Goal: Task Accomplishment & Management: Use online tool/utility

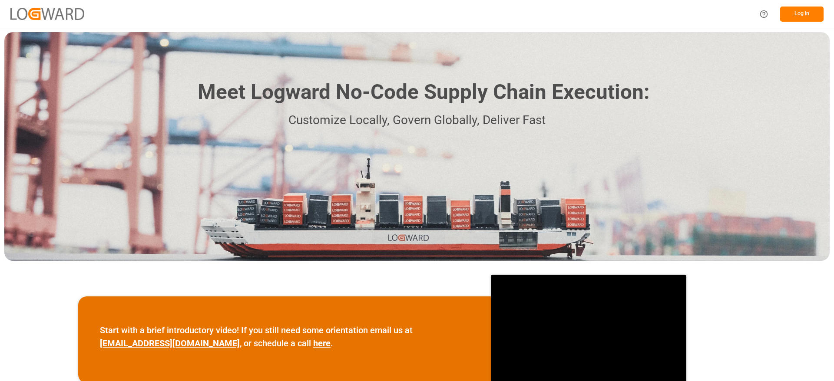
click at [800, 14] on button "Log In" at bounding box center [801, 14] width 43 height 15
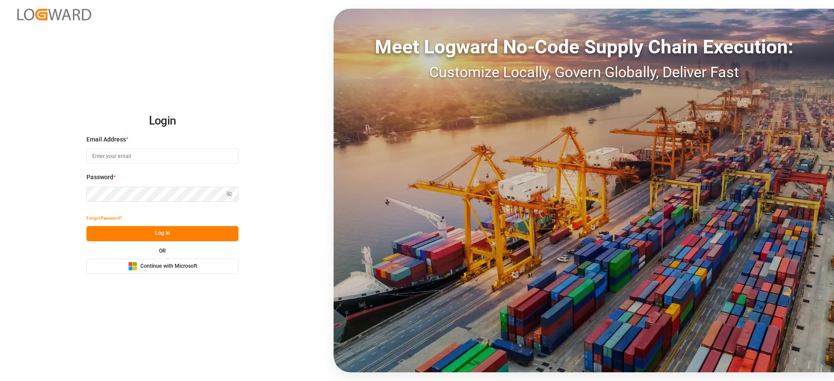
click at [165, 267] on span "Continue with Microsoft" at bounding box center [168, 267] width 57 height 8
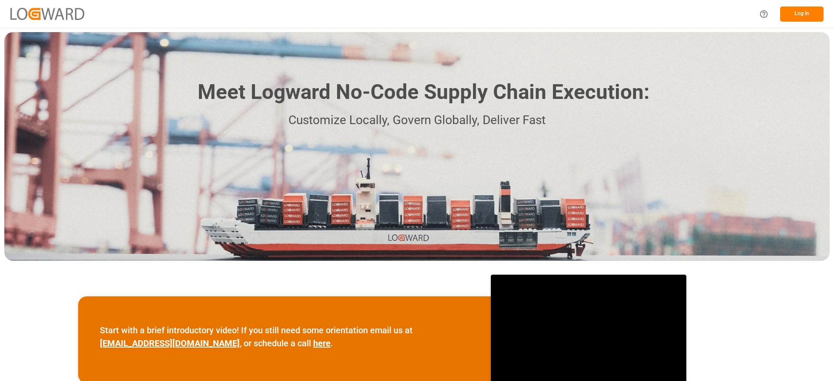
click at [819, 11] on button "Log In" at bounding box center [801, 14] width 43 height 15
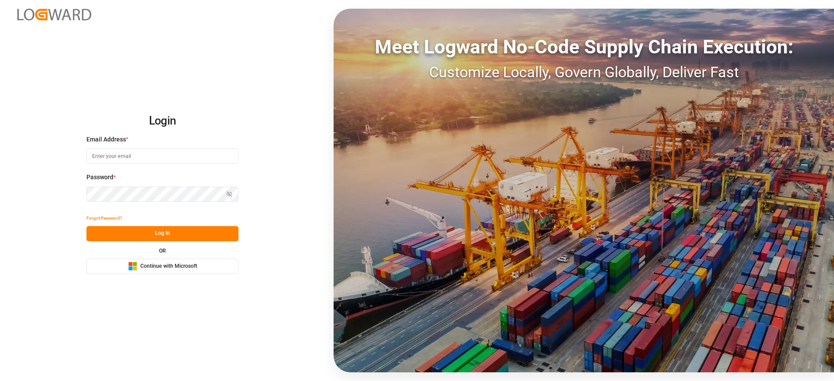
click at [216, 268] on button "Microsoft Logo Continue with Microsoft" at bounding box center [162, 266] width 152 height 15
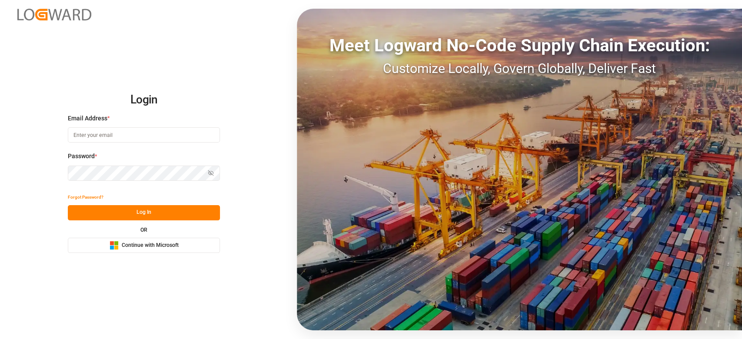
click at [202, 250] on button "Microsoft Logo Continue with Microsoft" at bounding box center [144, 245] width 152 height 15
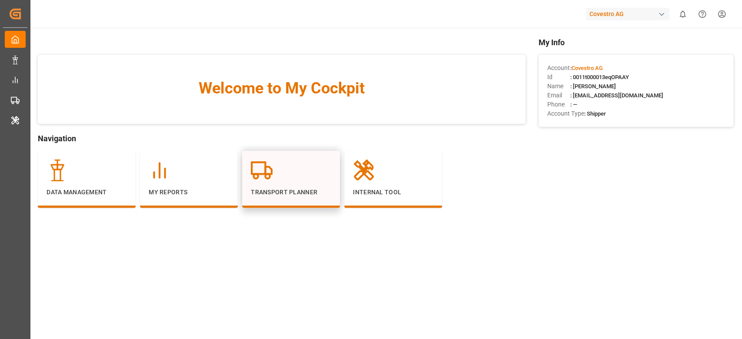
click at [307, 165] on div at bounding box center [291, 170] width 80 height 22
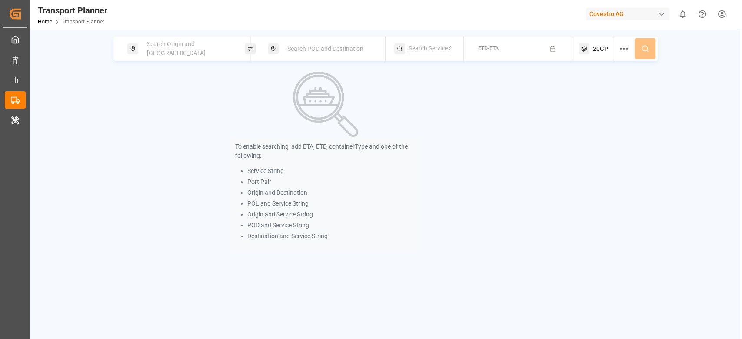
click at [320, 48] on span "Search POD and Destination" at bounding box center [325, 48] width 76 height 7
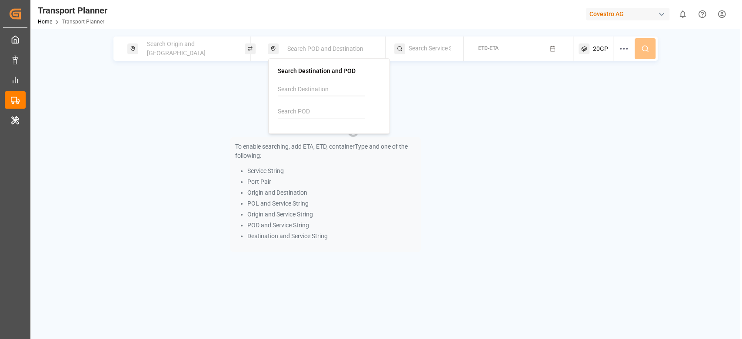
click at [295, 121] on div at bounding box center [329, 103] width 103 height 41
click at [295, 114] on input at bounding box center [321, 111] width 87 height 13
paste input "BRNVT"
type input "BRNVT"
click at [294, 131] on div "BRNVT" at bounding box center [303, 135] width 31 height 9
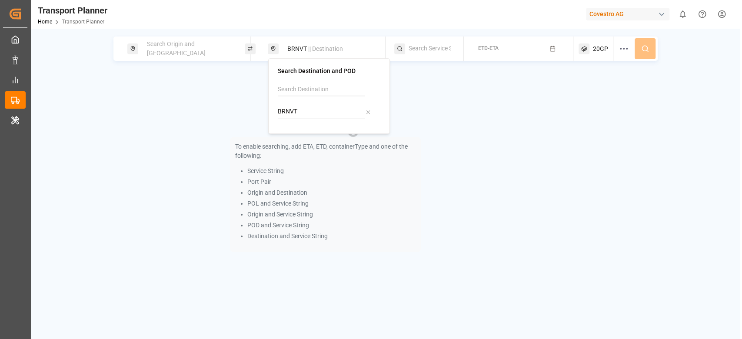
click at [179, 50] on span "Search Origin and POL" at bounding box center [176, 48] width 59 height 16
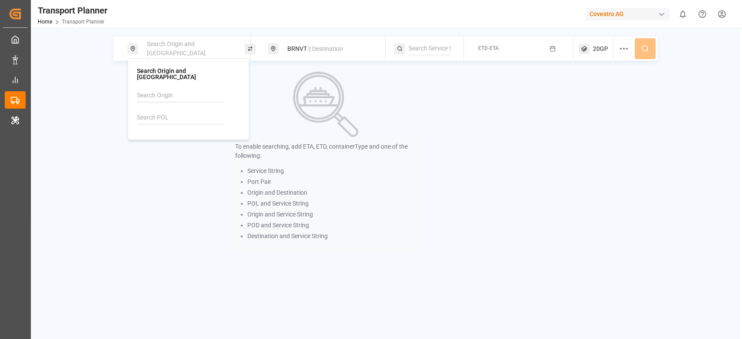
click at [162, 89] on input at bounding box center [180, 95] width 87 height 13
click at [165, 117] on div "NWC / EU" at bounding box center [190, 119] width 84 height 9
type input "NWC / EU"
click at [163, 137] on div "To enable searching, add ETA, ETD, containerType and one of the following: Serv…" at bounding box center [325, 162] width 424 height 180
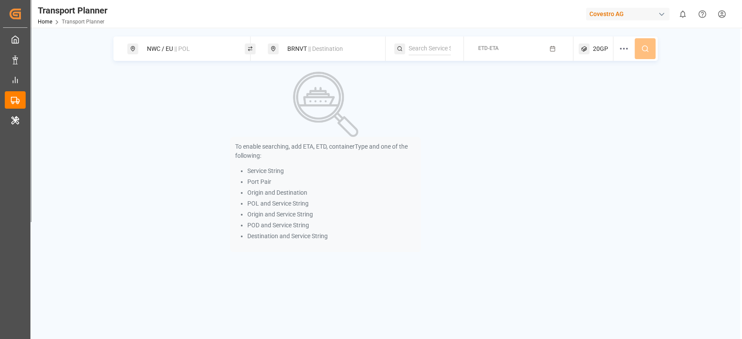
click at [435, 52] on input at bounding box center [429, 48] width 42 height 13
paste input "NWC TO SAEC - STRING I"
type input "NWC TO SAEC - STRING I"
click at [474, 65] on li "NWC TO SAEC - STRING I" at bounding box center [461, 72] width 98 height 16
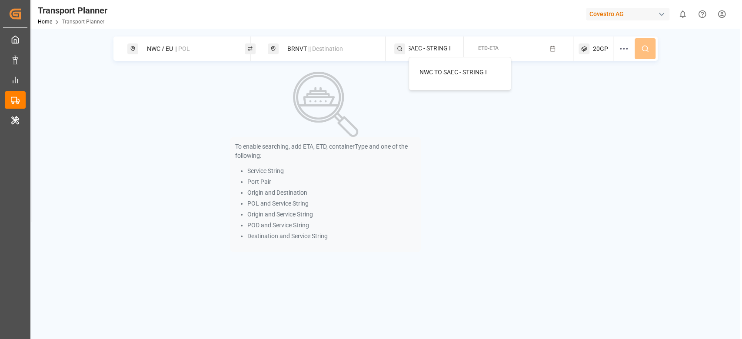
scroll to position [0, 0]
click at [478, 72] on span "NWC TO SAEC - STRING I" at bounding box center [452, 72] width 67 height 7
click at [502, 49] on button "ETD-ETA" at bounding box center [518, 48] width 99 height 17
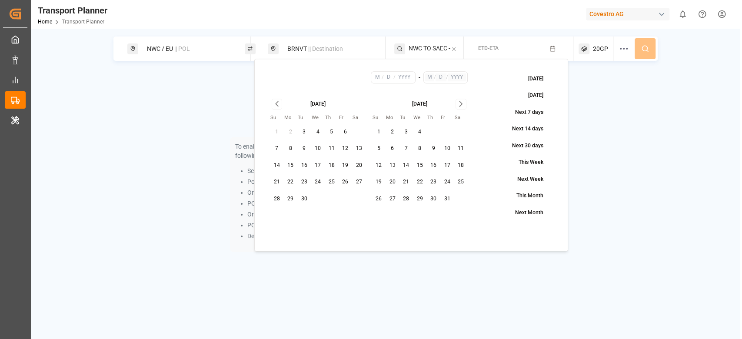
click at [276, 105] on div "September 2025" at bounding box center [318, 103] width 96 height 9
click at [275, 104] on div "September 2025" at bounding box center [318, 103] width 96 height 9
click at [316, 148] on button "10" at bounding box center [318, 149] width 14 height 14
type input "9"
type input "10"
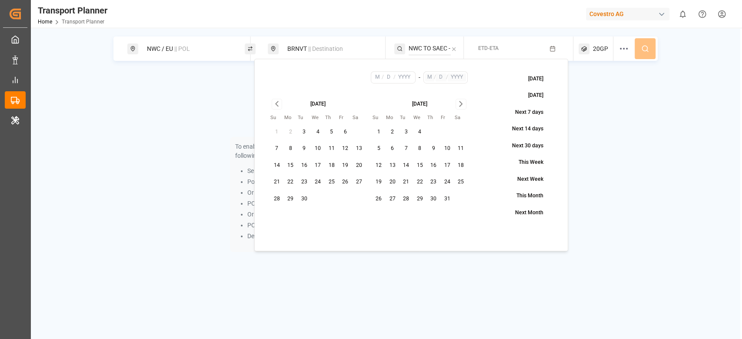
type input "2025"
click at [462, 104] on icon "Go to next month" at bounding box center [460, 104] width 3 height 5
click at [414, 200] on button "31" at bounding box center [420, 199] width 14 height 14
type input "12"
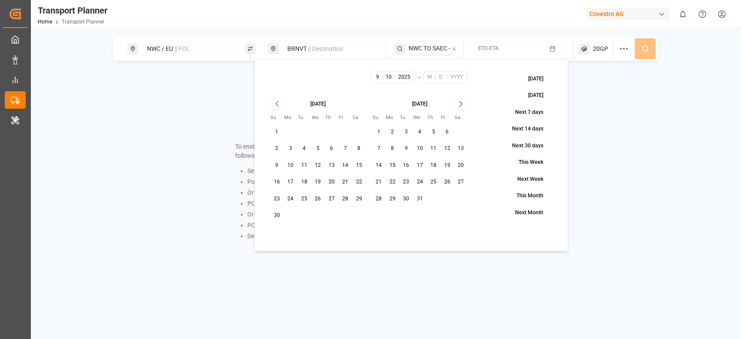
type input "31"
type input "2025"
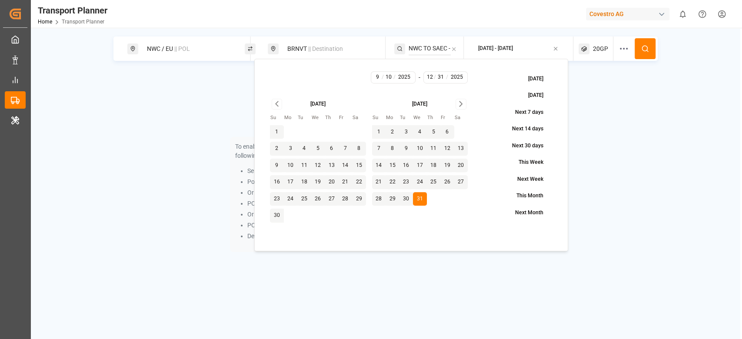
click at [637, 50] on button at bounding box center [644, 48] width 21 height 21
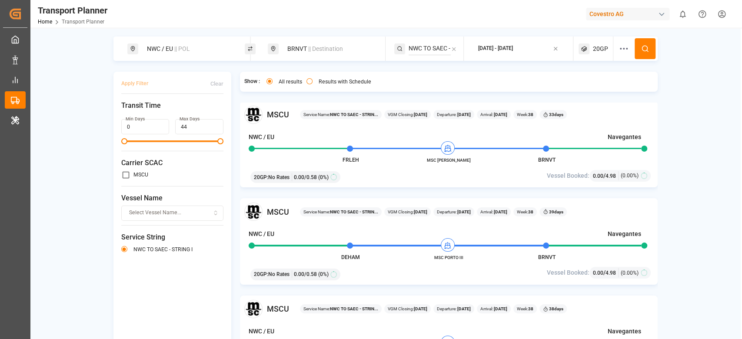
scroll to position [1685, 0]
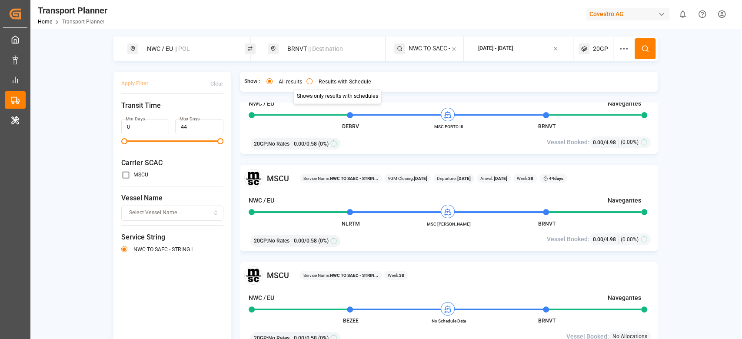
click at [327, 33] on div "NWC / EU || POL BRNVT || Destination NWC TO SAEC - STRING I 2025-09-10 - 2025-1…" at bounding box center [384, 197] width 709 height 339
click at [310, 54] on div "BRNVT || Destination" at bounding box center [329, 49] width 94 height 16
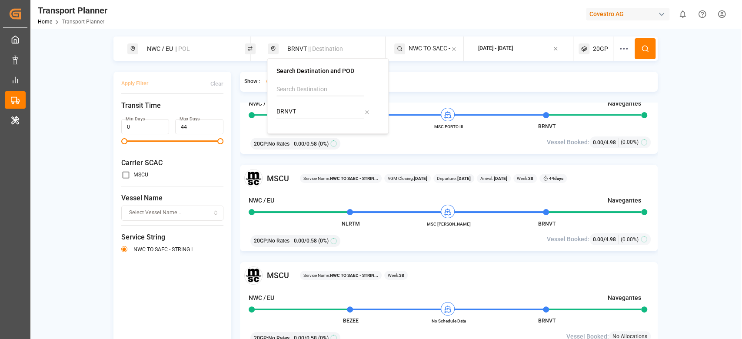
click at [295, 112] on input "BRNVT" at bounding box center [319, 111] width 87 height 13
type input "USILM"
click at [303, 134] on b "USILM" at bounding box center [307, 135] width 18 height 7
click at [457, 51] on div "NWC TO SAEC - STRING I" at bounding box center [429, 48] width 70 height 24
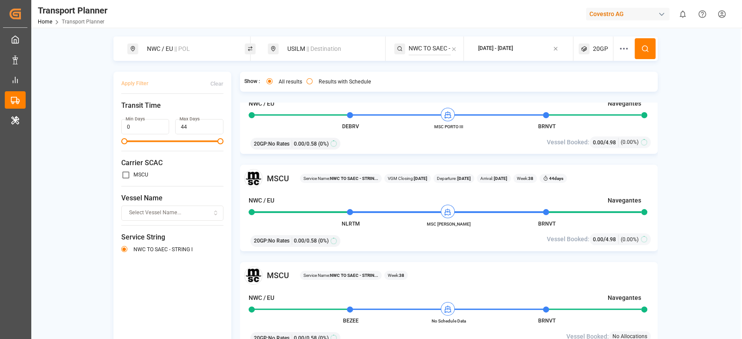
click at [454, 50] on icon at bounding box center [453, 48] width 3 height 3
click at [424, 44] on input at bounding box center [429, 48] width 42 height 13
paste input "TAT"
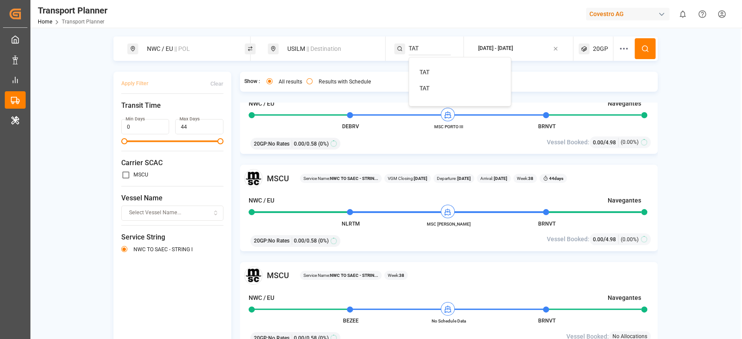
type input "TAT"
click at [425, 74] on span "TAT" at bounding box center [424, 72] width 10 height 7
click at [650, 50] on button at bounding box center [644, 48] width 21 height 21
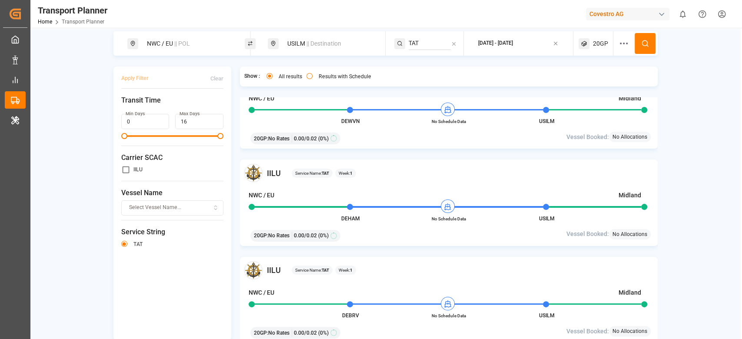
scroll to position [7, 0]
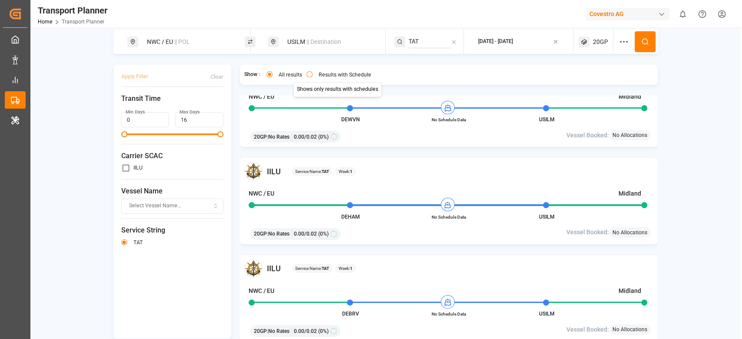
click at [359, 75] on label "Results with Schedule" at bounding box center [344, 74] width 53 height 5
click at [312, 75] on button "Results with Schedule" at bounding box center [309, 74] width 6 height 6
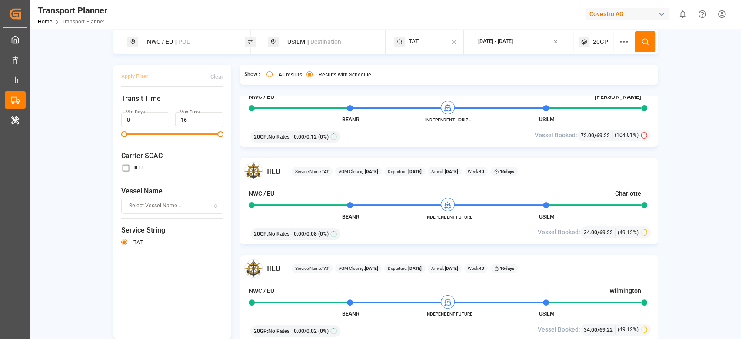
type button "only"
click at [282, 45] on div "USILM || Destination" at bounding box center [329, 42] width 94 height 16
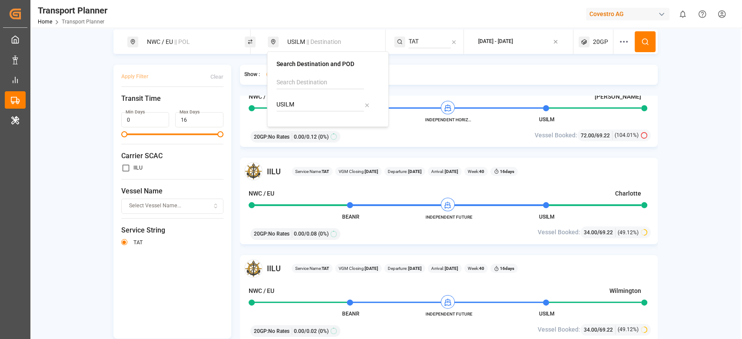
click at [279, 109] on input "USILM" at bounding box center [319, 104] width 87 height 13
type input "ARBUE"
click at [300, 134] on div "Buenos Aires" at bounding box center [316, 137] width 59 height 9
click at [452, 43] on icon at bounding box center [453, 42] width 6 height 6
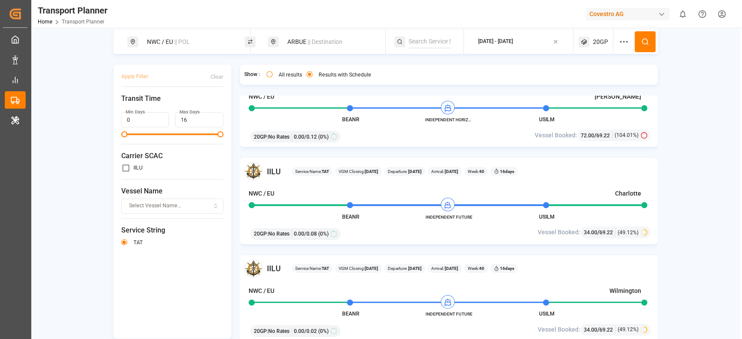
click at [440, 43] on input at bounding box center [429, 41] width 42 height 13
paste input "LUX"
type input "LUX"
click at [433, 59] on li "LUX" at bounding box center [461, 65] width 98 height 16
click at [434, 63] on div "LUX" at bounding box center [461, 65] width 84 height 9
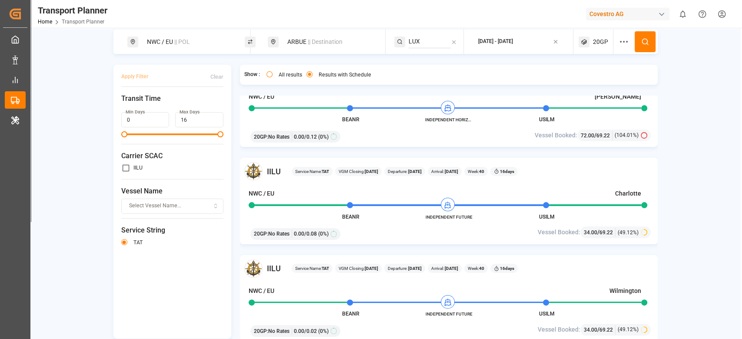
click at [641, 42] on icon at bounding box center [645, 42] width 8 height 8
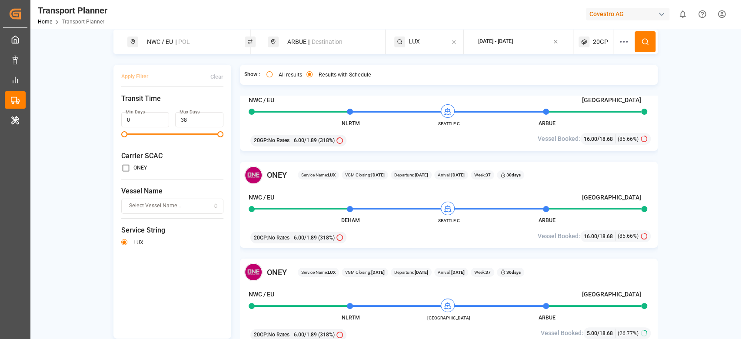
scroll to position [58, 0]
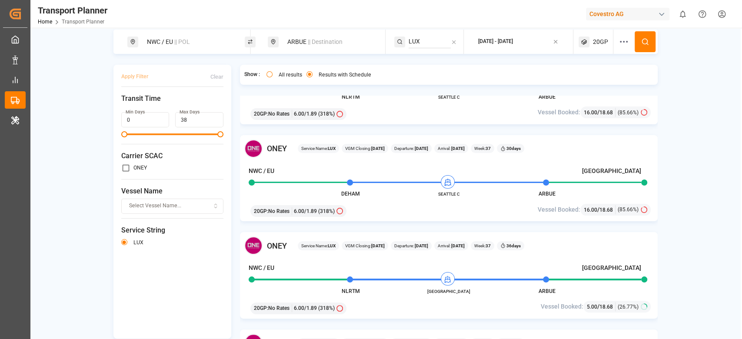
click at [368, 43] on div "ARBUE || Destination" at bounding box center [329, 42] width 94 height 16
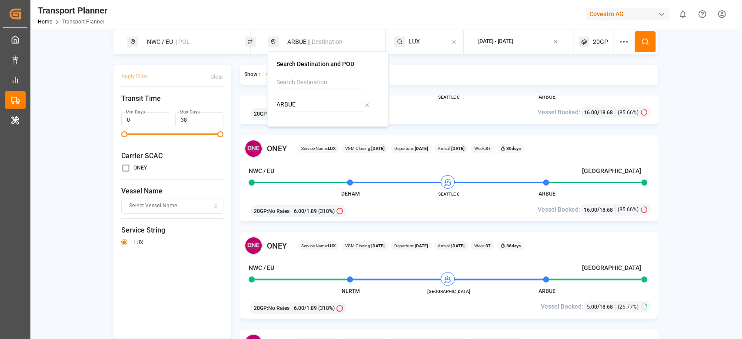
click at [301, 109] on input "ARBUE" at bounding box center [319, 104] width 87 height 13
type input "HKHKG"
click at [296, 126] on img at bounding box center [291, 128] width 9 height 7
click at [450, 38] on div at bounding box center [453, 41] width 6 height 9
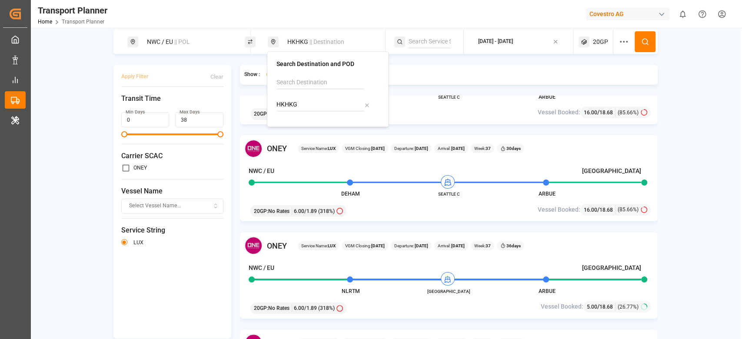
click at [374, 43] on div "HKHKG || Destination" at bounding box center [329, 42] width 94 height 16
click at [411, 35] on input at bounding box center [429, 41] width 42 height 13
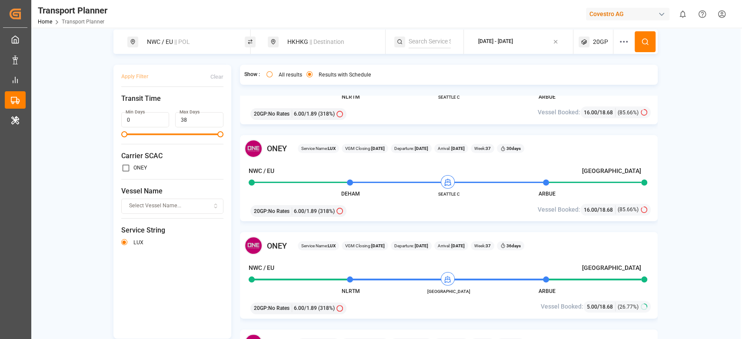
paste input "NE1"
type input "NE1"
click at [440, 58] on li "NE1" at bounding box center [461, 65] width 98 height 16
click at [444, 63] on div "NE1" at bounding box center [461, 65] width 84 height 9
click at [644, 45] on icon at bounding box center [645, 42] width 8 height 8
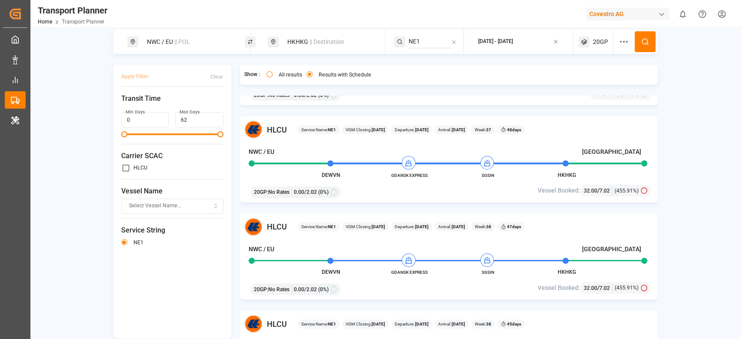
scroll to position [232, 0]
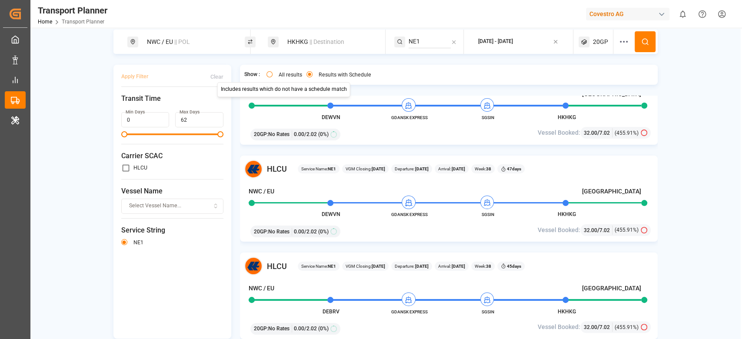
click at [306, 36] on div "HKHKG || Destination" at bounding box center [329, 42] width 94 height 16
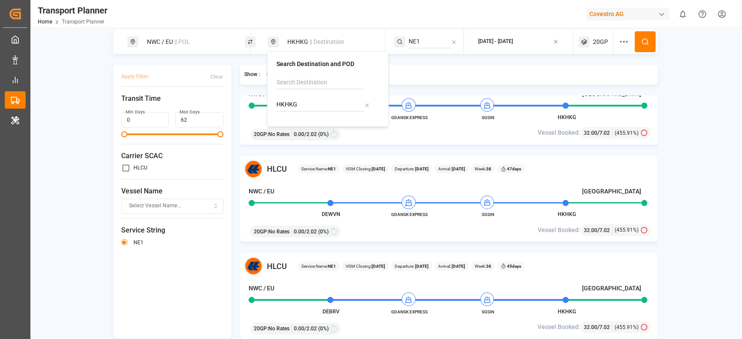
click at [298, 103] on input "HKHKG" at bounding box center [319, 104] width 87 height 13
type input "IDSUB"
click at [299, 127] on b "IDSUB" at bounding box center [306, 128] width 17 height 7
click at [455, 43] on div "NE1" at bounding box center [433, 41] width 50 height 13
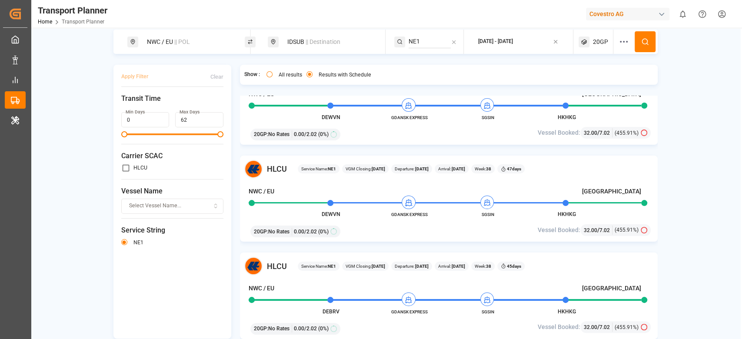
click at [445, 40] on input "NE1" at bounding box center [429, 41] width 42 height 13
type input "N"
type input "NE4"
click at [442, 68] on div "NE4" at bounding box center [461, 65] width 84 height 9
click at [653, 41] on div "NWC / EU || POL IDSUB || Destination NE4 2025-09-10 - 2025-12-31 20GP Apply Fil…" at bounding box center [384, 198] width 709 height 337
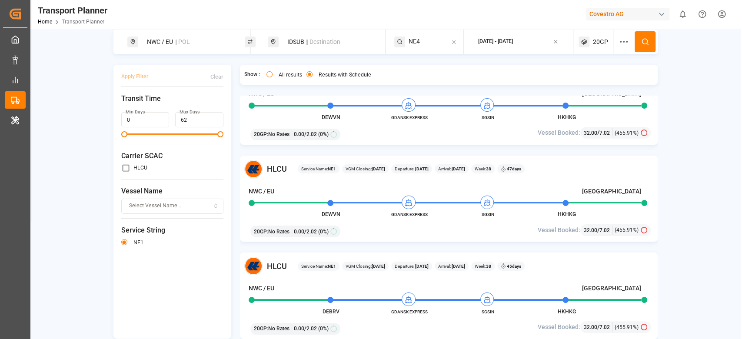
click at [646, 43] on button at bounding box center [644, 41] width 21 height 21
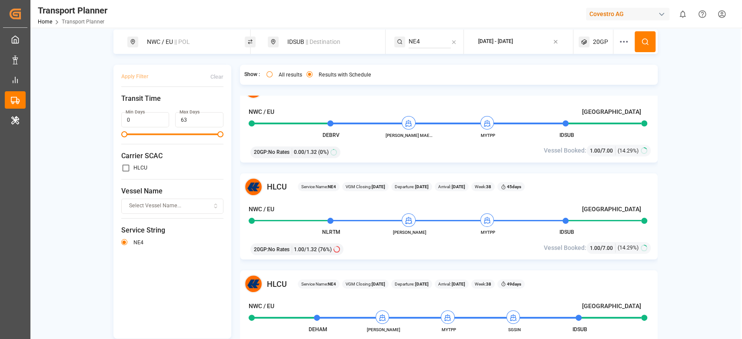
scroll to position [232, 0]
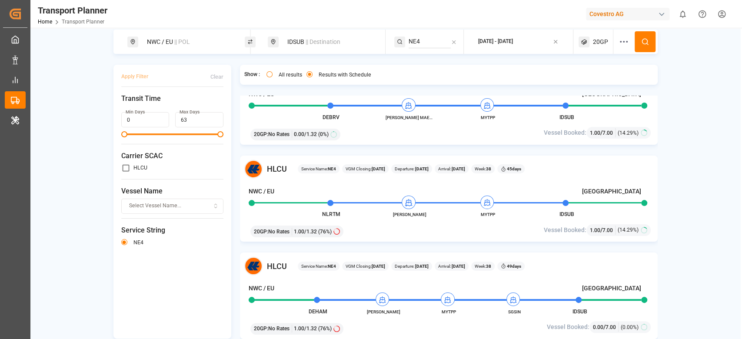
click at [293, 36] on div "IDSUB || Destination" at bounding box center [329, 42] width 94 height 16
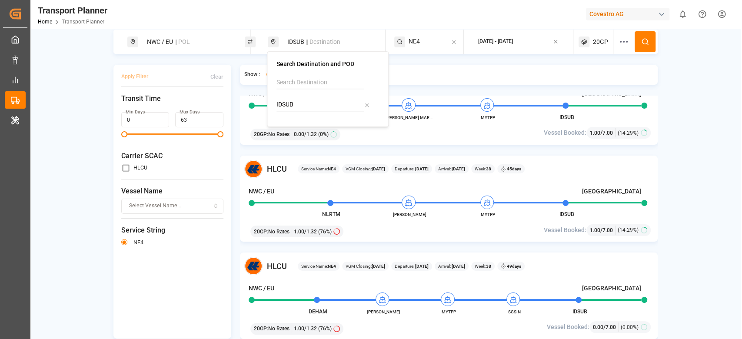
click at [289, 109] on input "IDSUB" at bounding box center [319, 104] width 87 height 13
type input "ZADUR"
click at [309, 129] on b "ZADUR" at bounding box center [308, 128] width 20 height 7
click at [428, 43] on input "NE4" at bounding box center [429, 41] width 42 height 13
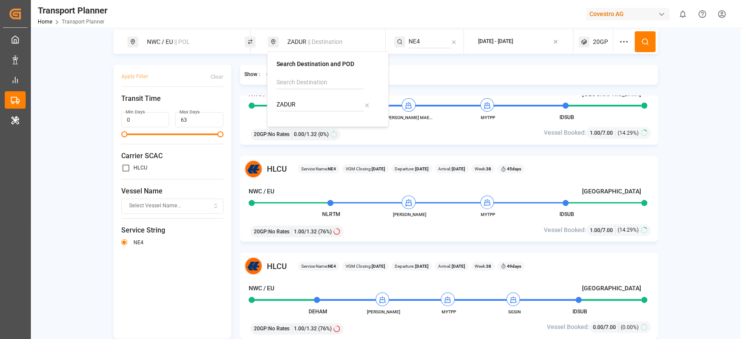
click at [428, 43] on input "NE4" at bounding box center [429, 41] width 42 height 13
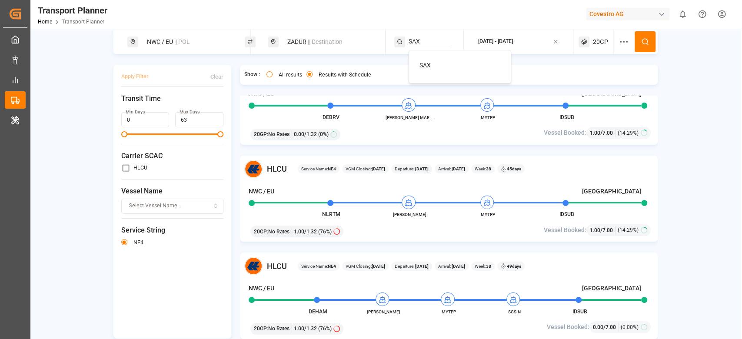
type input "SAX"
click at [428, 60] on li "SAX" at bounding box center [461, 65] width 98 height 16
click at [435, 63] on div "SAX" at bounding box center [461, 65] width 84 height 9
click at [641, 40] on icon at bounding box center [645, 42] width 8 height 8
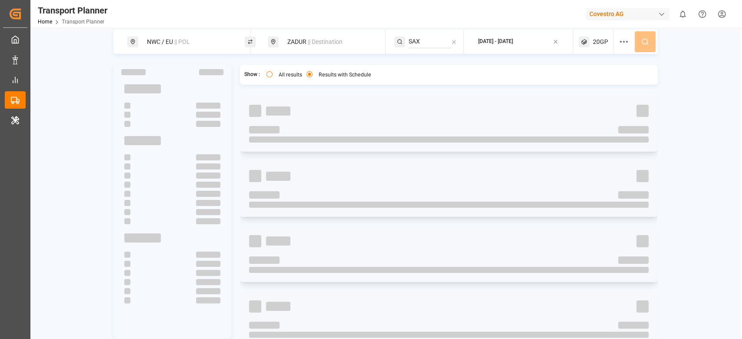
click at [639, 40] on div "NWC / EU || POL ZADUR || Destination SAX 2025-09-10 - 2025-12-31 20GP" at bounding box center [385, 42] width 544 height 24
drag, startPoint x: 639, startPoint y: 40, endPoint x: 298, endPoint y: 132, distance: 353.5
click at [298, 132] on div "NWC / EU || POL ZADUR || Destination SAX 2025-09-10 - 2025-12-31 20GP Show : Al…" at bounding box center [384, 198] width 709 height 337
click at [725, 172] on div "NWC / EU || POL ZADUR || Destination SAX 2025-09-10 - 2025-12-31 20GP Show : Al…" at bounding box center [384, 198] width 709 height 337
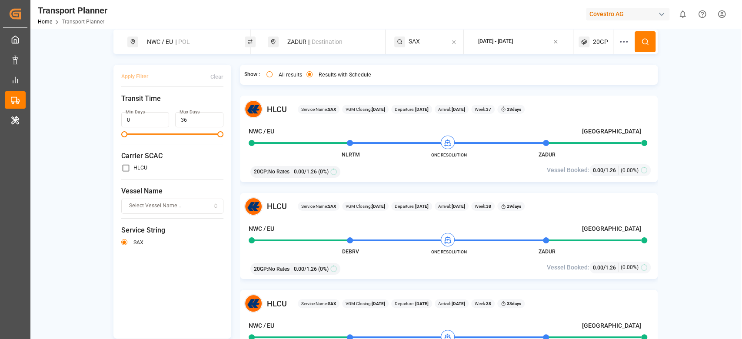
click at [320, 40] on span "|| Destination" at bounding box center [325, 41] width 35 height 7
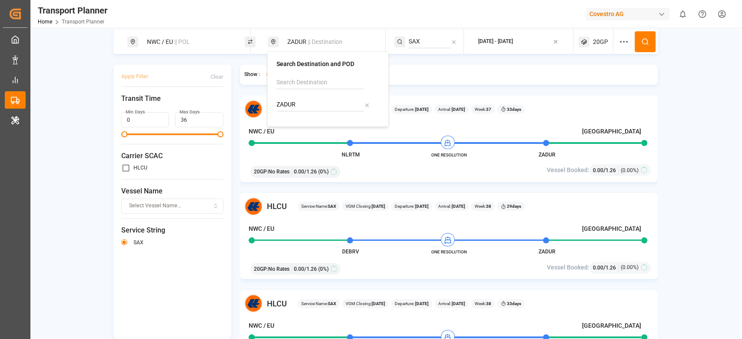
click at [299, 96] on div "ZADUR" at bounding box center [327, 96] width 103 height 41
click at [302, 100] on input "ZADUR" at bounding box center [319, 104] width 87 height 13
type input "MYPKG"
click at [299, 125] on b "MYPKG" at bounding box center [308, 128] width 21 height 7
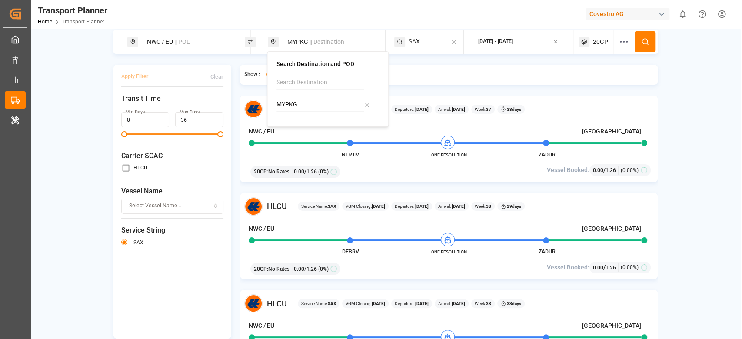
click at [428, 43] on input "SAX" at bounding box center [429, 41] width 42 height 13
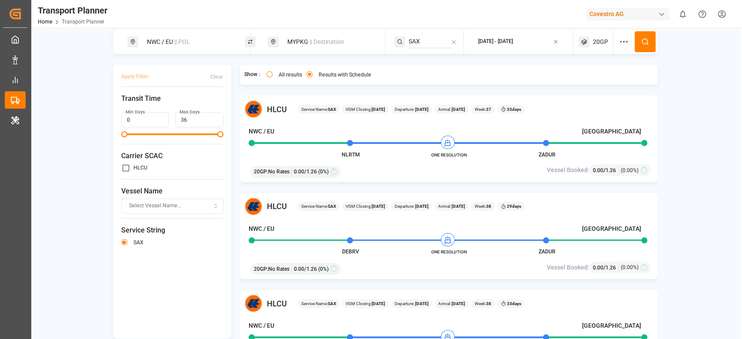
click at [428, 43] on input "SAX" at bounding box center [429, 41] width 42 height 13
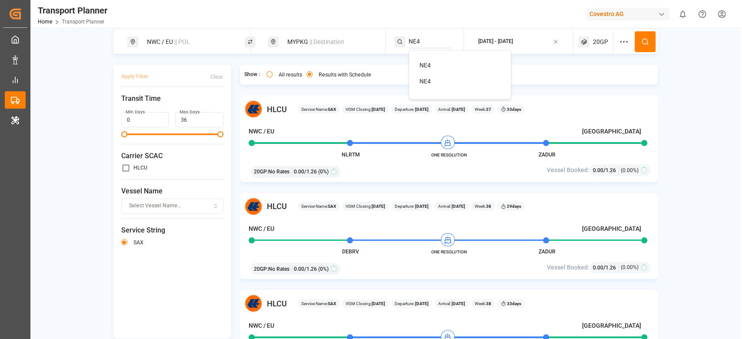
type input "NE4"
click at [420, 63] on span "NE4" at bounding box center [424, 65] width 11 height 7
click at [641, 46] on button at bounding box center [644, 41] width 21 height 21
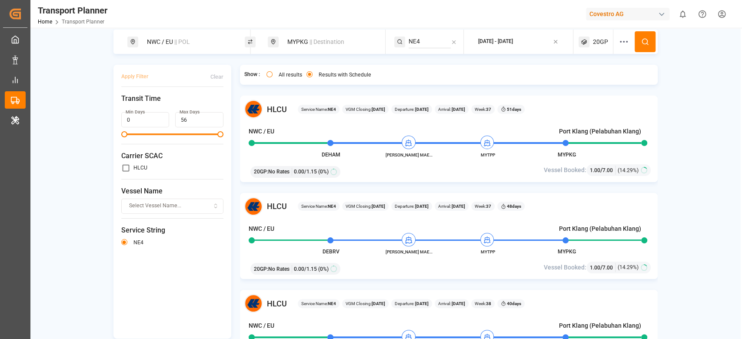
click at [293, 43] on div "MYPKG || Destination" at bounding box center [329, 42] width 94 height 16
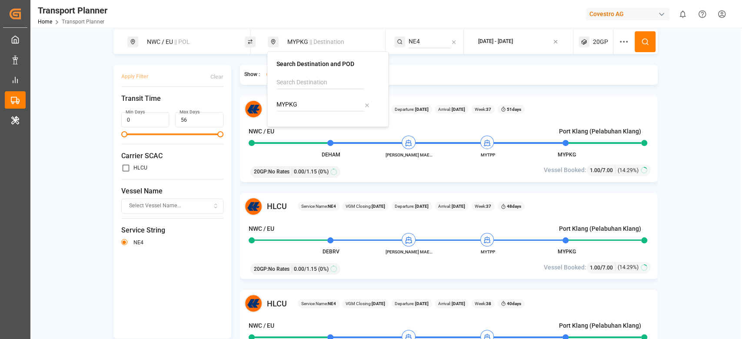
click at [288, 110] on input "MYPKG" at bounding box center [319, 104] width 87 height 13
type input "USCHS"
click at [291, 125] on img at bounding box center [291, 128] width 9 height 7
click at [409, 44] on input "NE4" at bounding box center [429, 41] width 42 height 13
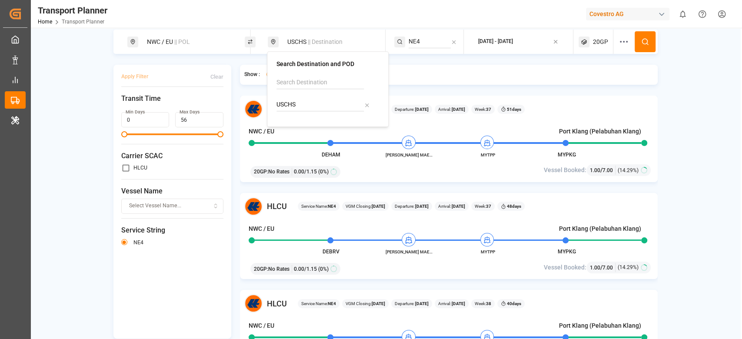
click at [409, 44] on input "NE4" at bounding box center [429, 41] width 42 height 13
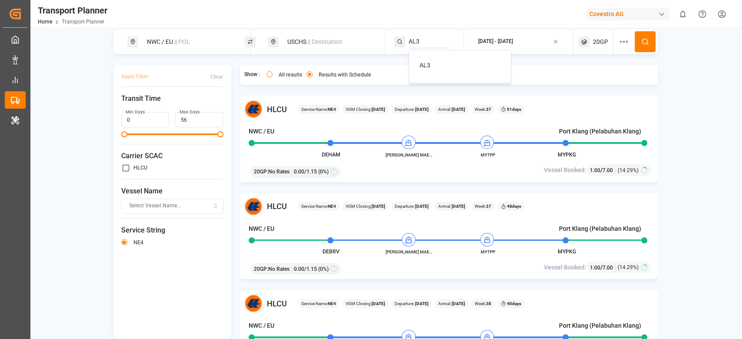
type input "AL3"
click at [423, 62] on span "AL3" at bounding box center [424, 65] width 11 height 7
click at [641, 41] on icon at bounding box center [645, 42] width 8 height 8
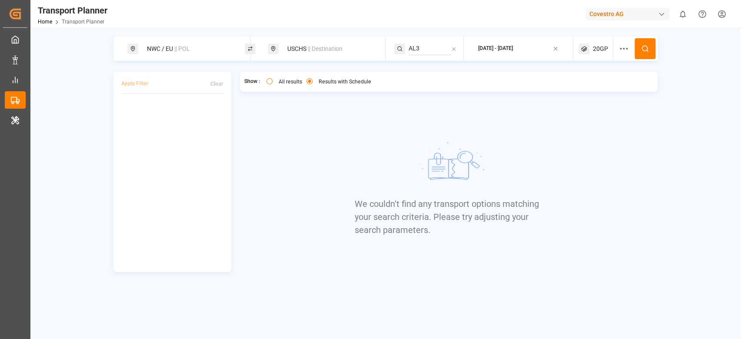
click at [596, 56] on div "20GP" at bounding box center [595, 48] width 35 height 24
click at [585, 86] on div "20GP" at bounding box center [582, 90] width 42 height 9
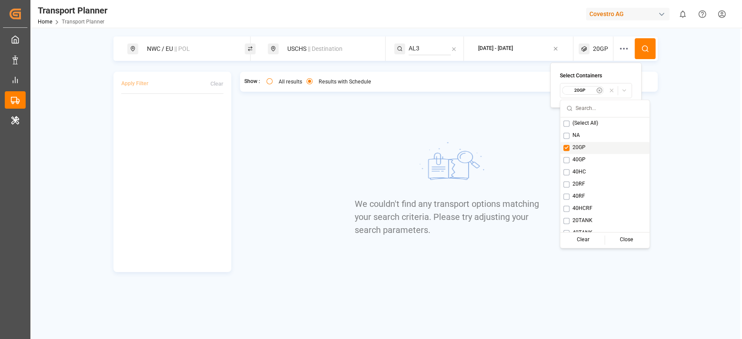
click at [579, 149] on span "20GP" at bounding box center [578, 148] width 13 height 8
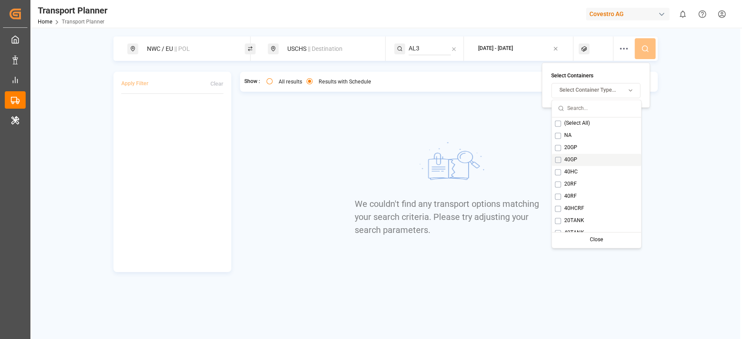
click at [578, 156] on div "40GP" at bounding box center [595, 160] width 89 height 12
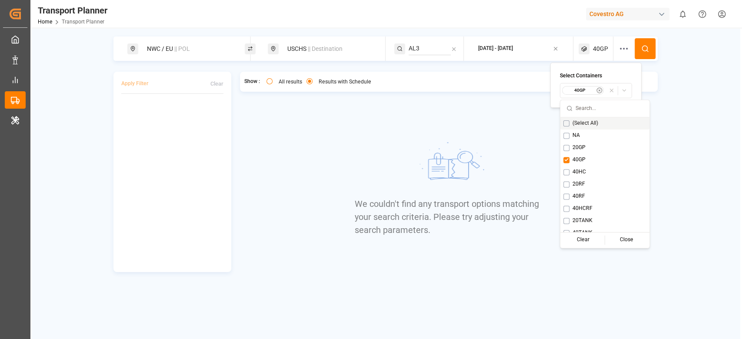
click at [641, 51] on icon at bounding box center [645, 49] width 8 height 8
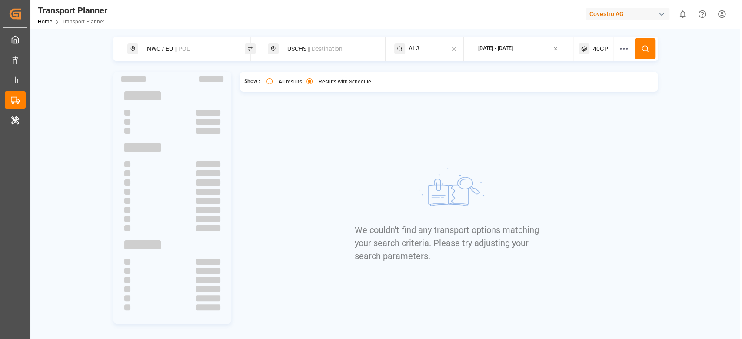
click at [599, 51] on span "40GP" at bounding box center [600, 48] width 15 height 9
click at [591, 89] on small "40GP" at bounding box center [579, 90] width 30 height 6
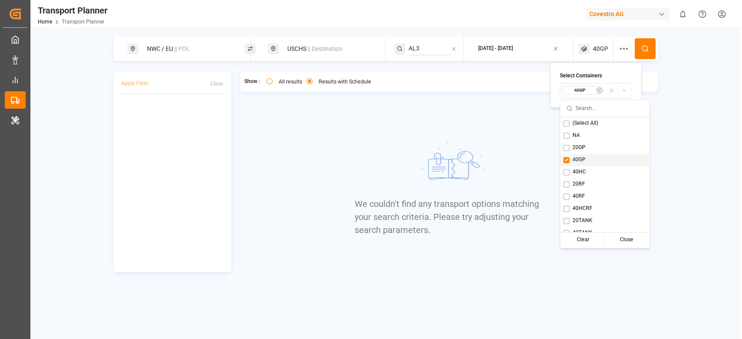
click at [577, 160] on span "40GP" at bounding box center [578, 160] width 13 height 8
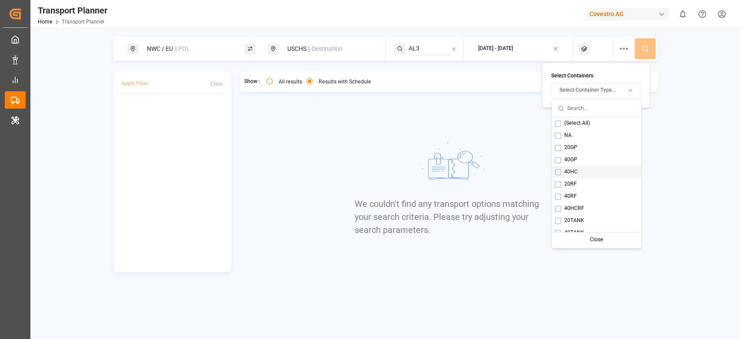
click at [576, 168] on span "40HC" at bounding box center [569, 172] width 13 height 8
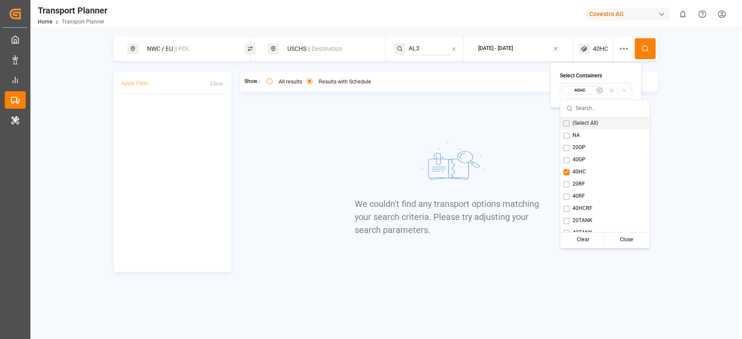
click at [645, 51] on icon at bounding box center [645, 49] width 8 height 8
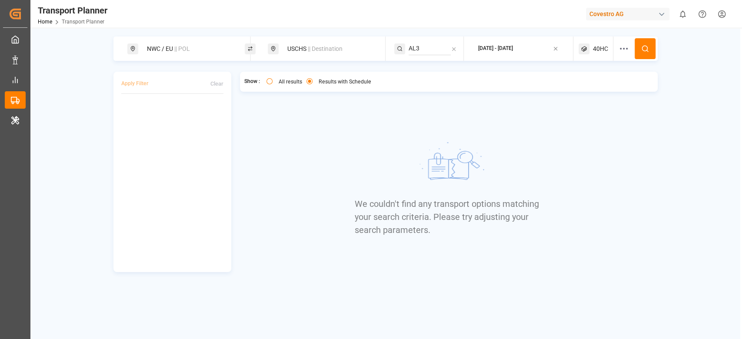
click at [587, 53] on icon at bounding box center [583, 48] width 11 height 11
click at [580, 86] on div "40HC" at bounding box center [582, 90] width 42 height 9
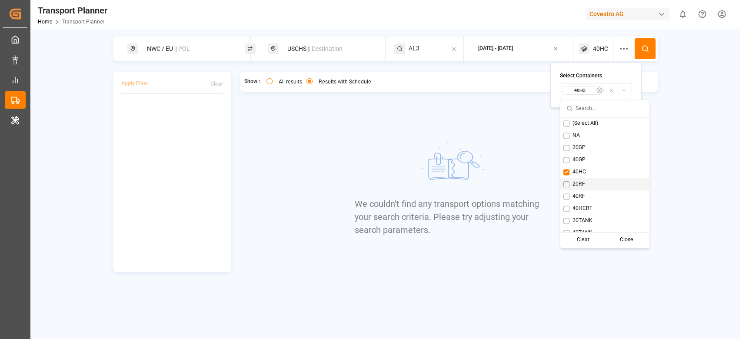
click at [573, 184] on span "20RF" at bounding box center [578, 184] width 13 height 8
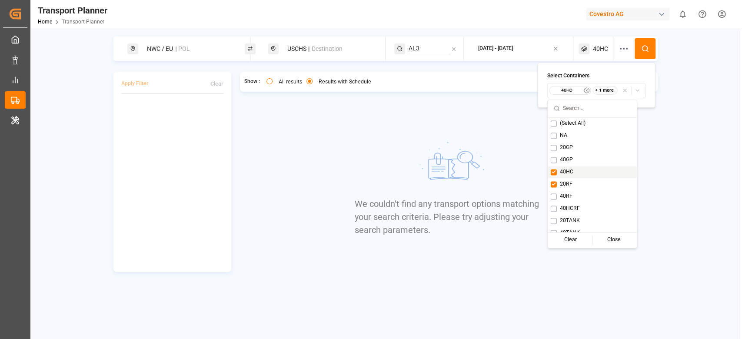
click at [573, 175] on div "40HC" at bounding box center [591, 172] width 89 height 12
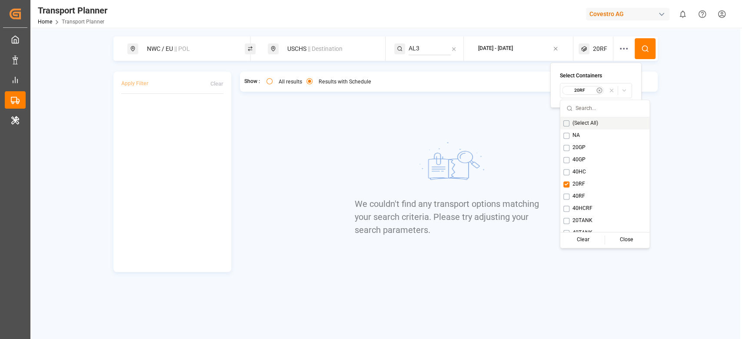
click at [636, 47] on button at bounding box center [644, 48] width 21 height 21
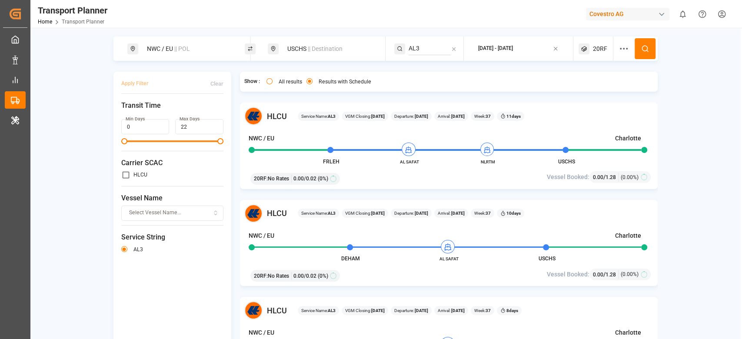
click at [295, 58] on div "USCHS || Destination" at bounding box center [326, 48] width 117 height 24
click at [297, 52] on div "USCHS || Destination" at bounding box center [329, 49] width 94 height 16
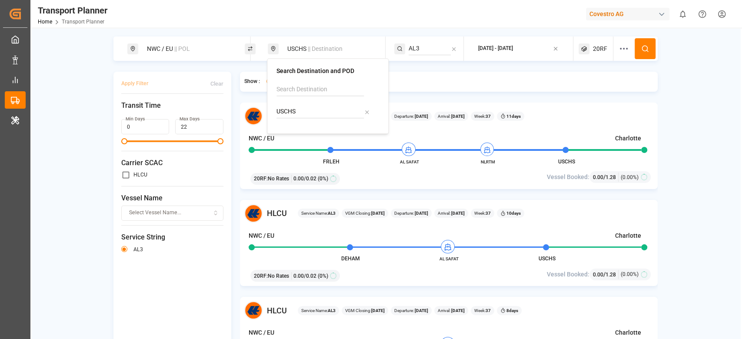
click at [293, 109] on input "USCHS" at bounding box center [319, 111] width 87 height 13
type input "MYPKG"
click at [298, 132] on b "MYPKG" at bounding box center [308, 135] width 21 height 7
click at [650, 54] on button at bounding box center [644, 48] width 21 height 21
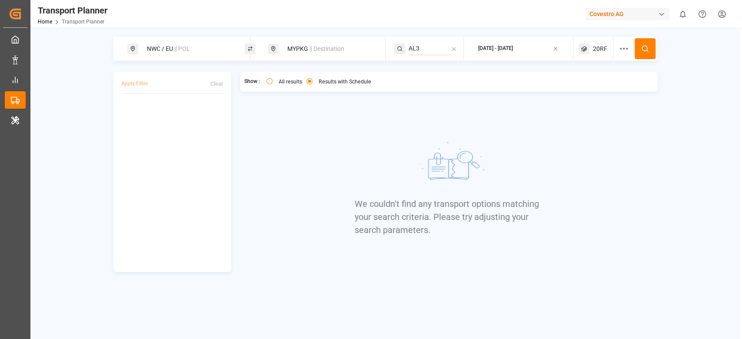
click at [413, 46] on input "AL3" at bounding box center [429, 48] width 42 height 13
type input "NE4"
click at [424, 69] on span "NE4" at bounding box center [424, 72] width 11 height 7
click at [641, 50] on icon at bounding box center [645, 49] width 8 height 8
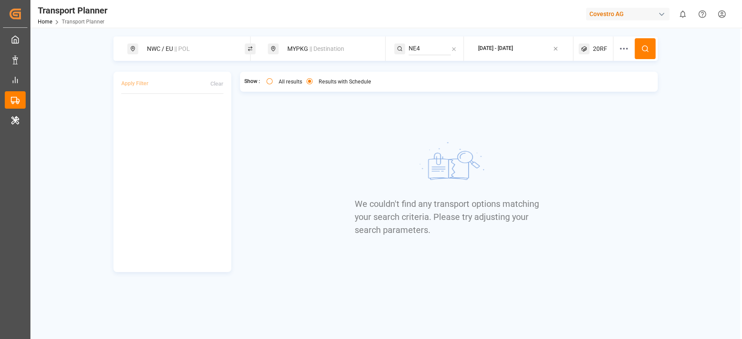
click at [601, 59] on div "20RF" at bounding box center [595, 48] width 35 height 24
click at [587, 87] on small "20RF" at bounding box center [579, 90] width 30 height 6
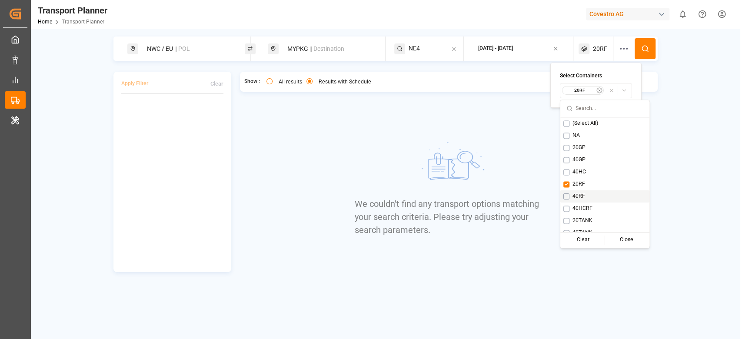
click at [579, 183] on span "20RF" at bounding box center [578, 184] width 13 height 8
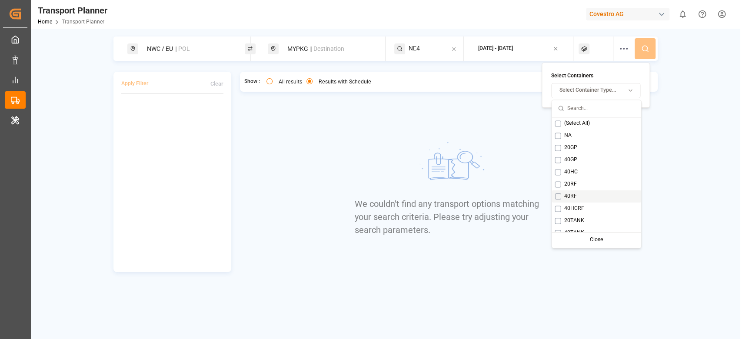
click at [579, 194] on div "40RF" at bounding box center [595, 196] width 89 height 12
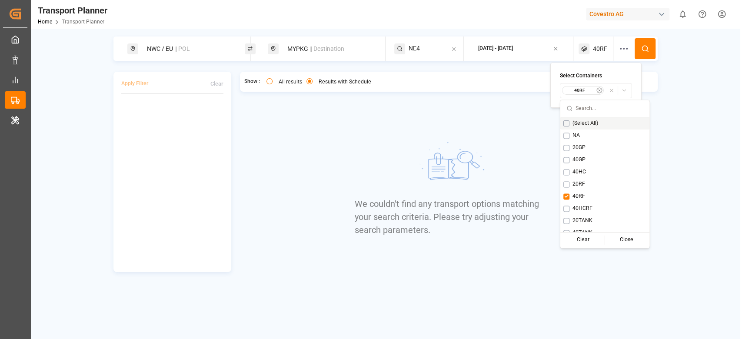
click at [647, 38] on button at bounding box center [644, 48] width 21 height 21
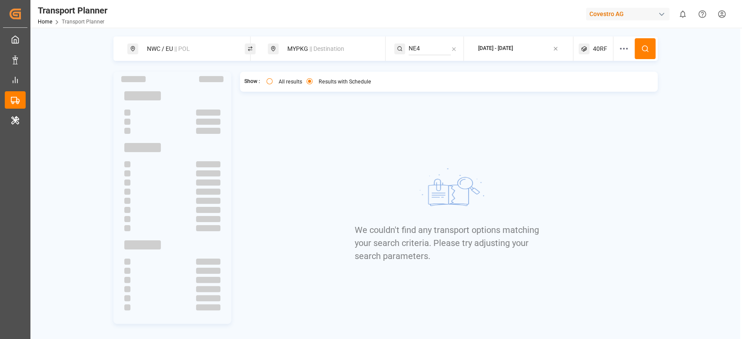
click at [606, 49] on div "40RF" at bounding box center [595, 48] width 35 height 24
click at [586, 90] on small "40RF" at bounding box center [579, 90] width 30 height 6
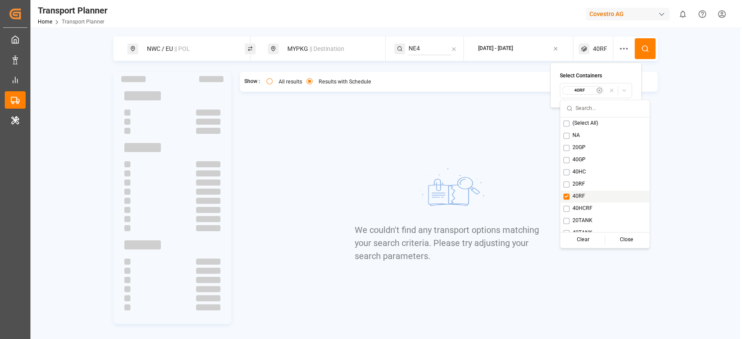
click at [579, 200] on span "40RF" at bounding box center [578, 196] width 13 height 8
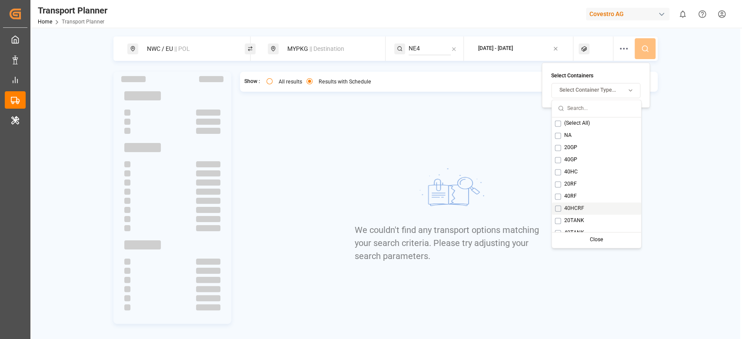
click at [578, 207] on span "40HCRF" at bounding box center [573, 209] width 20 height 8
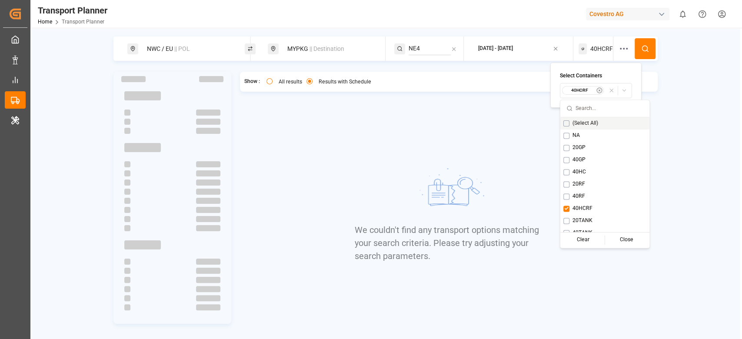
click at [646, 56] on button at bounding box center [644, 48] width 21 height 21
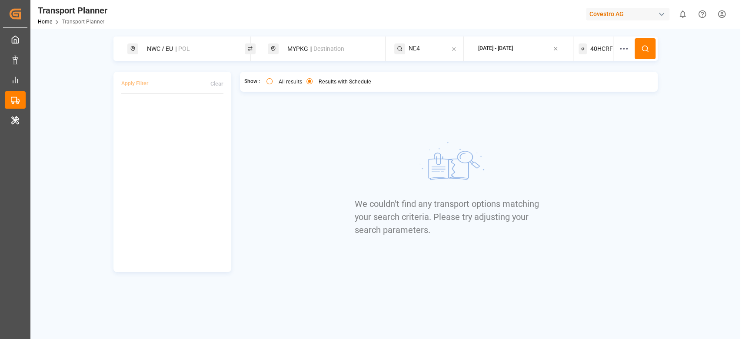
click at [603, 53] on span "40HCRF" at bounding box center [601, 48] width 23 height 9
click at [588, 92] on small "40HCRF" at bounding box center [579, 90] width 30 height 6
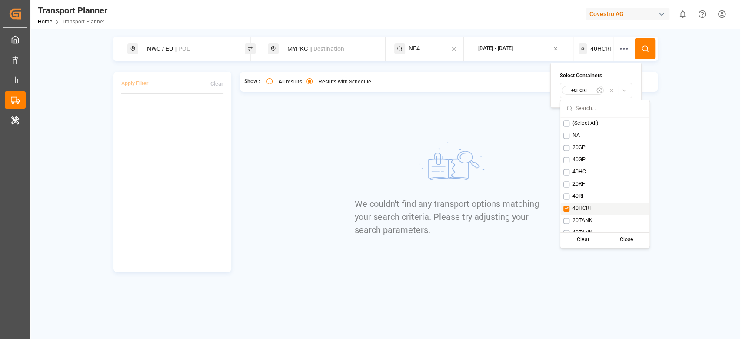
click at [578, 211] on span "40HCRF" at bounding box center [582, 209] width 20 height 8
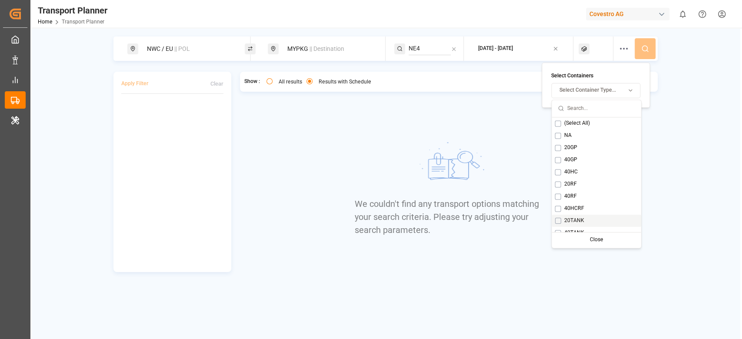
click at [578, 220] on span "20TANK" at bounding box center [573, 221] width 20 height 8
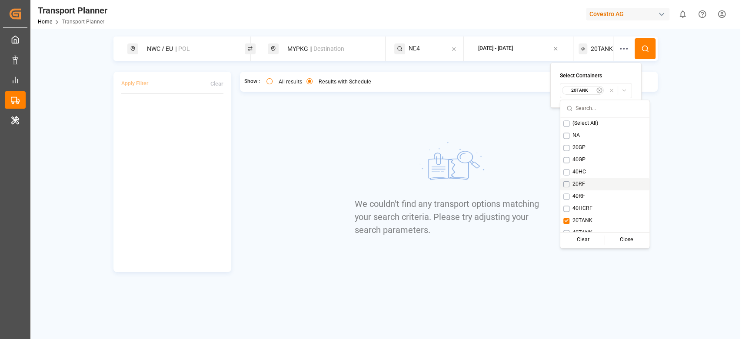
scroll to position [7, 0]
click at [641, 46] on icon at bounding box center [645, 49] width 8 height 8
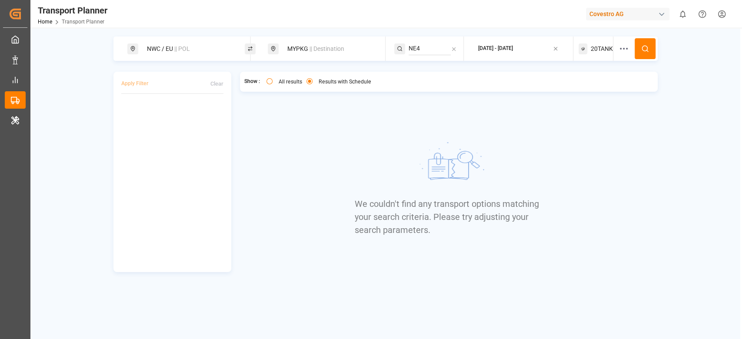
click at [595, 50] on span "20TANK" at bounding box center [601, 48] width 22 height 9
click at [584, 96] on button "20TANK" at bounding box center [596, 90] width 72 height 15
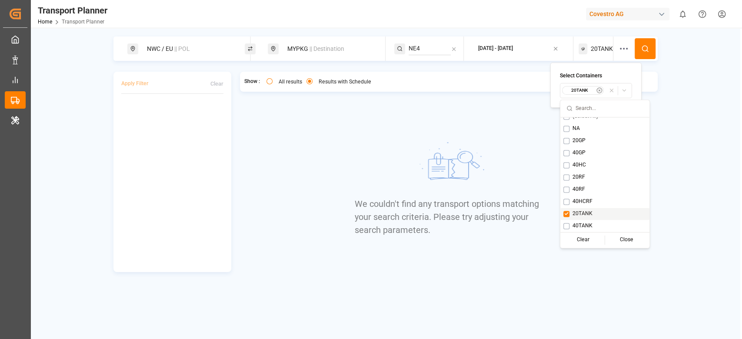
click at [583, 214] on span "20TANK" at bounding box center [582, 214] width 20 height 8
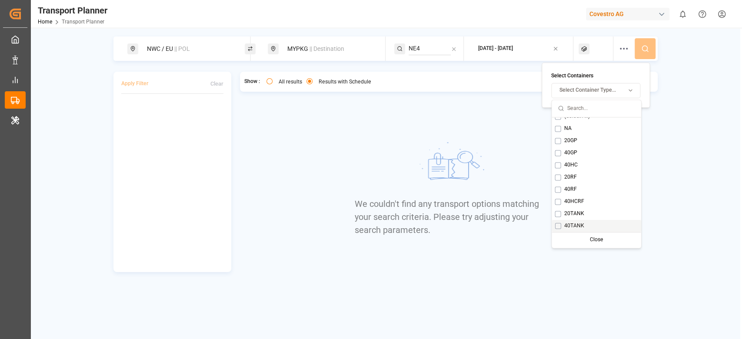
click at [583, 225] on div "40TANK" at bounding box center [595, 226] width 89 height 12
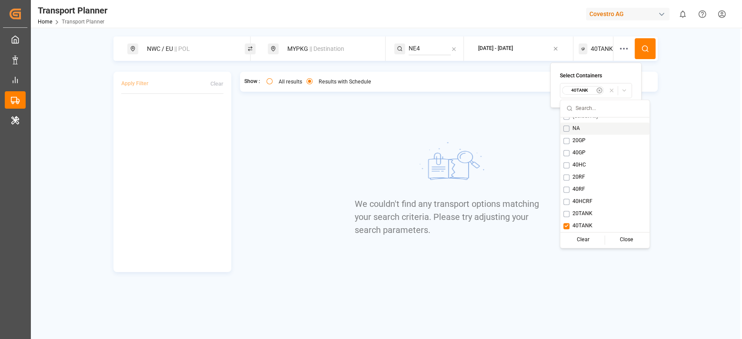
click at [648, 43] on button at bounding box center [644, 48] width 21 height 21
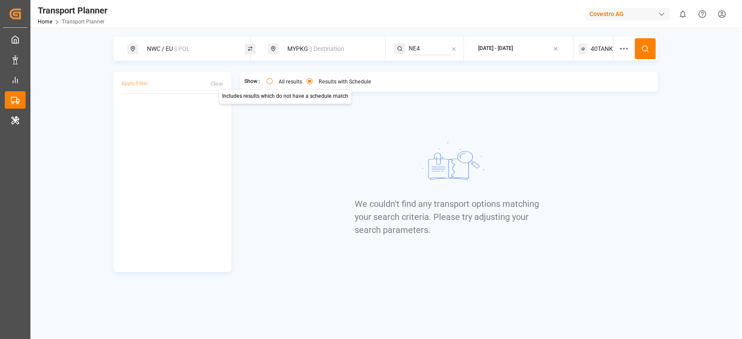
click at [286, 87] on div "All results" at bounding box center [284, 82] width 36 height 9
click at [285, 82] on label "All results" at bounding box center [289, 81] width 23 height 5
click at [272, 82] on button "All results" at bounding box center [269, 81] width 6 height 6
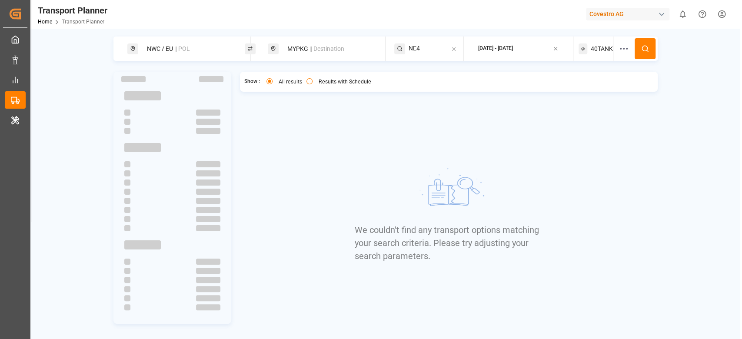
click at [645, 47] on icon at bounding box center [645, 49] width 8 height 8
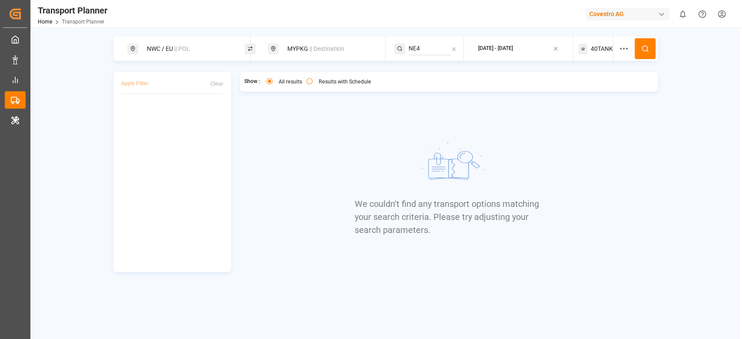
click at [302, 55] on div "MYPKG || Destination" at bounding box center [329, 49] width 94 height 16
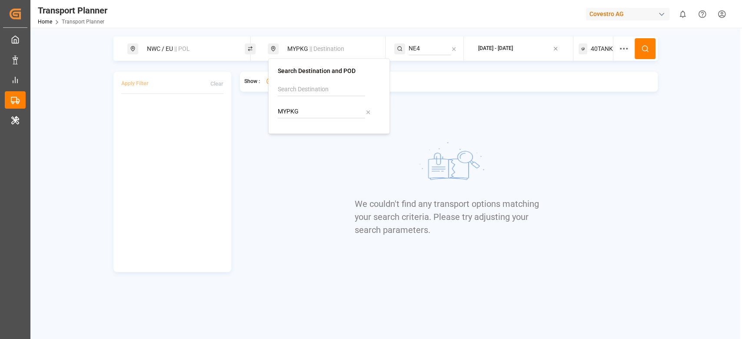
click at [302, 113] on input "MYPKG" at bounding box center [321, 111] width 87 height 13
click at [326, 132] on div "Search Destination and POD MYPKG" at bounding box center [329, 96] width 122 height 76
click at [316, 157] on div "Show : All results only Results with Schedule We couldn't find any transport op…" at bounding box center [448, 172] width 417 height 200
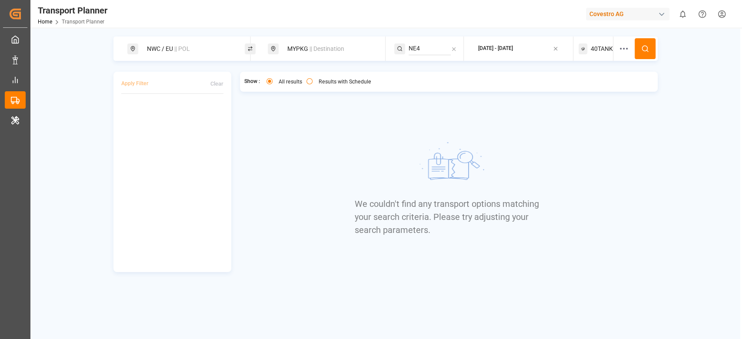
click at [302, 53] on div "MYPKG || Destination" at bounding box center [329, 49] width 94 height 16
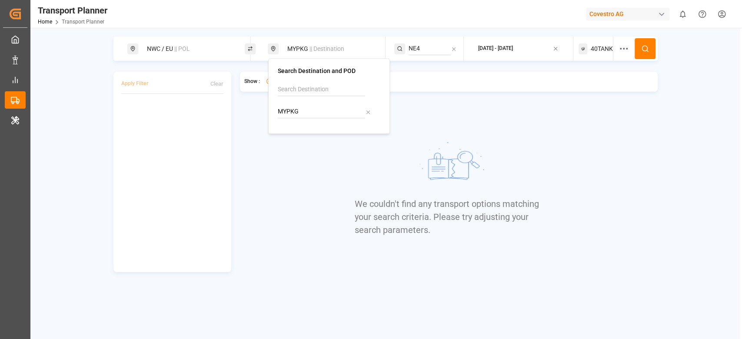
click at [299, 108] on input "MYPKG" at bounding box center [321, 111] width 87 height 13
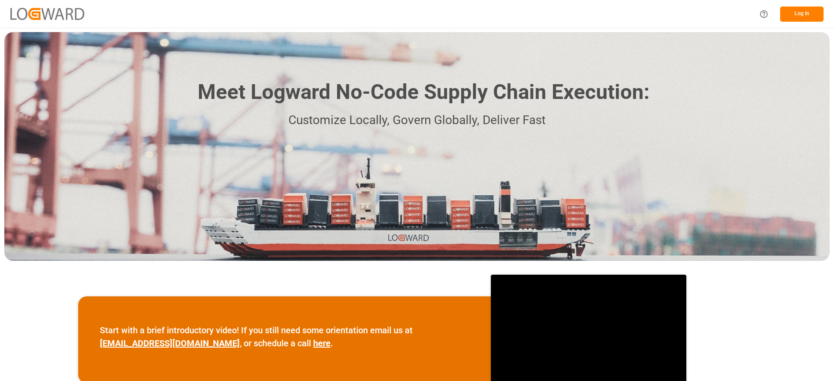
click at [807, 17] on button "Log In" at bounding box center [801, 14] width 43 height 15
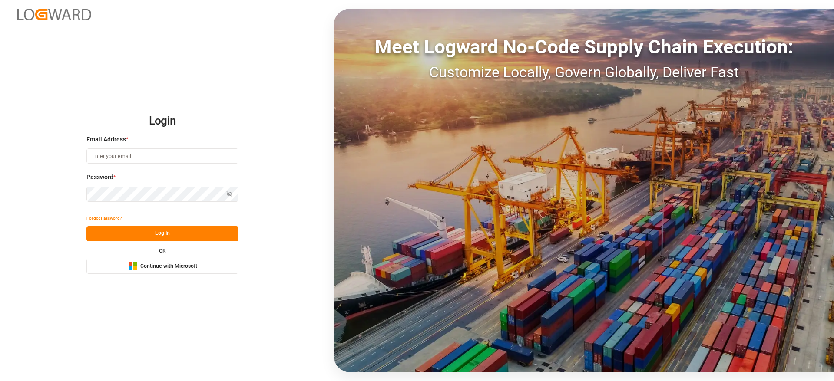
click at [180, 266] on span "Continue with Microsoft" at bounding box center [168, 267] width 57 height 8
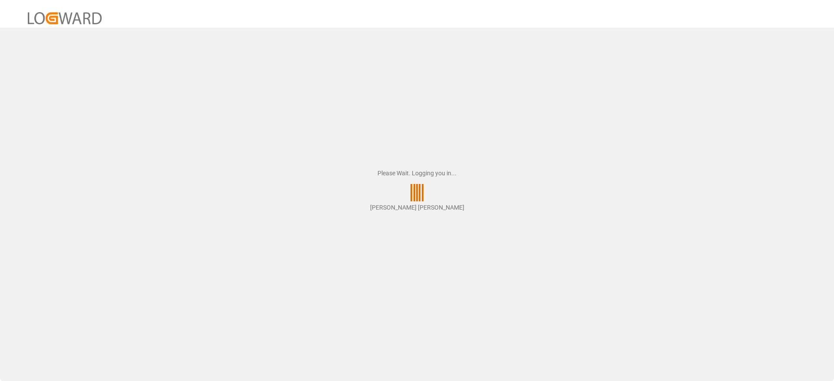
click at [431, 192] on div "Please Wait. Logging you in..." at bounding box center [416, 185] width 79 height 33
drag, startPoint x: 376, startPoint y: 172, endPoint x: 470, endPoint y: 229, distance: 109.6
click at [470, 229] on div "Please Wait. Logging you in... [PERSON_NAME] [PERSON_NAME]" at bounding box center [417, 190] width 834 height 381
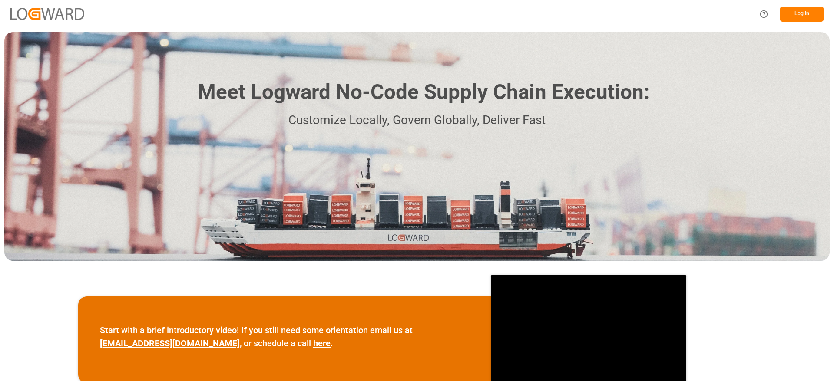
click at [804, 18] on button "Log In" at bounding box center [801, 14] width 43 height 15
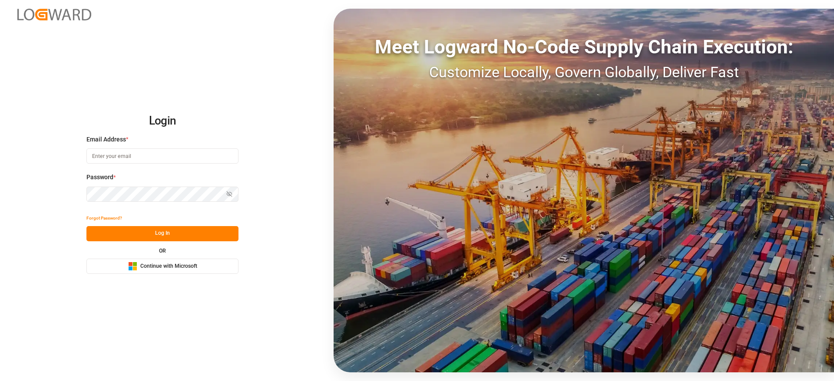
click at [181, 261] on button "Microsoft Logo Continue with Microsoft" at bounding box center [162, 266] width 152 height 15
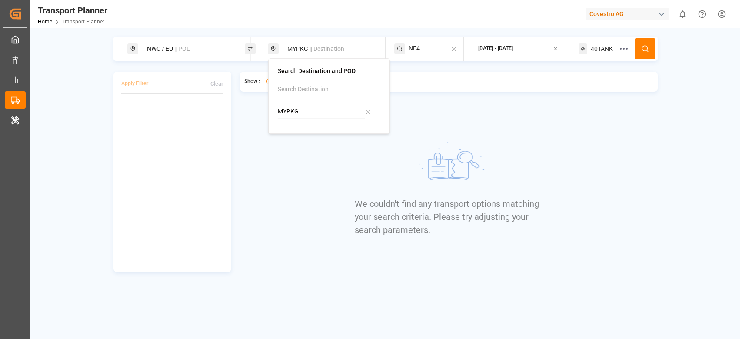
click at [485, 156] on img at bounding box center [448, 164] width 130 height 65
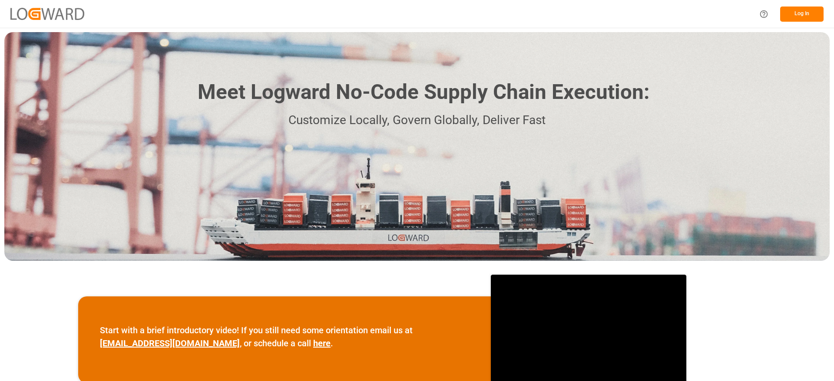
click at [807, 7] on button "Log In" at bounding box center [801, 14] width 43 height 15
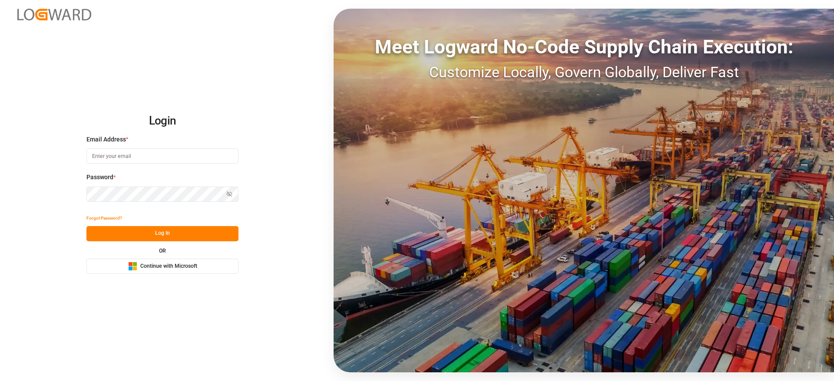
click at [206, 252] on div "OR" at bounding box center [162, 250] width 152 height 5
click at [203, 267] on button "Microsoft Logo Continue with Microsoft" at bounding box center [162, 266] width 152 height 15
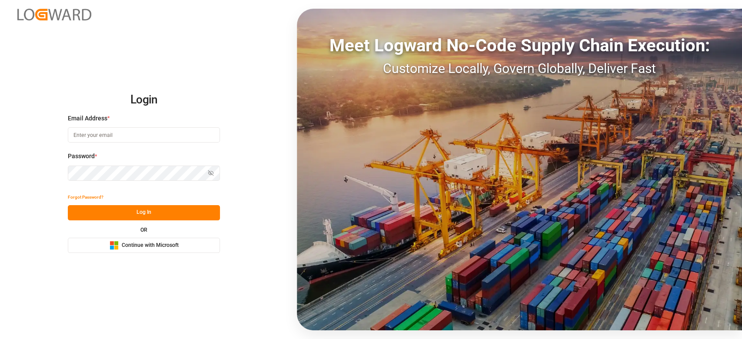
click at [182, 245] on button "Microsoft Logo Continue with Microsoft" at bounding box center [144, 245] width 152 height 15
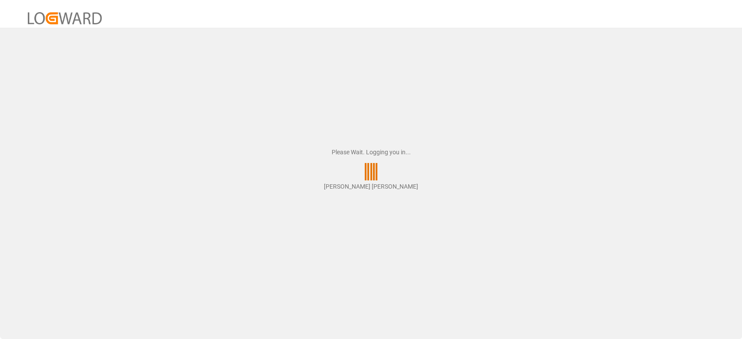
click at [470, 252] on div "Please Wait. Logging you in... [PERSON_NAME] [PERSON_NAME]" at bounding box center [371, 169] width 742 height 339
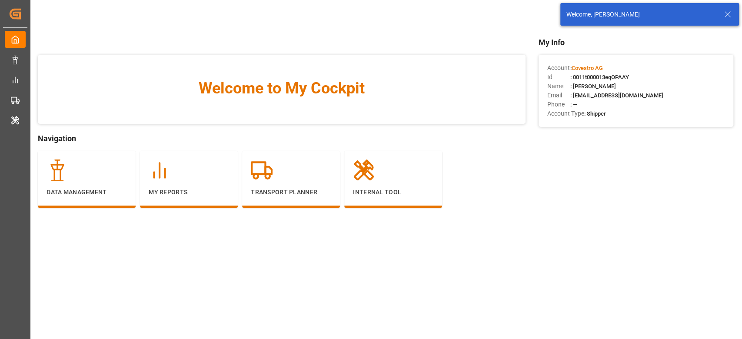
click at [728, 19] on icon at bounding box center [727, 14] width 10 height 10
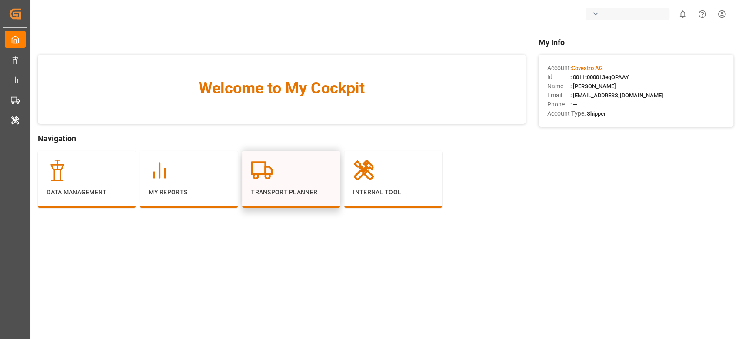
click at [292, 200] on div "Transport Planner" at bounding box center [291, 179] width 98 height 57
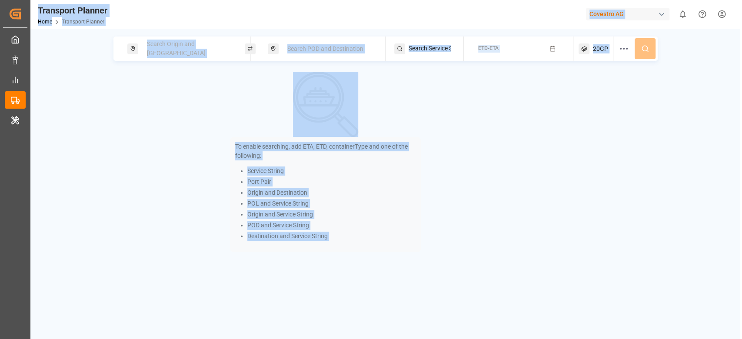
click at [226, 76] on div "To enable searching, add ETA, ETD, containerType and one of the following: Serv…" at bounding box center [325, 162] width 424 height 180
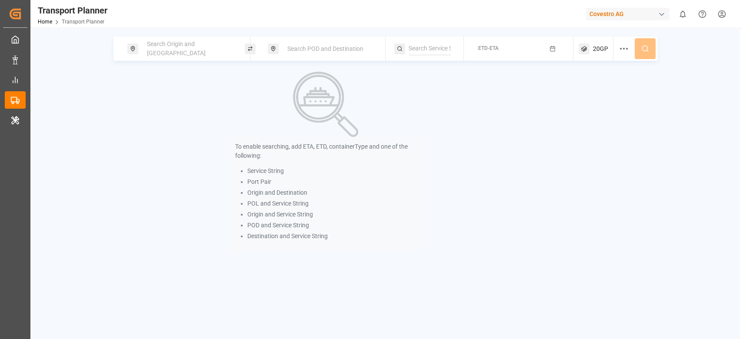
click at [209, 50] on div "Search Origin and [GEOGRAPHIC_DATA]" at bounding box center [189, 48] width 94 height 25
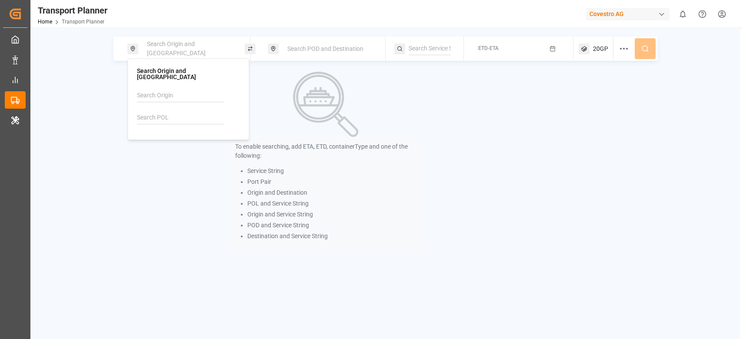
click at [190, 112] on input at bounding box center [180, 117] width 87 height 13
paste input "DEWVN"
type input "DEWVN"
click at [180, 137] on div "DEWVN [GEOGRAPHIC_DATA]" at bounding box center [190, 146] width 84 height 18
click at [334, 47] on span "Search POD and Destination" at bounding box center [325, 48] width 76 height 7
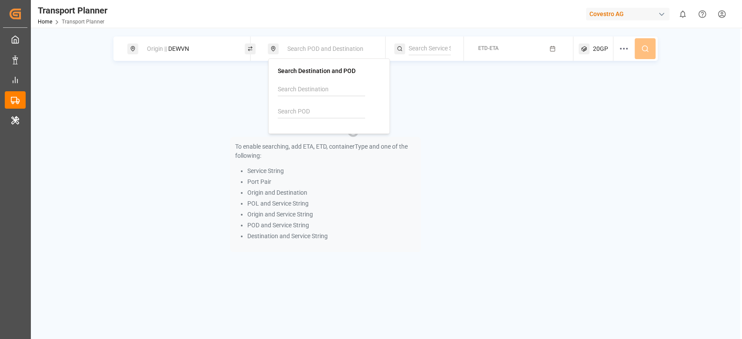
click at [314, 108] on input at bounding box center [321, 111] width 87 height 13
paste input "MMRGN"
type input "MMRGN"
click at [306, 132] on b "MMRGN" at bounding box center [311, 135] width 23 height 7
click at [447, 53] on input at bounding box center [429, 48] width 42 height 13
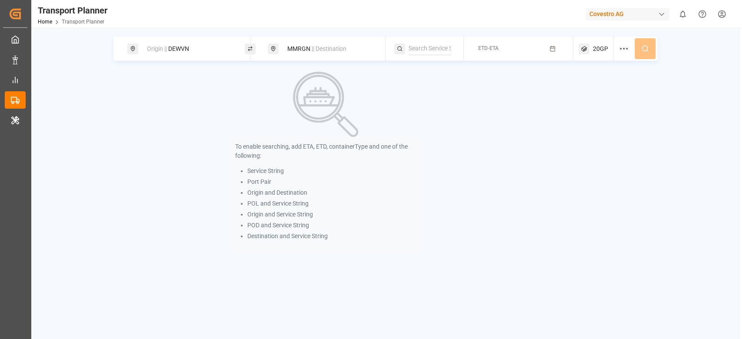
paste input "AEU1"
type input "AEU1"
click at [438, 71] on div "AEU1" at bounding box center [461, 72] width 84 height 9
click at [545, 50] on button "ETD-ETA" at bounding box center [518, 48] width 99 height 17
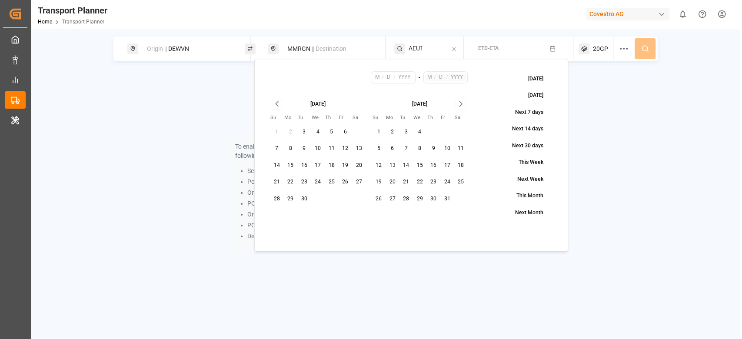
click at [430, 148] on button "9" at bounding box center [433, 149] width 14 height 14
type input "10"
type input "9"
type input "2025"
click at [461, 109] on div "[DATE] Su Mo Tu We Th Fr Sa 1 2 3 4 5 6 7 8 9 10 11 12 13 14 15 16 17 18 19 20 …" at bounding box center [419, 152] width 96 height 107
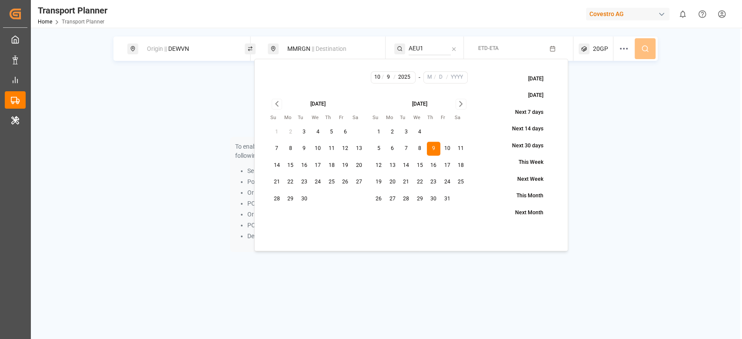
click at [462, 106] on icon "Go to next month" at bounding box center [461, 104] width 10 height 10
click at [414, 198] on button "31" at bounding box center [420, 199] width 14 height 14
type input "12"
type input "31"
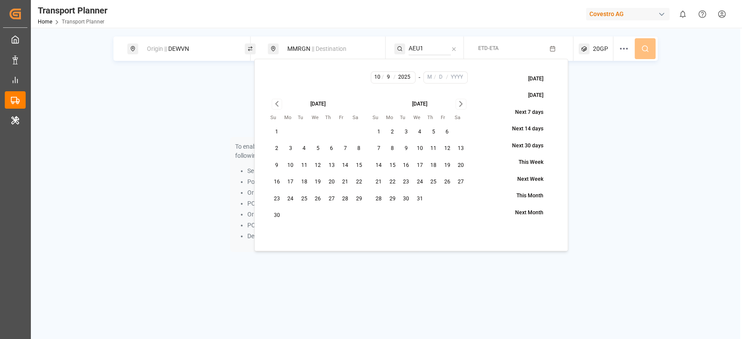
type input "2025"
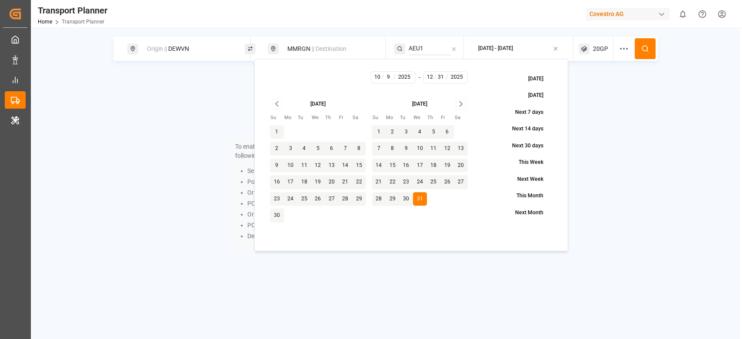
click at [458, 105] on icon "Go to next month" at bounding box center [461, 104] width 10 height 10
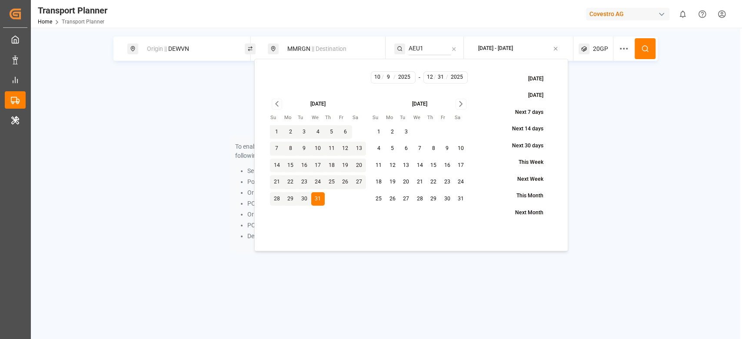
click at [455, 201] on button "31" at bounding box center [461, 199] width 14 height 14
type input "1"
type input "2026"
click at [646, 49] on circle at bounding box center [644, 48] width 5 height 5
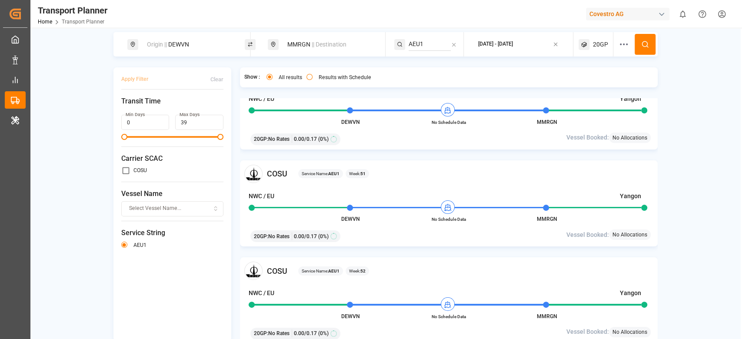
scroll to position [7, 0]
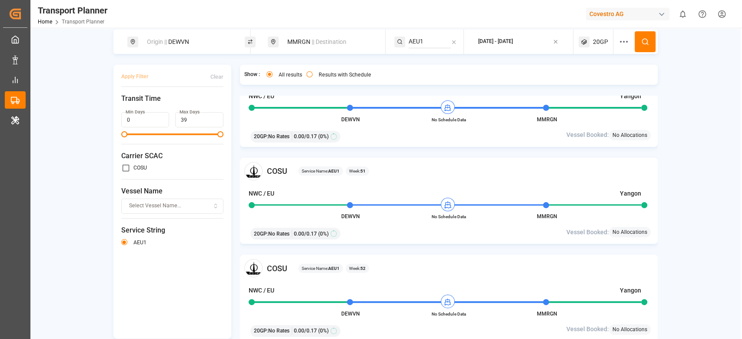
click at [311, 78] on div "Results with Schedule" at bounding box center [338, 75] width 65 height 9
click at [313, 71] on div "Results with Schedule" at bounding box center [338, 75] width 65 height 9
click at [307, 76] on button "Results with Schedule" at bounding box center [309, 74] width 6 height 6
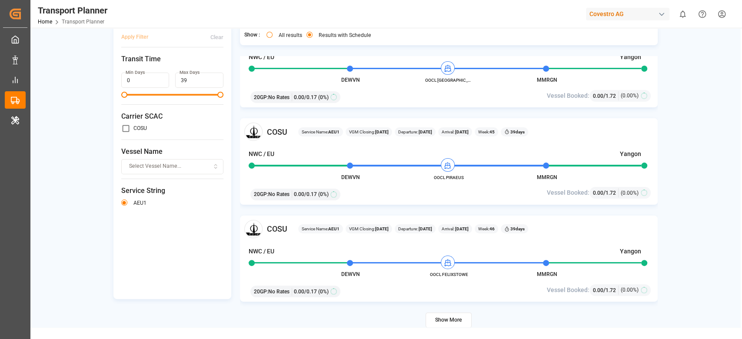
scroll to position [58, 0]
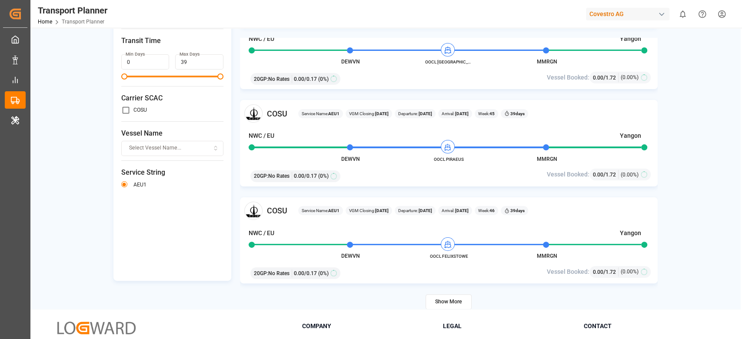
type button "only"
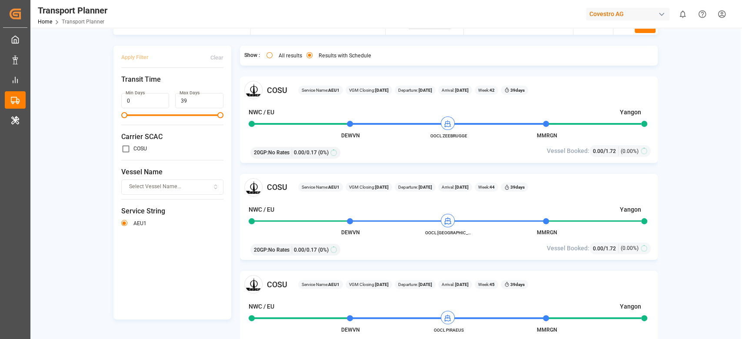
scroll to position [0, 0]
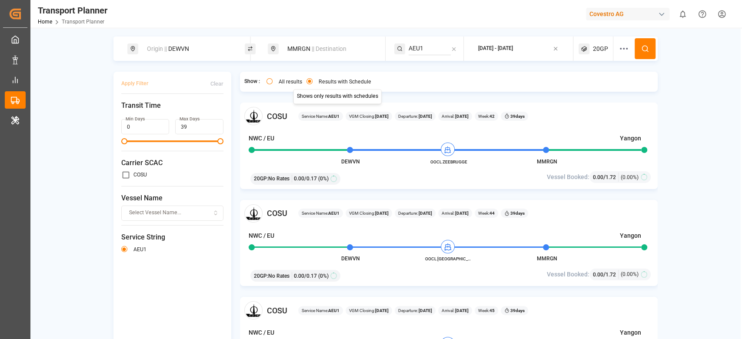
click at [203, 48] on div "Origin || DEWVN" at bounding box center [189, 49] width 94 height 16
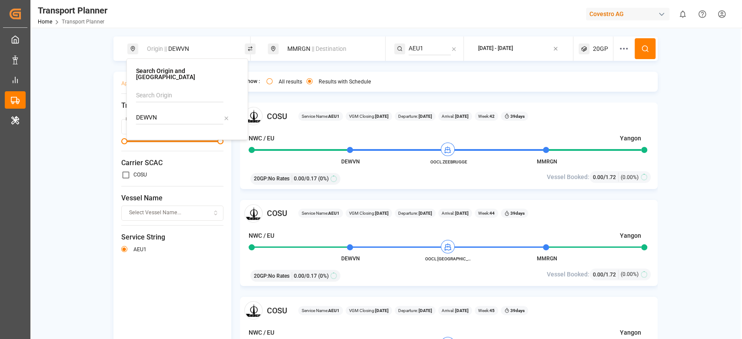
click at [174, 117] on input "DEWVN" at bounding box center [179, 117] width 87 height 13
click at [174, 120] on div "DEWVN" at bounding box center [187, 109] width 103 height 41
type input "DEHAM"
click at [169, 138] on b "DEHAM" at bounding box center [168, 141] width 21 height 7
click at [330, 55] on div "MMRGN || Destination" at bounding box center [329, 49] width 94 height 16
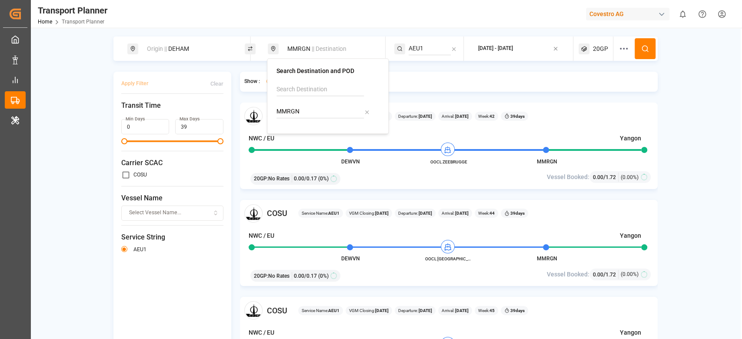
click at [299, 109] on input "MMRGN" at bounding box center [319, 111] width 87 height 13
type input "CNHMN"
click at [305, 132] on b "CNHMN" at bounding box center [309, 135] width 22 height 7
click at [438, 49] on input "AEU1" at bounding box center [429, 48] width 42 height 13
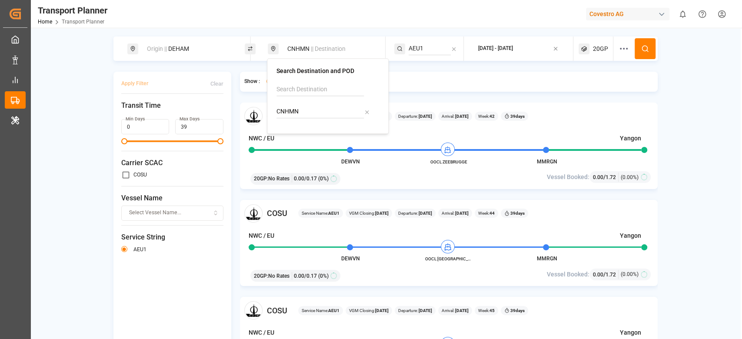
click at [438, 49] on input "AEU1" at bounding box center [429, 48] width 42 height 13
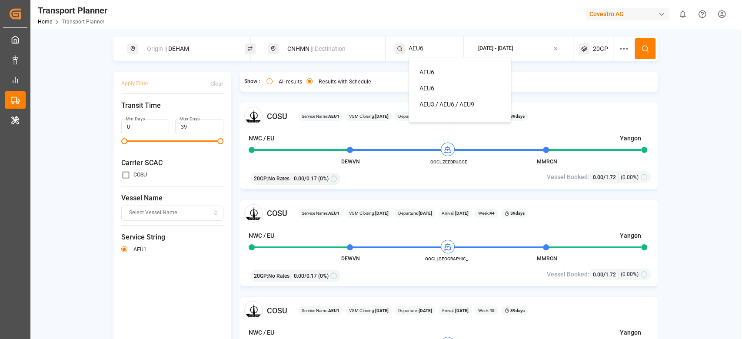
type input "AEU6"
click at [435, 79] on li "AEU6" at bounding box center [461, 72] width 98 height 16
click at [435, 74] on div "AEU6" at bounding box center [461, 72] width 84 height 9
click at [644, 42] on button at bounding box center [644, 48] width 21 height 21
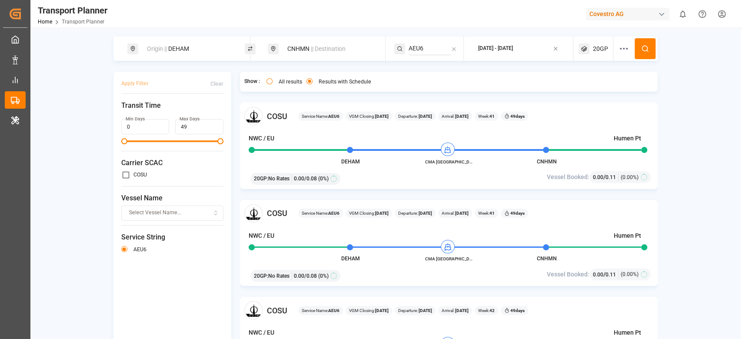
click at [196, 56] on div "Origin || DEHAM" at bounding box center [189, 49] width 94 height 16
click at [173, 111] on input "DEHAM" at bounding box center [179, 117] width 87 height 13
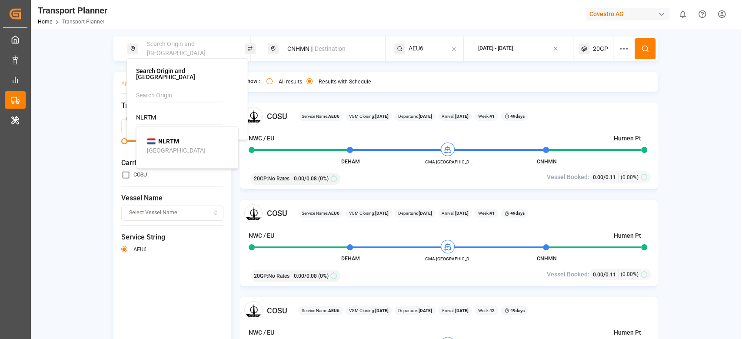
type input "NLRTM"
click at [174, 147] on div "[GEOGRAPHIC_DATA]" at bounding box center [176, 150] width 59 height 9
click at [649, 42] on button at bounding box center [644, 48] width 21 height 21
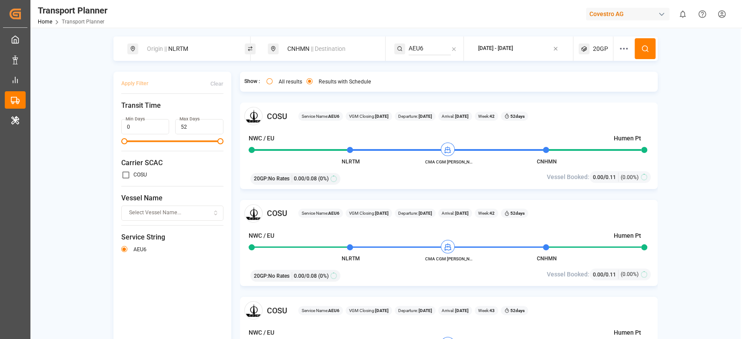
click at [179, 49] on div "Origin || NLRTM" at bounding box center [189, 49] width 94 height 16
click at [166, 119] on div "NLRTM" at bounding box center [187, 109] width 103 height 41
click at [166, 111] on input "NLRTM" at bounding box center [179, 117] width 87 height 13
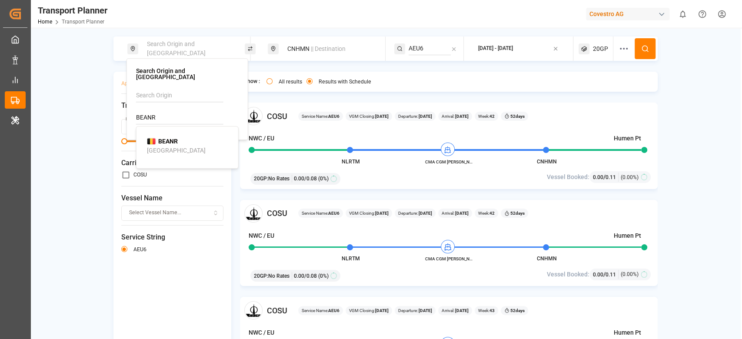
type input "BEANR"
click at [209, 137] on div "BEANR [GEOGRAPHIC_DATA]" at bounding box center [189, 146] width 84 height 18
click at [158, 113] on input "BEANR" at bounding box center [179, 117] width 87 height 13
type input "BEANR"
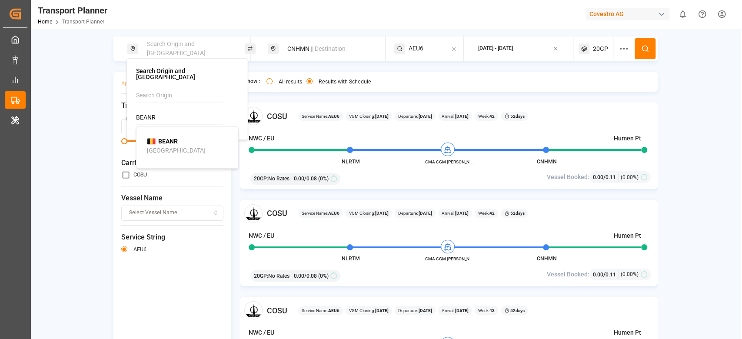
click at [158, 138] on b "BEANR" at bounding box center [168, 141] width 20 height 7
type input "23"
click at [166, 140] on span at bounding box center [172, 141] width 103 height 2
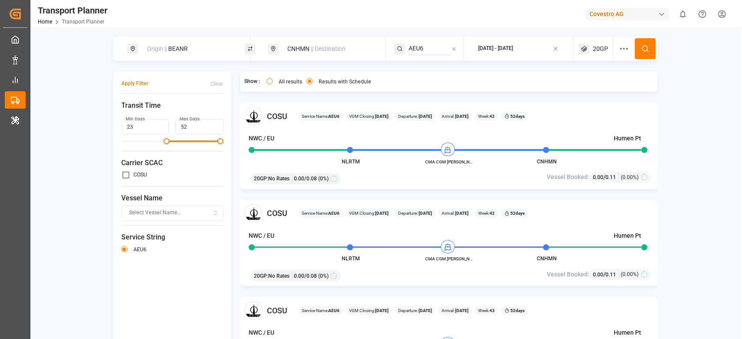
click at [642, 51] on circle at bounding box center [644, 48] width 5 height 5
click at [306, 49] on div "CNHMN || Destination" at bounding box center [329, 49] width 94 height 16
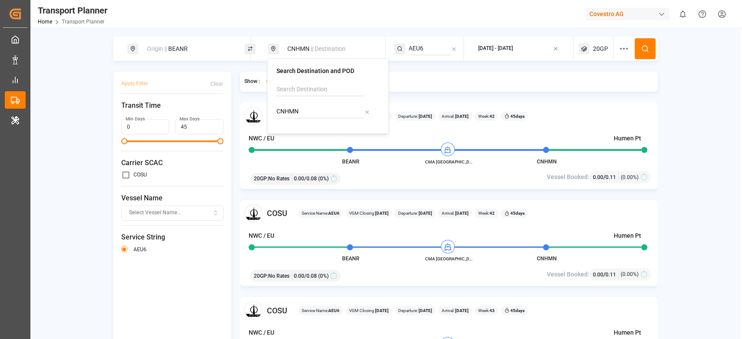
click at [298, 115] on input "CNHMN" at bounding box center [319, 111] width 87 height 13
type input "INKTP"
click at [302, 134] on b "INKTP" at bounding box center [307, 135] width 18 height 7
click at [305, 118] on input "INKTP" at bounding box center [319, 111] width 87 height 13
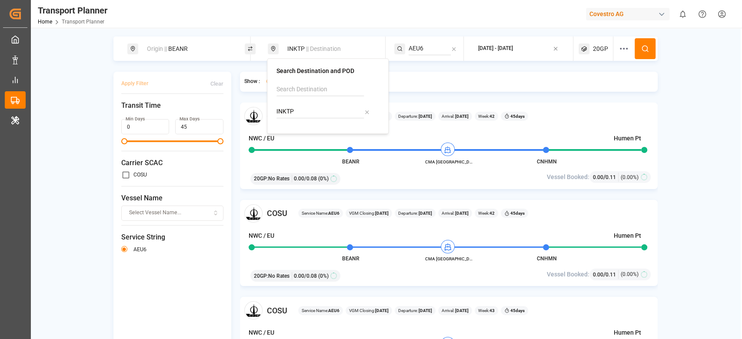
click at [420, 52] on input "AEU6" at bounding box center [429, 48] width 42 height 13
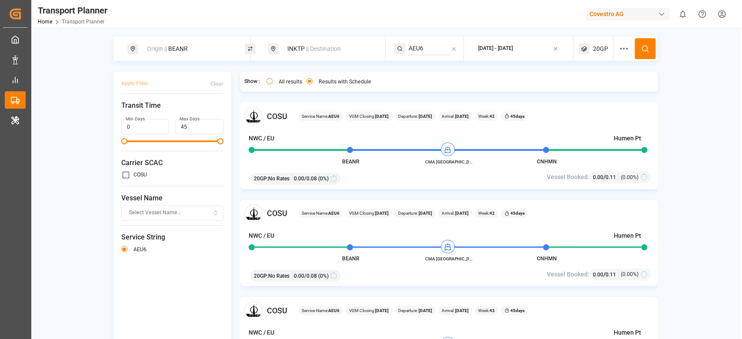
click at [420, 52] on input "AEU6" at bounding box center [429, 48] width 42 height 13
type input "LL5"
click at [421, 70] on span "LL5" at bounding box center [424, 72] width 10 height 7
click at [638, 55] on button at bounding box center [644, 48] width 21 height 21
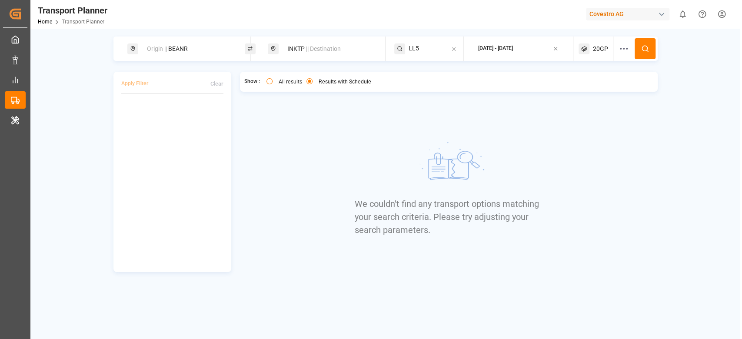
click at [600, 50] on span "20GP" at bounding box center [600, 48] width 15 height 9
click at [594, 87] on small "20GP" at bounding box center [579, 90] width 30 height 6
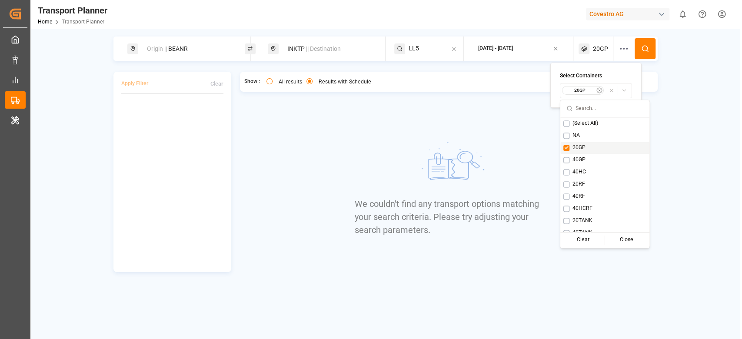
click at [576, 147] on span "20GP" at bounding box center [578, 148] width 13 height 8
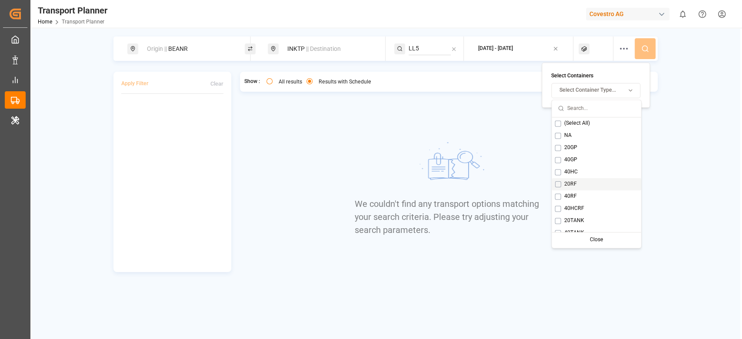
click at [575, 183] on span "20RF" at bounding box center [569, 184] width 13 height 8
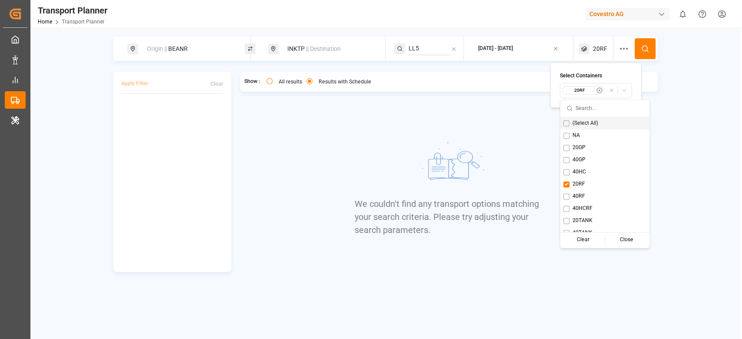
click at [648, 49] on icon at bounding box center [645, 49] width 8 height 8
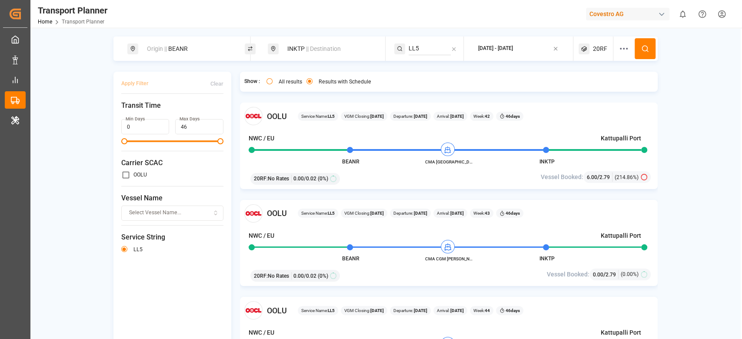
click at [207, 45] on div "Origin || BEANR" at bounding box center [189, 49] width 94 height 16
click at [181, 111] on input "BEANR" at bounding box center [179, 117] width 87 height 13
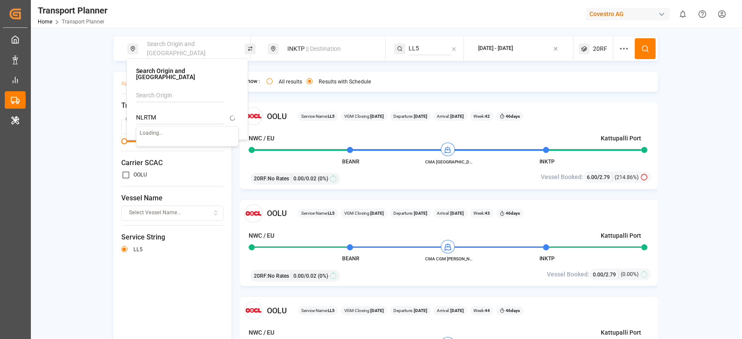
type input "NLRTM"
click at [164, 135] on div "Loading..." at bounding box center [187, 136] width 103 height 21
click at [164, 138] on b "NLRTM" at bounding box center [168, 141] width 21 height 7
click at [646, 50] on icon at bounding box center [645, 49] width 8 height 8
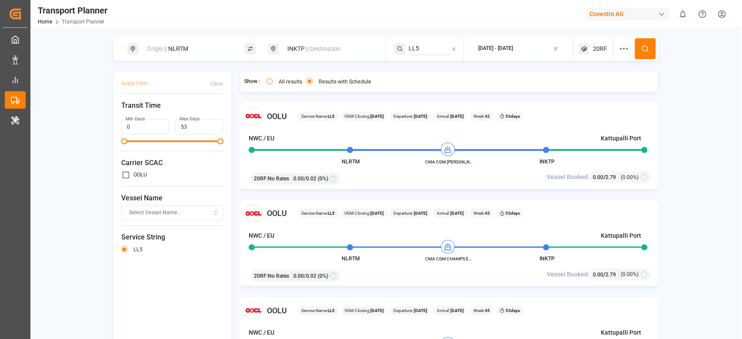
click at [204, 51] on div "Origin || NLRTM" at bounding box center [189, 49] width 94 height 16
click at [172, 111] on input "NLRTM" at bounding box center [179, 117] width 87 height 13
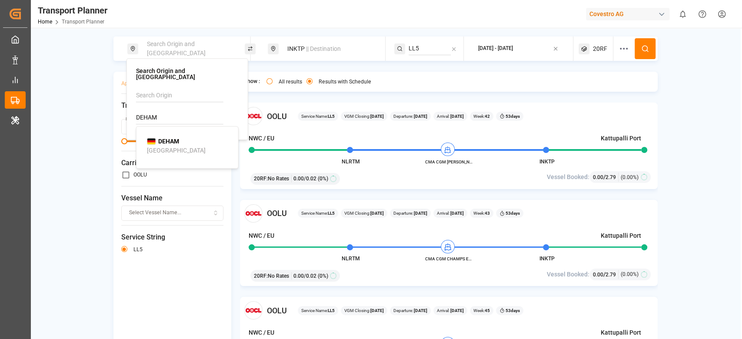
type input "DEHAM"
click at [159, 133] on li "DEHAM [GEOGRAPHIC_DATA]" at bounding box center [189, 145] width 98 height 25
click at [163, 138] on b "DEHAM" at bounding box center [168, 141] width 21 height 7
click at [649, 47] on button at bounding box center [644, 48] width 21 height 21
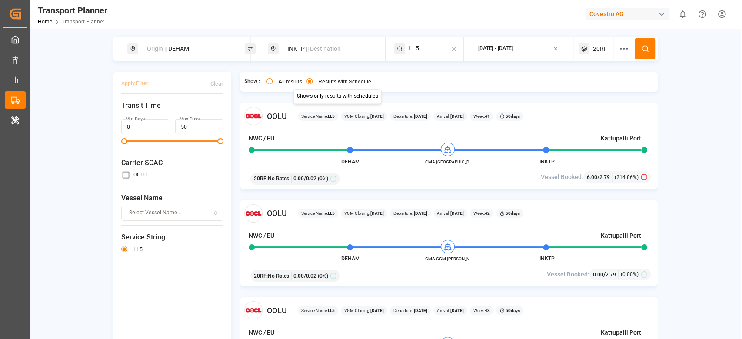
click at [301, 51] on div "INKTP || Destination" at bounding box center [329, 49] width 94 height 16
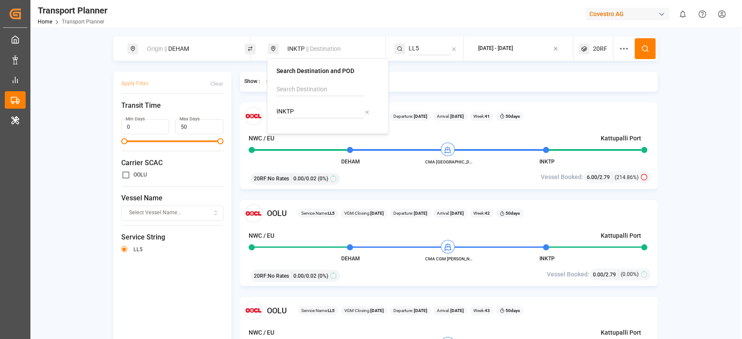
click at [291, 111] on input "INKTP" at bounding box center [319, 111] width 87 height 13
type input "INIXY"
click at [295, 136] on img at bounding box center [291, 135] width 9 height 7
click at [413, 42] on input "LL5" at bounding box center [429, 48] width 42 height 13
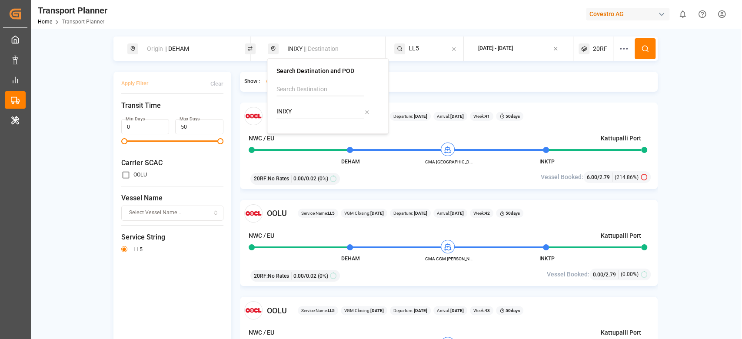
click at [413, 42] on input "LL5" at bounding box center [429, 48] width 42 height 13
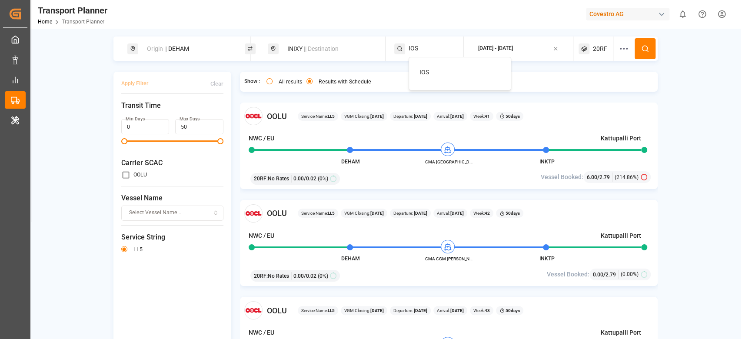
type input "IOS"
click at [424, 72] on span "IOS" at bounding box center [424, 72] width 10 height 7
click at [639, 50] on button at bounding box center [644, 48] width 21 height 21
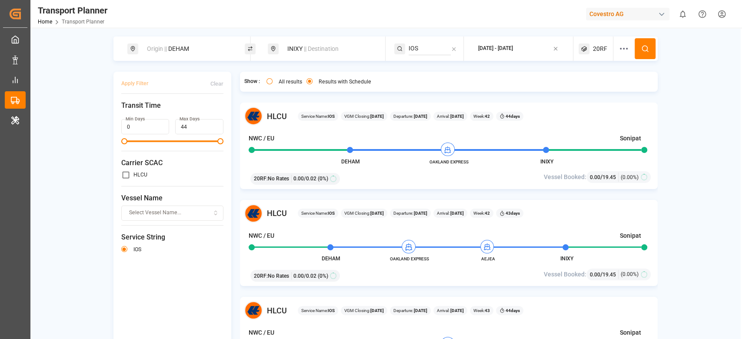
click at [197, 48] on div "Origin || DEHAM" at bounding box center [189, 49] width 94 height 16
click at [167, 111] on input "DEHAM" at bounding box center [179, 117] width 87 height 13
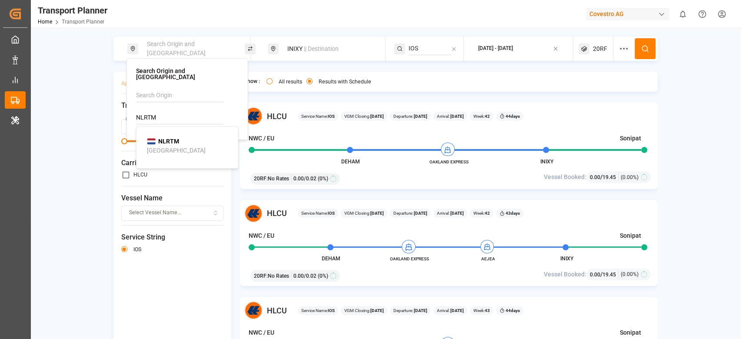
type input "NLRTM"
click at [153, 138] on img at bounding box center [151, 141] width 9 height 7
click at [641, 47] on icon at bounding box center [645, 49] width 8 height 8
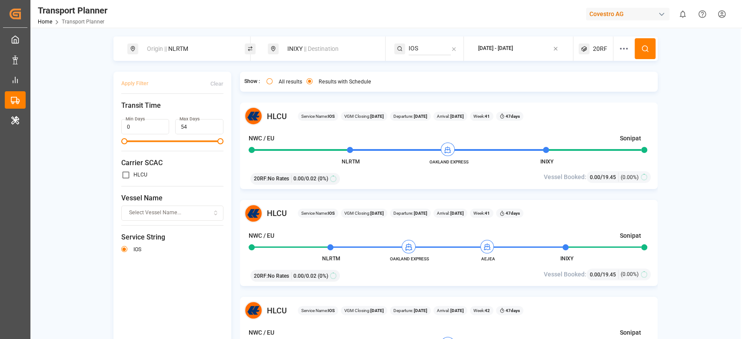
click at [302, 56] on div "INIXY || Destination" at bounding box center [329, 49] width 94 height 16
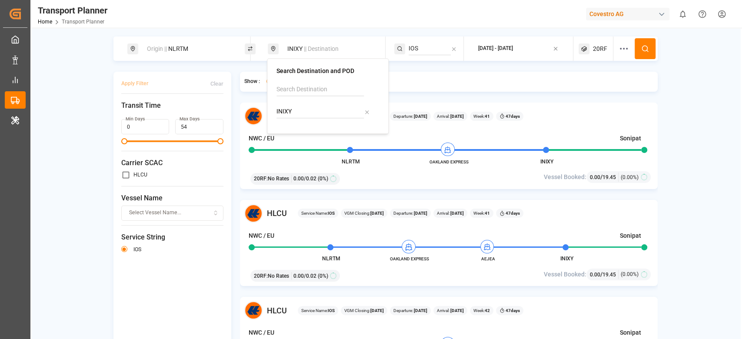
click at [285, 111] on input "INIXY" at bounding box center [319, 111] width 87 height 13
type input "VNCLI"
click at [288, 138] on div "VNCLI" at bounding box center [301, 135] width 29 height 9
click at [215, 168] on span "Carrier SCAC" at bounding box center [172, 163] width 103 height 10
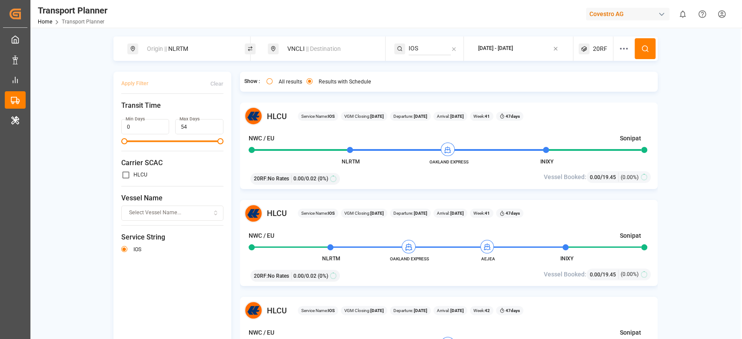
click at [419, 47] on input "IOS" at bounding box center [429, 48] width 42 height 13
type input "NE4"
click at [438, 66] on li "NE4" at bounding box center [461, 72] width 98 height 16
click at [473, 71] on div "NE4" at bounding box center [461, 72] width 84 height 9
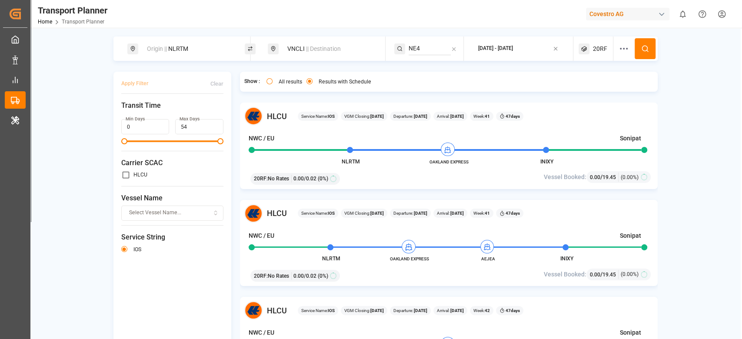
click at [642, 50] on icon at bounding box center [645, 49] width 8 height 8
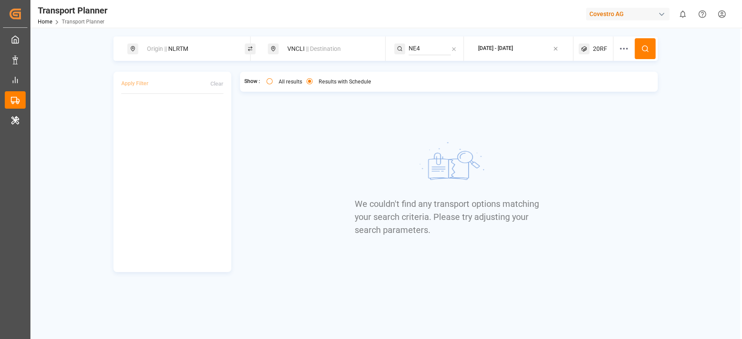
click at [598, 50] on span "20RF" at bounding box center [600, 48] width 14 height 9
click at [588, 93] on small "20RF" at bounding box center [579, 90] width 30 height 6
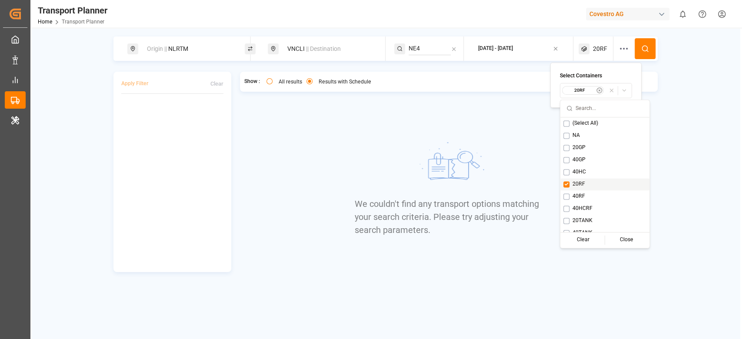
click at [575, 182] on span "20RF" at bounding box center [578, 184] width 13 height 8
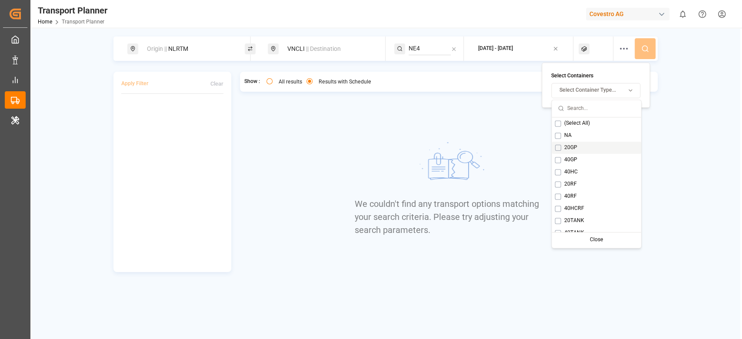
click at [574, 151] on span "20GP" at bounding box center [569, 148] width 13 height 8
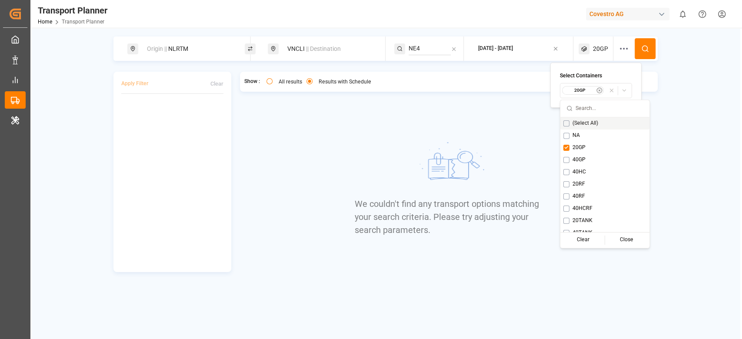
click at [638, 48] on button at bounding box center [644, 48] width 21 height 21
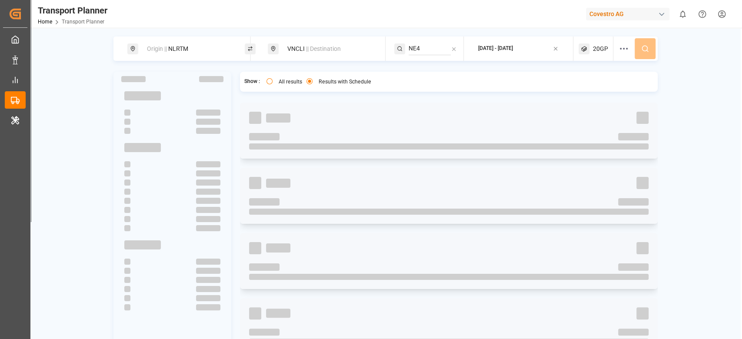
click at [601, 47] on span "20GP" at bounding box center [600, 48] width 15 height 9
click at [581, 92] on small "20GP" at bounding box center [578, 90] width 30 height 6
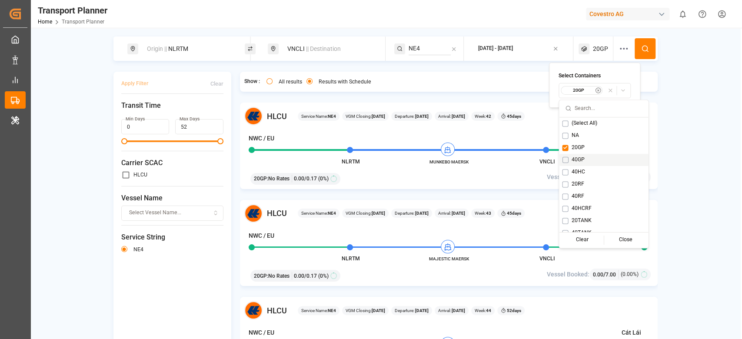
click at [579, 159] on span "40GP" at bounding box center [577, 160] width 13 height 8
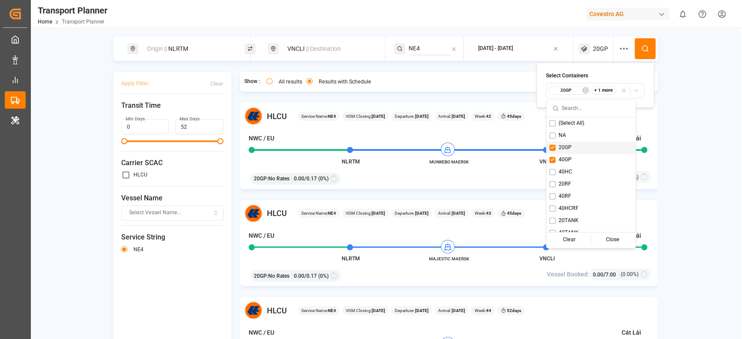
click at [416, 136] on div "NWC / EU Cát Lái" at bounding box center [444, 140] width 392 height 12
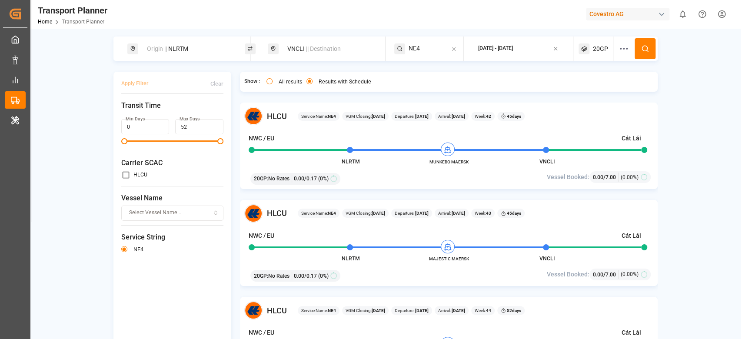
click at [184, 42] on div "Origin || NLRTM" at bounding box center [189, 49] width 94 height 16
click at [169, 111] on input "NLRTM" at bounding box center [179, 117] width 87 height 13
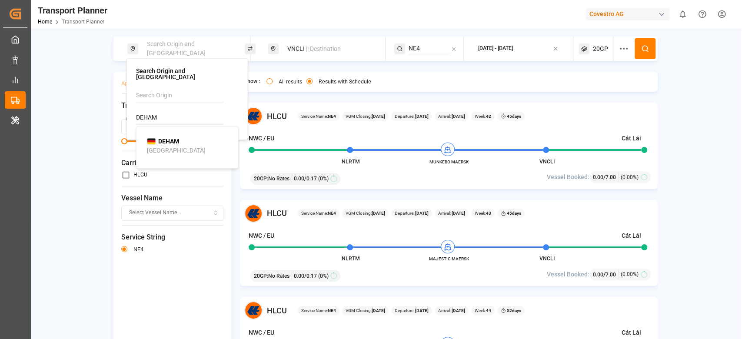
type input "DEHAM"
click at [154, 138] on img at bounding box center [151, 141] width 9 height 7
click at [642, 58] on button at bounding box center [644, 48] width 21 height 21
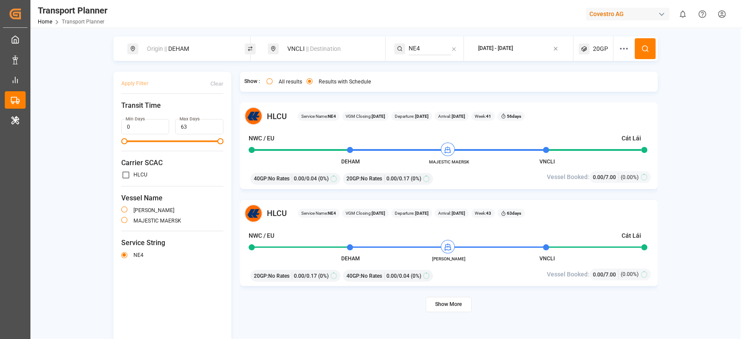
click at [444, 301] on button "Show More" at bounding box center [448, 304] width 46 height 15
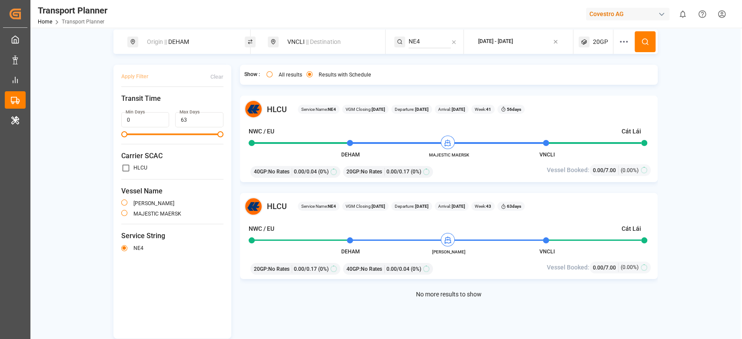
click at [198, 34] on div "Origin || DEHAM" at bounding box center [189, 42] width 94 height 16
click at [172, 106] on input "DEHAM" at bounding box center [179, 110] width 87 height 13
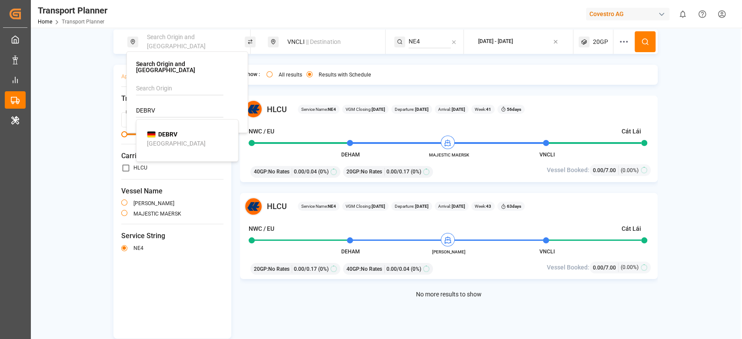
type input "DEBRV"
click at [176, 131] on b "DEBRV" at bounding box center [167, 134] width 19 height 7
click at [636, 42] on button at bounding box center [644, 41] width 21 height 21
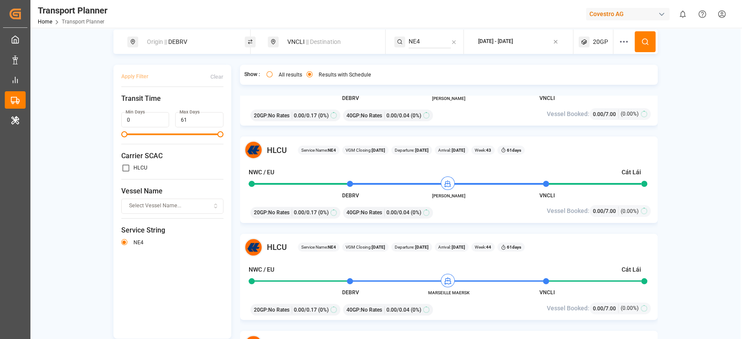
scroll to position [521, 0]
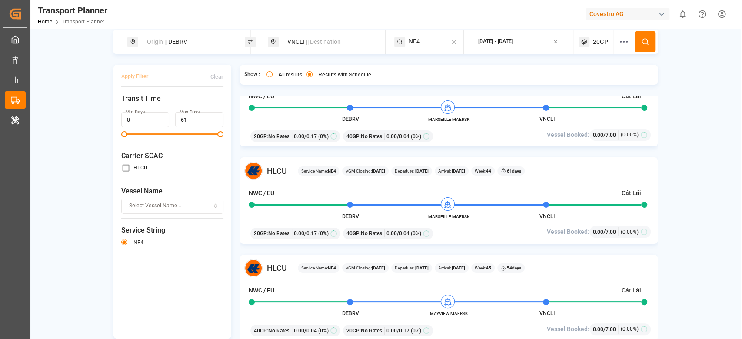
click at [163, 41] on span "Origin ||" at bounding box center [157, 41] width 20 height 7
click at [155, 104] on input "DEBRV" at bounding box center [179, 110] width 87 height 13
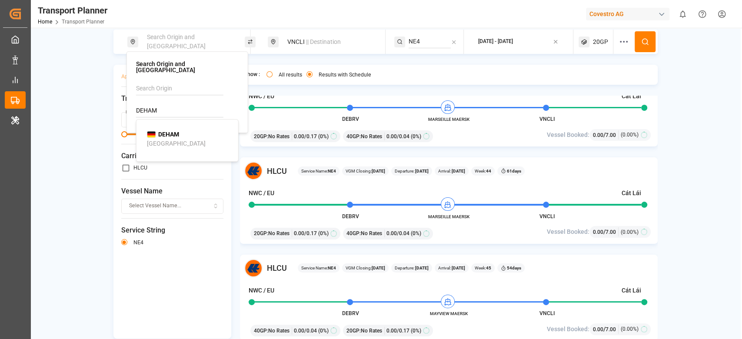
type input "DEHAM"
click at [159, 139] on div "[GEOGRAPHIC_DATA]" at bounding box center [176, 143] width 59 height 9
click at [314, 30] on div "VNCLI || Destination" at bounding box center [326, 42] width 117 height 24
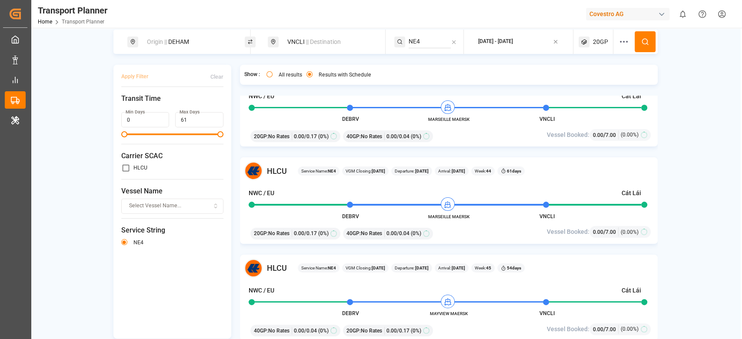
click at [303, 40] on div "VNCLI || Destination" at bounding box center [329, 42] width 94 height 16
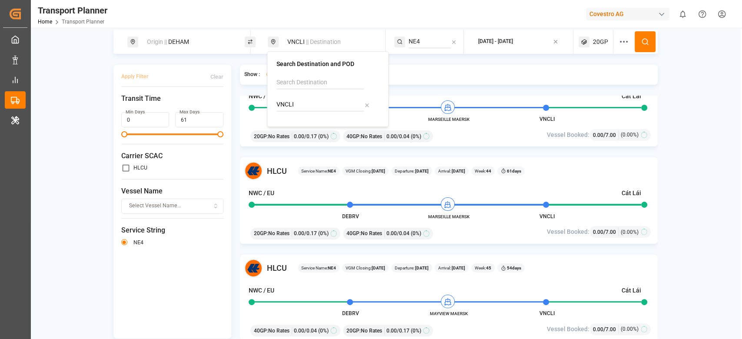
click at [296, 98] on input "VNCLI" at bounding box center [319, 104] width 87 height 13
type input "CNSZH"
click at [301, 125] on b "CNSZH" at bounding box center [308, 128] width 20 height 7
click at [427, 43] on input "NE4" at bounding box center [429, 41] width 42 height 13
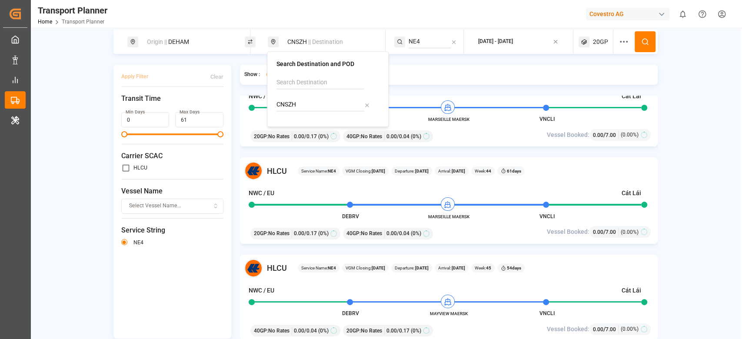
click at [427, 43] on input "NE4" at bounding box center [429, 41] width 42 height 13
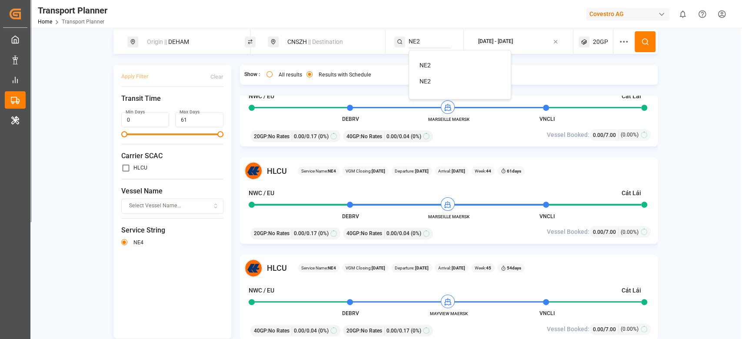
type input "NE2"
click at [428, 68] on span "NE2" at bounding box center [424, 65] width 11 height 7
click at [648, 47] on button at bounding box center [644, 41] width 21 height 21
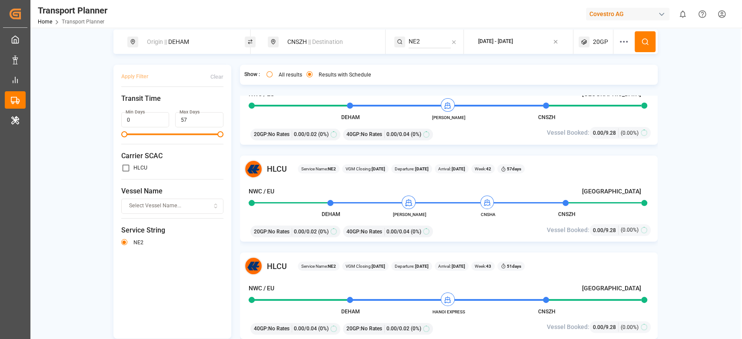
scroll to position [348, 0]
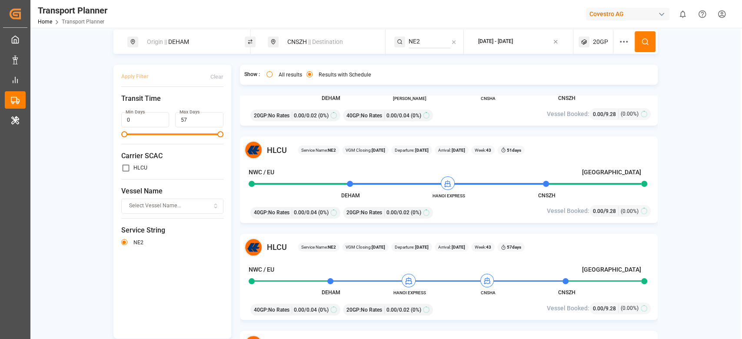
click at [178, 47] on div "Origin || DEHAM" at bounding box center [189, 42] width 94 height 16
click at [171, 110] on input "DEHAM" at bounding box center [179, 110] width 87 height 13
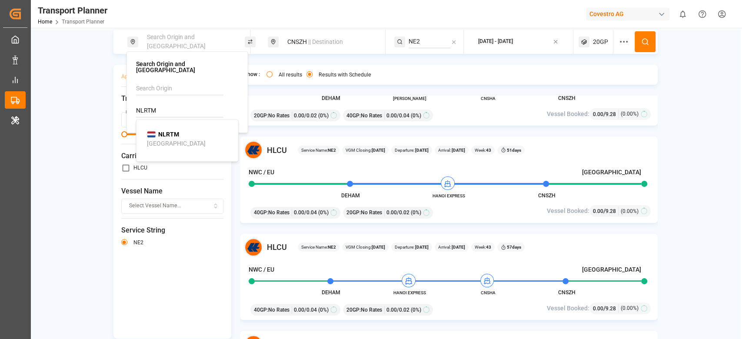
type input "NLRTM"
click at [158, 131] on b "NLRTM" at bounding box center [168, 134] width 21 height 7
click at [651, 43] on button at bounding box center [644, 41] width 21 height 21
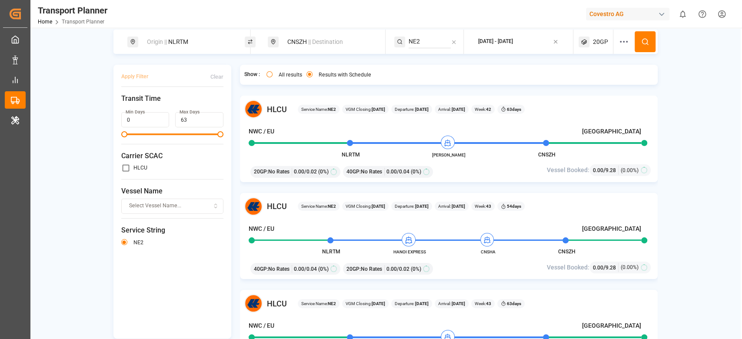
click at [175, 46] on div "Origin || NLRTM" at bounding box center [189, 42] width 94 height 16
click at [167, 104] on input "NLRTM" at bounding box center [179, 110] width 87 height 13
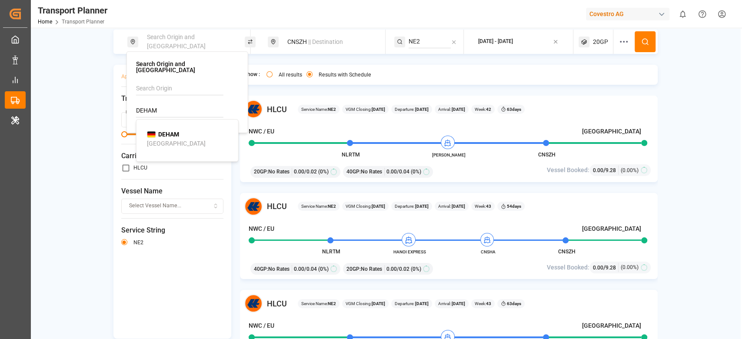
type input "DEHAM"
click at [167, 131] on b "DEHAM" at bounding box center [168, 134] width 21 height 7
click at [295, 46] on div "CNSZH || Destination" at bounding box center [329, 42] width 94 height 16
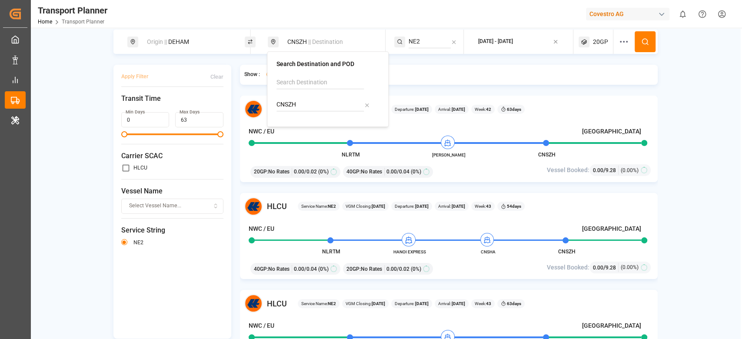
click at [292, 104] on input "CNSZH" at bounding box center [319, 104] width 87 height 13
type input "CNXMN"
click at [299, 129] on b "CNXMN" at bounding box center [309, 128] width 22 height 7
click at [636, 41] on button at bounding box center [644, 41] width 21 height 21
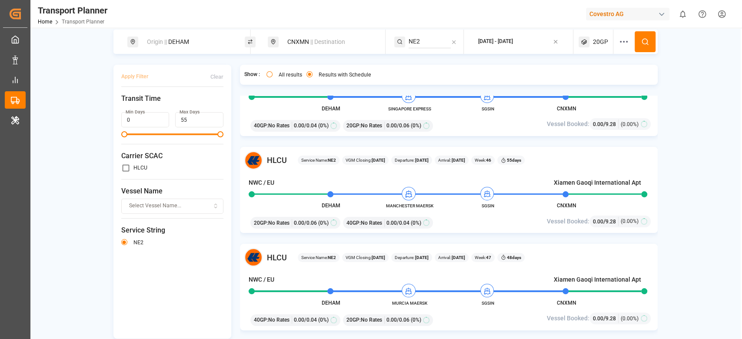
scroll to position [735, 0]
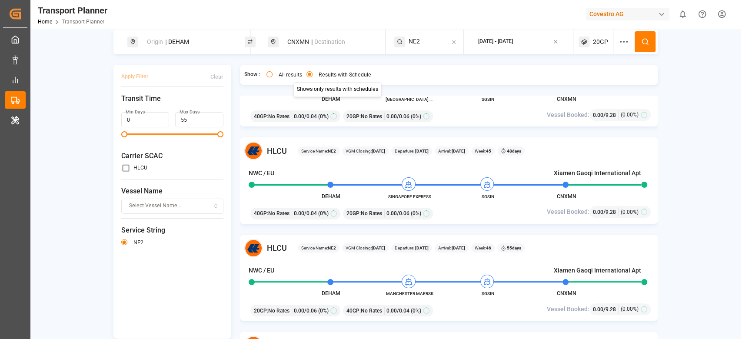
click at [313, 52] on div "CNXMN || Destination" at bounding box center [326, 42] width 117 height 24
click at [310, 43] on span "|| Destination" at bounding box center [327, 41] width 35 height 7
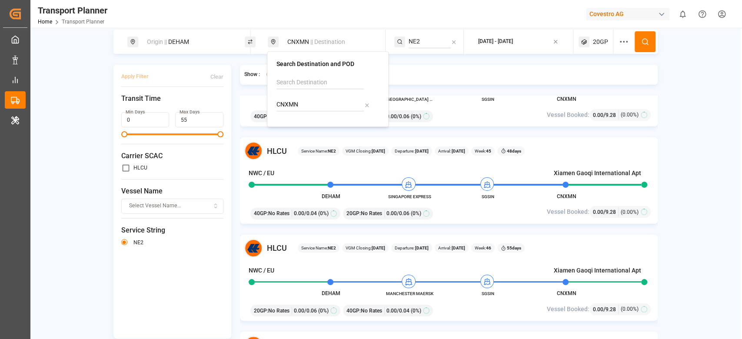
click at [283, 101] on input "CNXMN" at bounding box center [319, 104] width 87 height 13
type input "CNTAC"
click at [301, 124] on span "CNTAC" at bounding box center [308, 128] width 20 height 9
click at [404, 43] on div "NE2" at bounding box center [429, 42] width 70 height 24
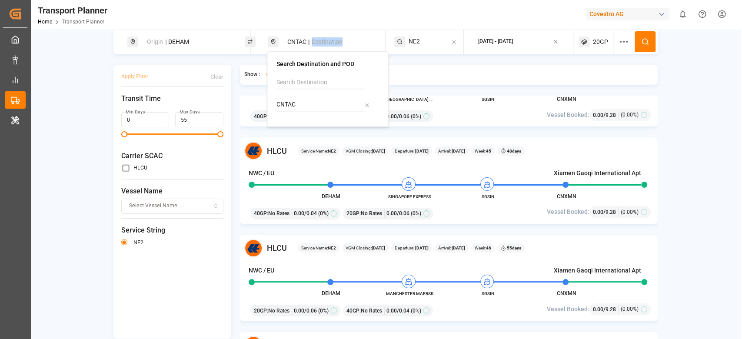
drag, startPoint x: 404, startPoint y: 43, endPoint x: 411, endPoint y: 43, distance: 7.0
click at [404, 43] on div "NE2" at bounding box center [429, 42] width 70 height 24
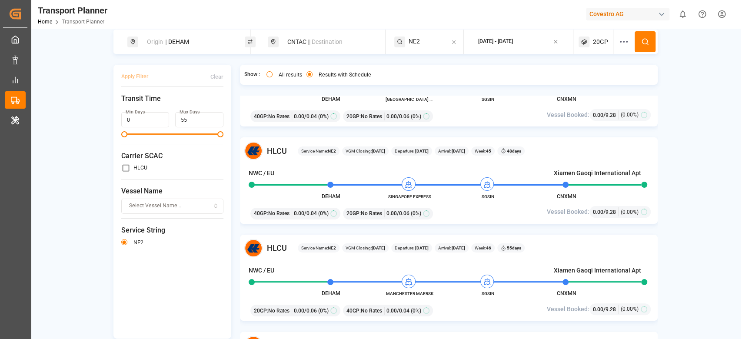
click at [413, 42] on input "NE2" at bounding box center [429, 41] width 42 height 13
type input "FE4"
click at [431, 70] on li "FE4" at bounding box center [461, 65] width 98 height 16
click at [433, 64] on div "FE4" at bounding box center [461, 65] width 84 height 9
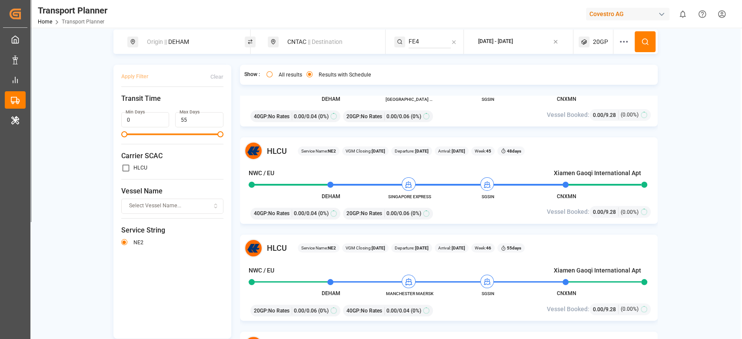
click at [646, 40] on icon at bounding box center [645, 42] width 8 height 8
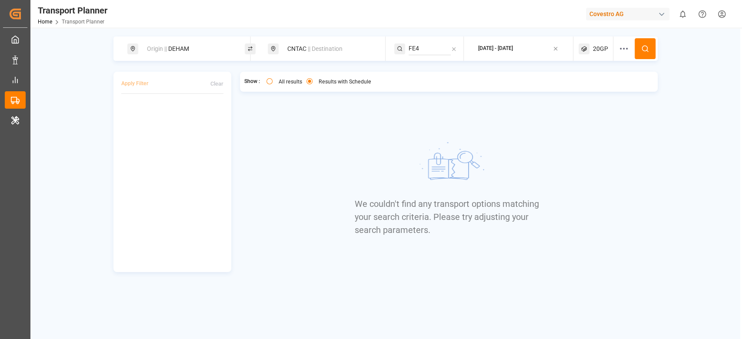
click at [610, 46] on div "20GP" at bounding box center [595, 48] width 35 height 24
click at [575, 91] on small "20GP" at bounding box center [566, 90] width 30 height 6
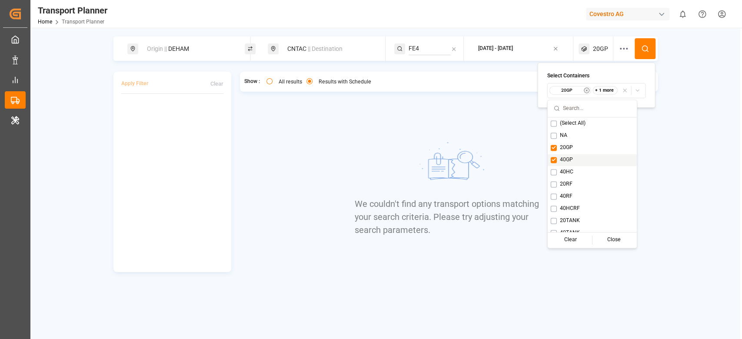
click at [566, 157] on span "40GP" at bounding box center [566, 160] width 13 height 8
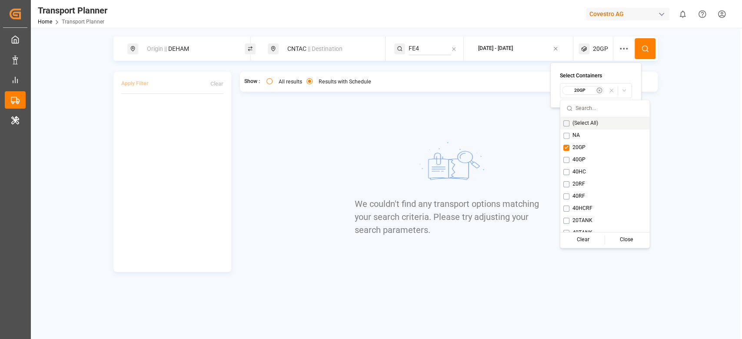
click at [642, 43] on button at bounding box center [644, 48] width 21 height 21
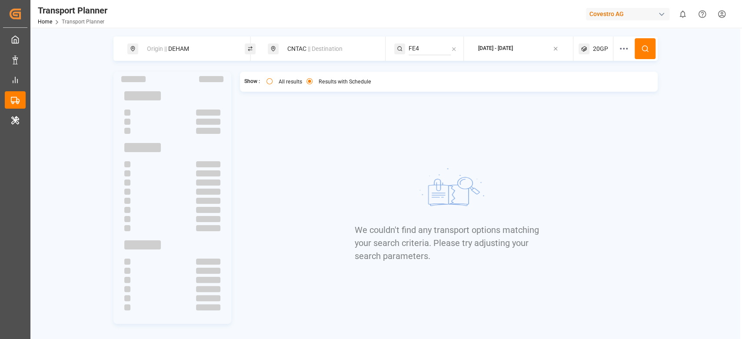
click at [597, 46] on span "20GP" at bounding box center [600, 48] width 15 height 9
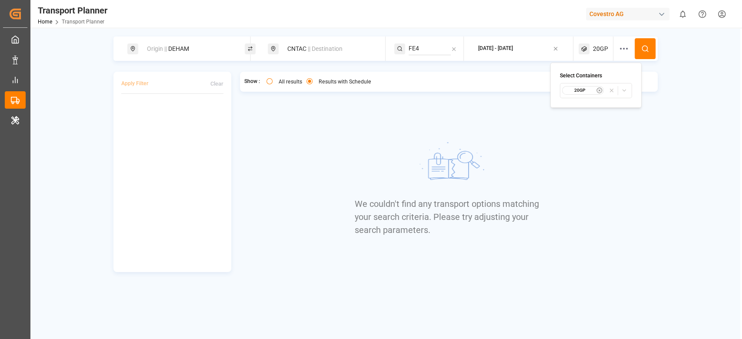
click at [583, 92] on small "20GP" at bounding box center [579, 90] width 30 height 6
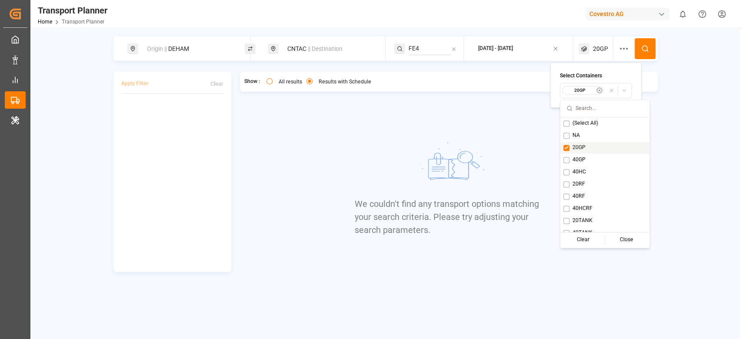
click at [575, 146] on span "20GP" at bounding box center [578, 148] width 13 height 8
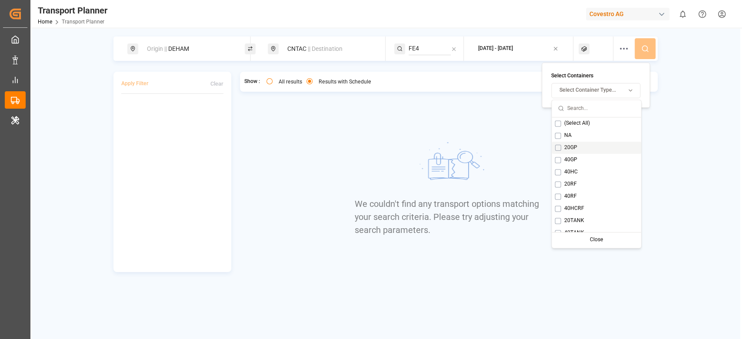
click at [575, 152] on div "20GP" at bounding box center [595, 148] width 89 height 12
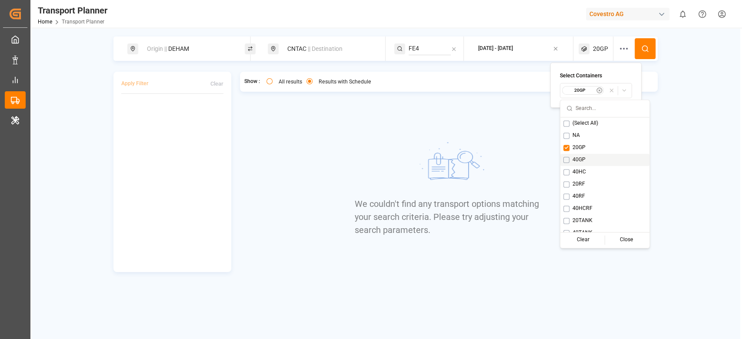
click at [576, 156] on span "40GP" at bounding box center [578, 160] width 13 height 8
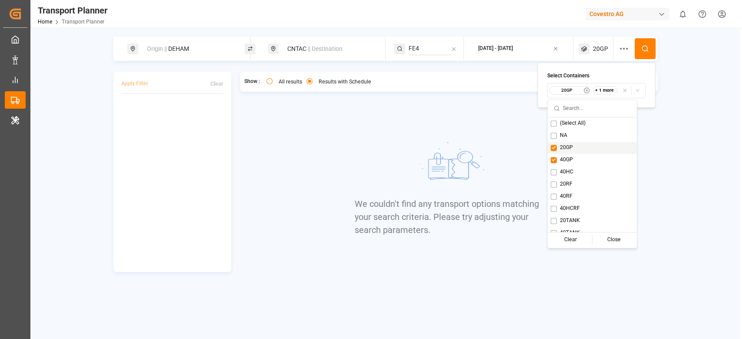
click at [576, 151] on div "20GP" at bounding box center [591, 148] width 89 height 12
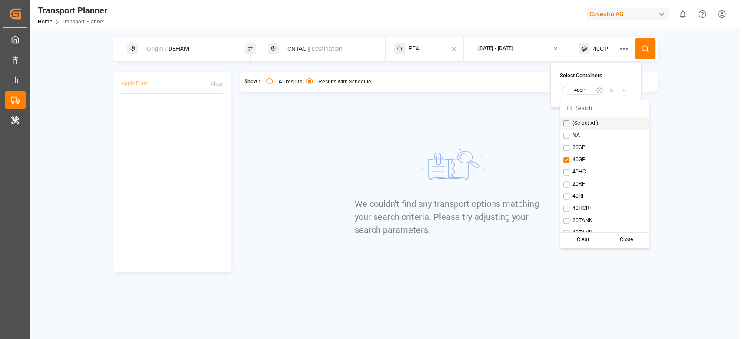
click at [639, 49] on button at bounding box center [644, 48] width 21 height 21
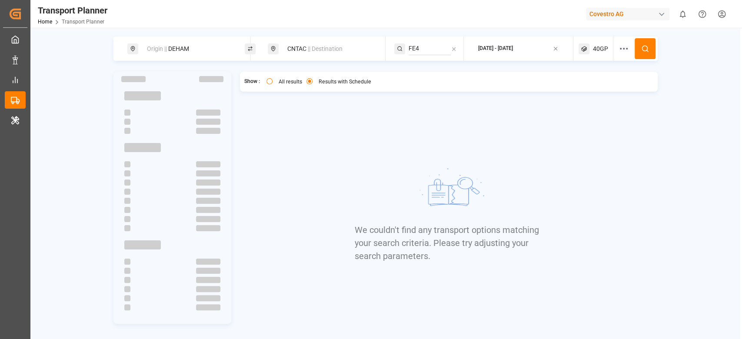
click at [602, 53] on div "40GP" at bounding box center [595, 48] width 35 height 24
click at [591, 91] on small "40GP" at bounding box center [579, 90] width 30 height 6
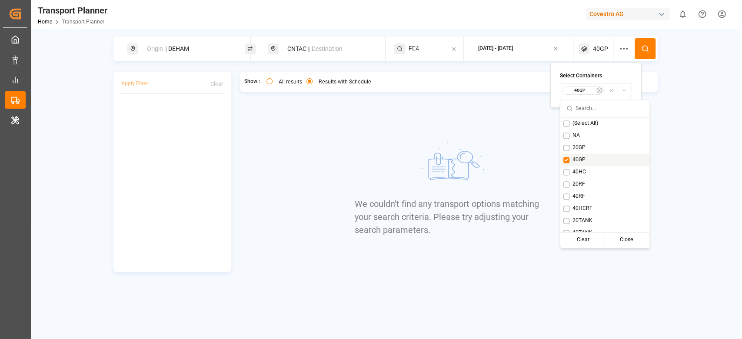
click at [570, 158] on div "40GP" at bounding box center [604, 160] width 89 height 12
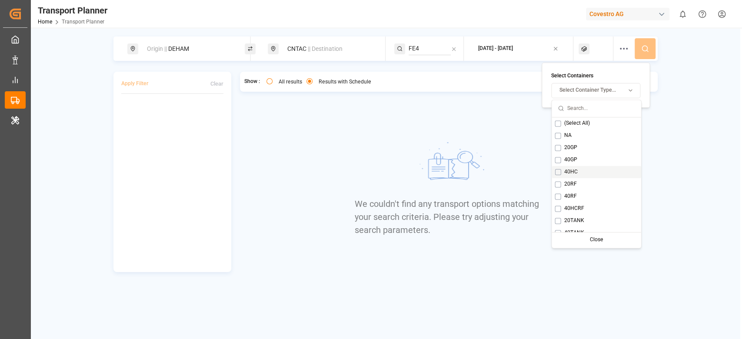
click at [569, 175] on span "40HC" at bounding box center [569, 172] width 13 height 8
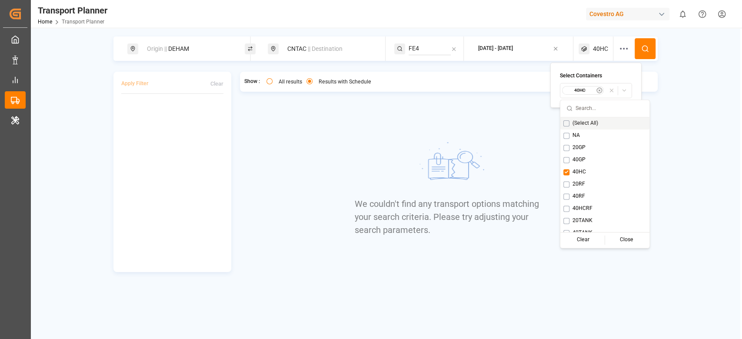
click at [645, 47] on icon at bounding box center [645, 49] width 8 height 8
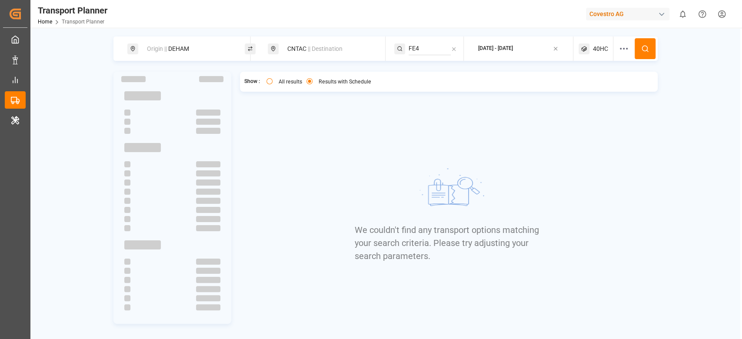
click at [598, 56] on div "40HC" at bounding box center [595, 48] width 35 height 24
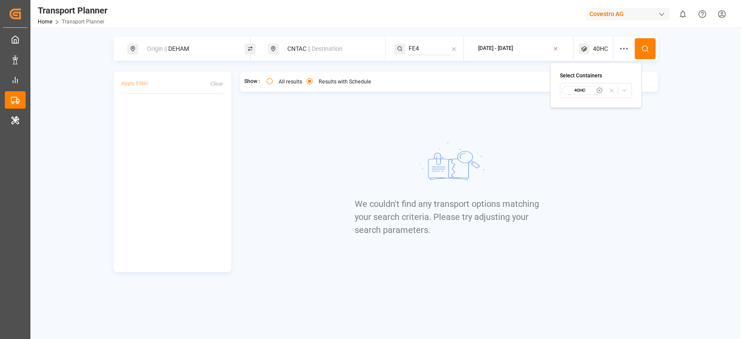
click at [589, 90] on small "40HC" at bounding box center [579, 90] width 30 height 6
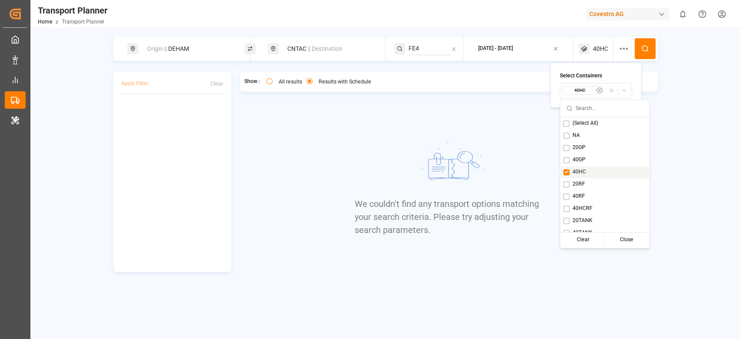
click at [570, 173] on div "40HC" at bounding box center [604, 172] width 89 height 12
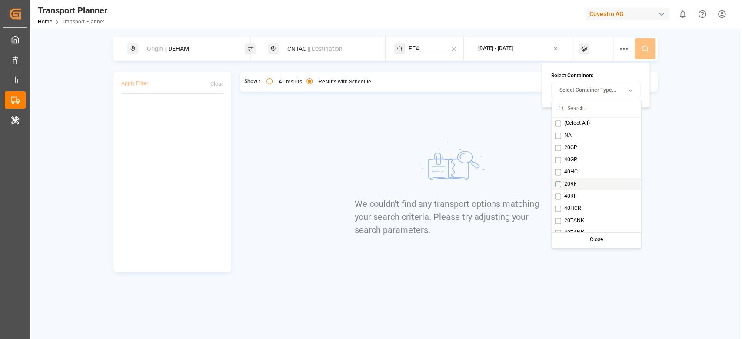
click at [568, 181] on span "20RF" at bounding box center [569, 184] width 13 height 8
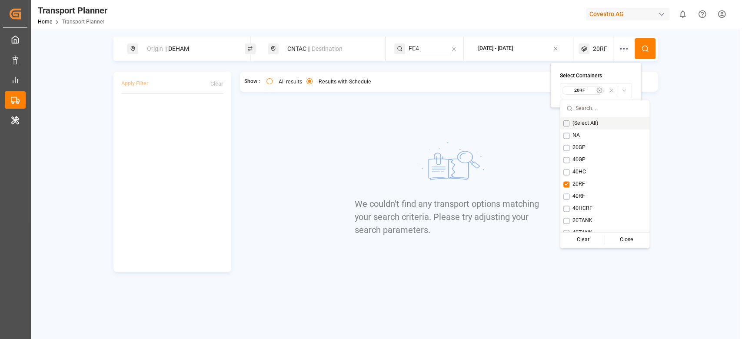
click at [643, 46] on icon at bounding box center [645, 49] width 8 height 8
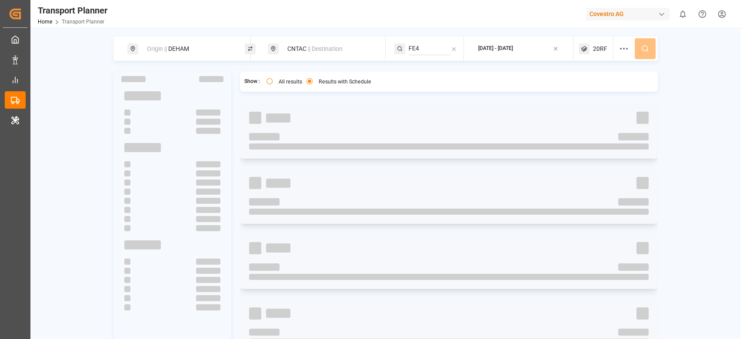
click at [598, 49] on span "20RF" at bounding box center [600, 48] width 14 height 9
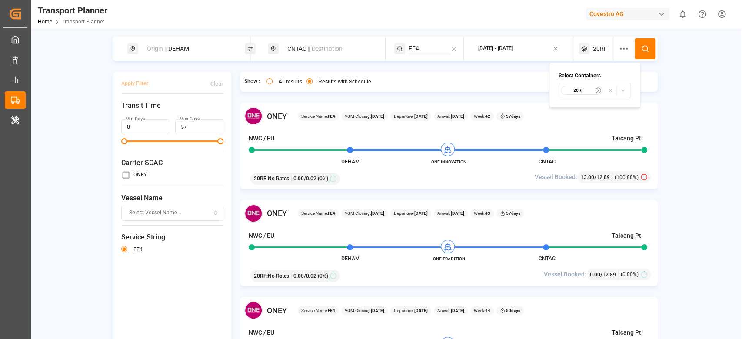
click at [476, 195] on div "[PERSON_NAME] Service Name: FE4 VGM Closing: [DATE] Departure: [DATE] Arrival: …" at bounding box center [448, 238] width 417 height 271
click at [188, 53] on div "Origin || DEHAM" at bounding box center [189, 49] width 94 height 16
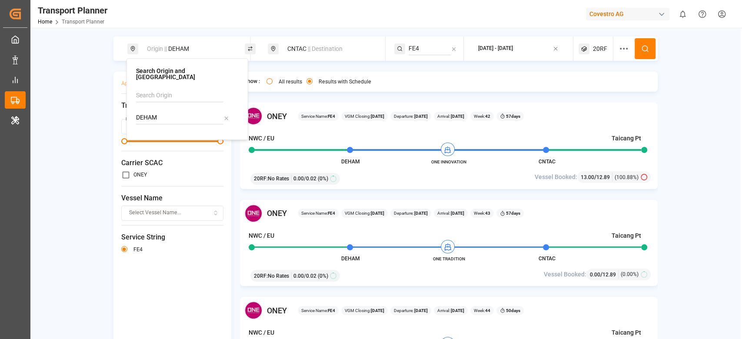
click at [189, 111] on input "DEHAM" at bounding box center [179, 117] width 87 height 13
type input "NLRTM"
click at [171, 146] on div "[GEOGRAPHIC_DATA]" at bounding box center [176, 150] width 59 height 9
click at [643, 54] on button at bounding box center [644, 48] width 21 height 21
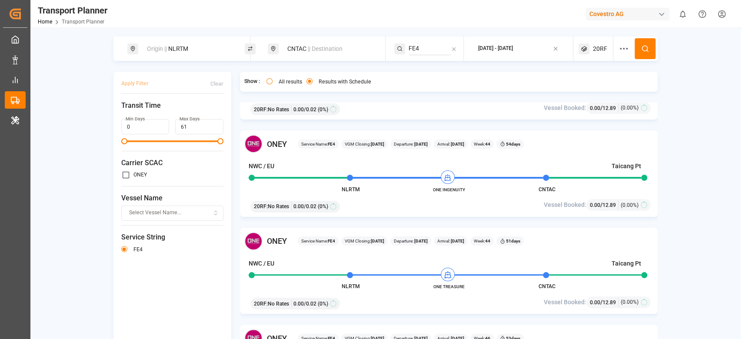
scroll to position [174, 0]
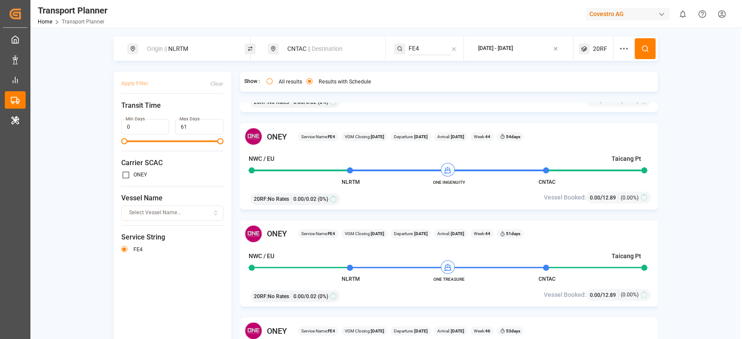
click at [195, 50] on div "Origin || NLRTM" at bounding box center [189, 49] width 94 height 16
click at [183, 111] on input "NLRTM" at bounding box center [179, 117] width 87 height 13
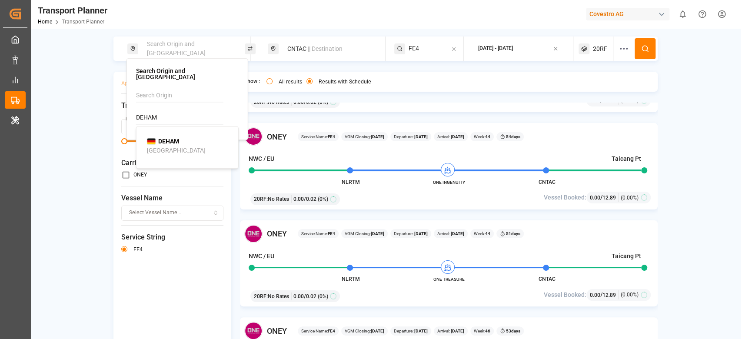
type input "DEHAM"
click at [184, 137] on div "DEHAM [GEOGRAPHIC_DATA]" at bounding box center [189, 146] width 84 height 18
click at [303, 46] on div "CNTAC || Destination" at bounding box center [329, 49] width 94 height 16
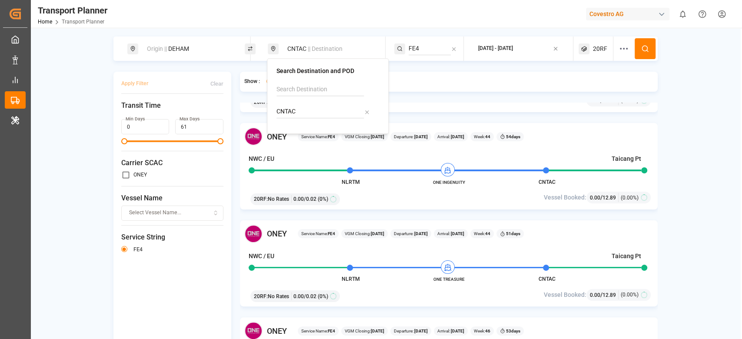
click at [295, 114] on input "CNTAC" at bounding box center [319, 111] width 87 height 13
type input "INAMD"
click at [303, 135] on b "INAMD" at bounding box center [307, 135] width 19 height 7
click at [420, 50] on input "FE4" at bounding box center [429, 48] width 42 height 13
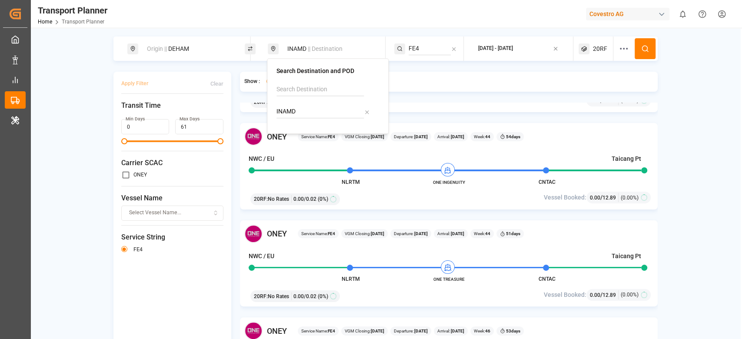
click at [420, 50] on input "FE4" at bounding box center [429, 48] width 42 height 13
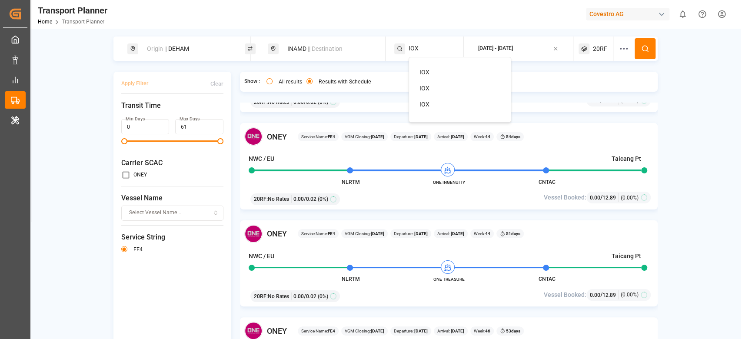
type input "IOX"
click at [427, 69] on span "IOX" at bounding box center [424, 72] width 10 height 7
click at [636, 43] on button at bounding box center [644, 48] width 21 height 21
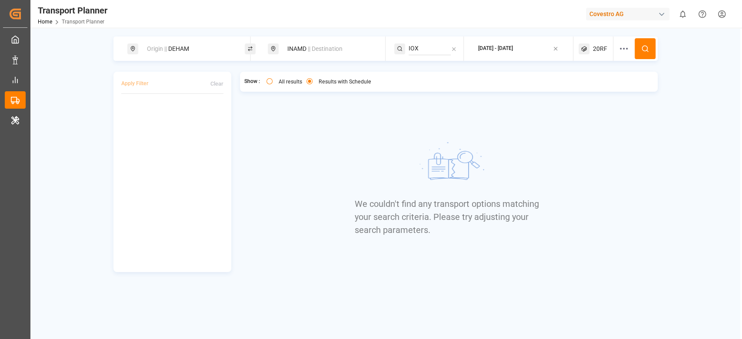
click at [594, 47] on span "20RF" at bounding box center [600, 48] width 14 height 9
click at [573, 96] on button "20RF" at bounding box center [596, 90] width 72 height 15
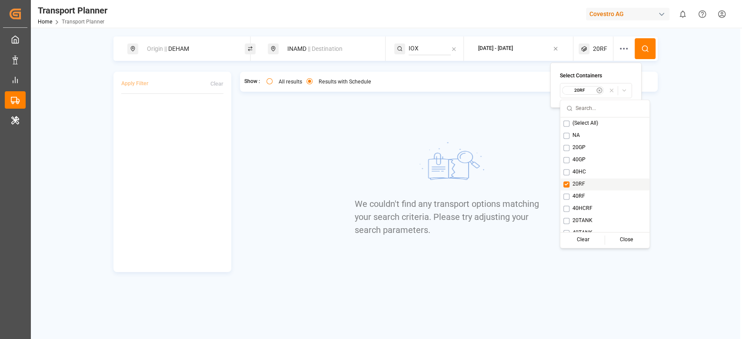
click at [569, 186] on button "Suggestions" at bounding box center [566, 184] width 6 height 6
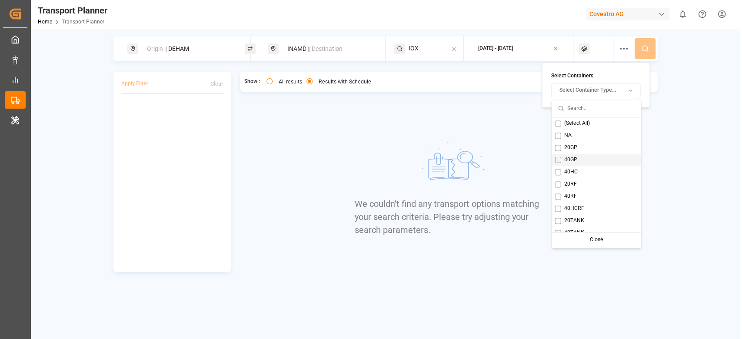
click at [569, 149] on span "20GP" at bounding box center [569, 148] width 13 height 8
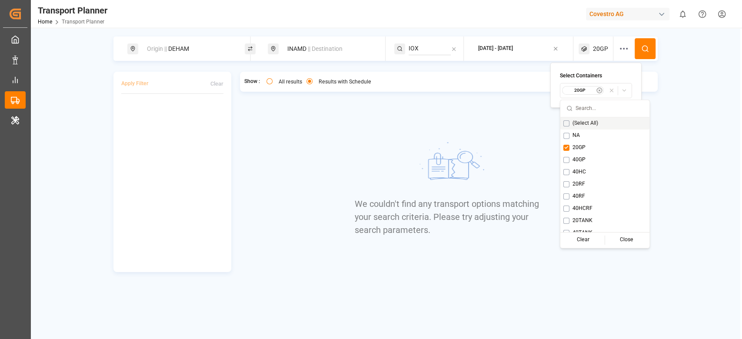
click at [638, 58] on button at bounding box center [644, 48] width 21 height 21
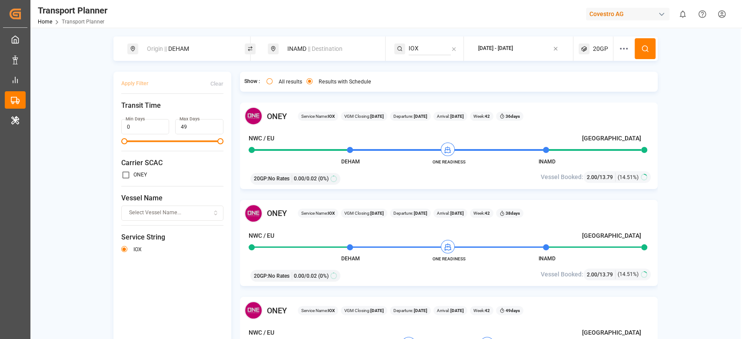
click at [207, 46] on div "Origin || DEHAM" at bounding box center [189, 49] width 94 height 16
click at [178, 113] on input "DEHAM" at bounding box center [179, 117] width 87 height 13
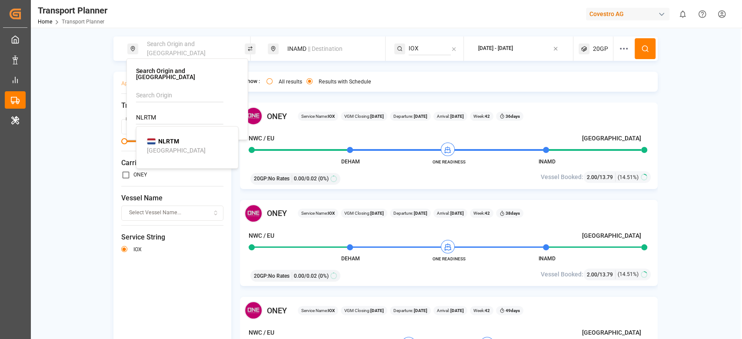
type input "NLRTM"
click at [170, 138] on b "NLRTM" at bounding box center [168, 141] width 21 height 7
click at [177, 111] on input "NLRTM" at bounding box center [179, 117] width 87 height 13
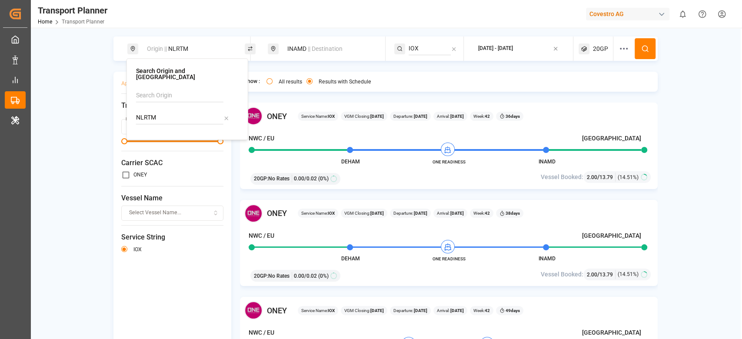
click at [177, 111] on input "NLRTM" at bounding box center [179, 117] width 87 height 13
type input "NLRTM"
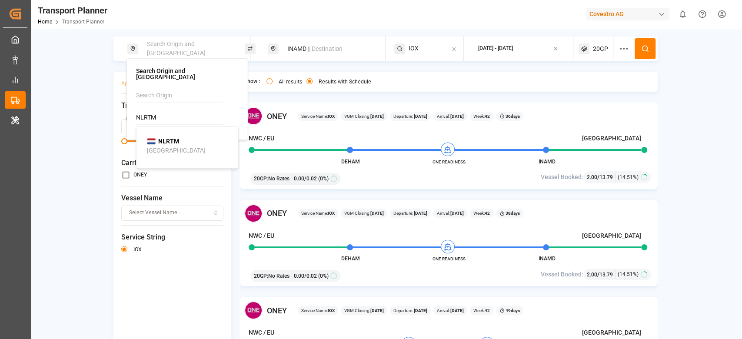
click at [172, 138] on b "NLRTM" at bounding box center [168, 141] width 21 height 7
click at [181, 116] on input "NLRTM" at bounding box center [179, 117] width 87 height 13
type input "NLRTM"
click at [182, 133] on li "NLRTM [GEOGRAPHIC_DATA]" at bounding box center [189, 145] width 98 height 25
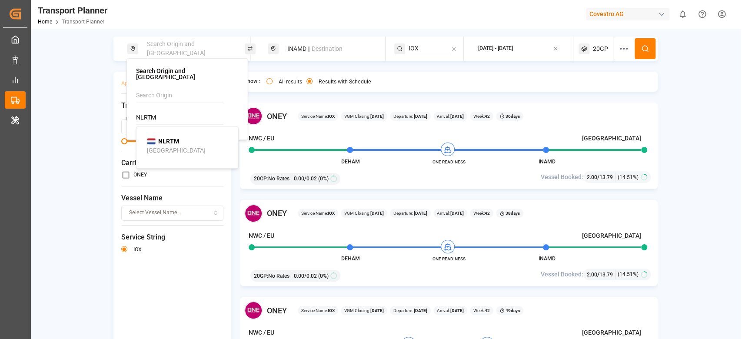
click at [205, 137] on div "NLRTM [GEOGRAPHIC_DATA]" at bounding box center [189, 146] width 84 height 18
click at [636, 50] on button at bounding box center [644, 48] width 21 height 21
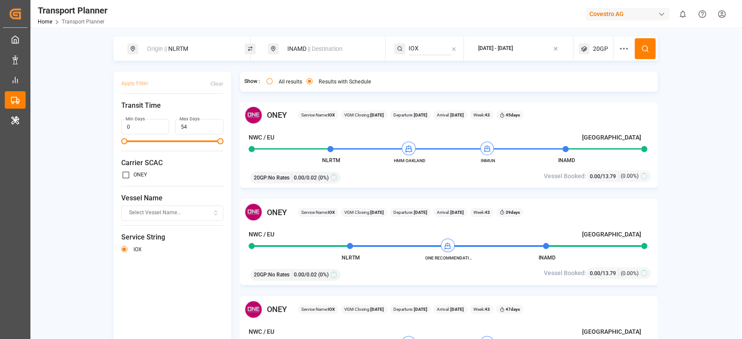
scroll to position [643, 0]
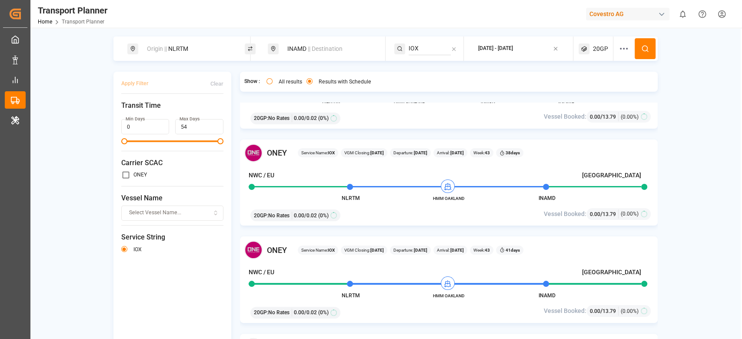
click at [599, 17] on div "Covestro AG" at bounding box center [627, 14] width 83 height 13
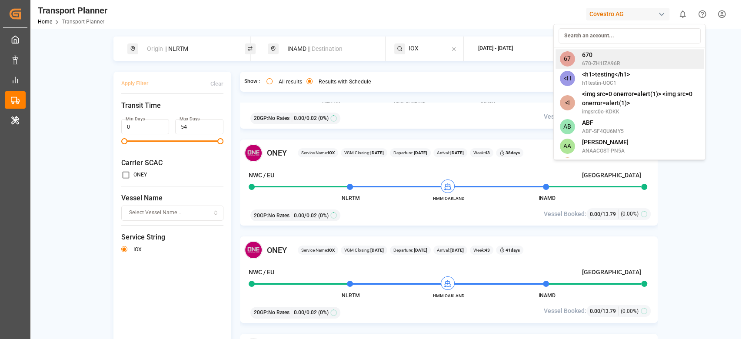
click at [590, 29] on input at bounding box center [629, 35] width 142 height 15
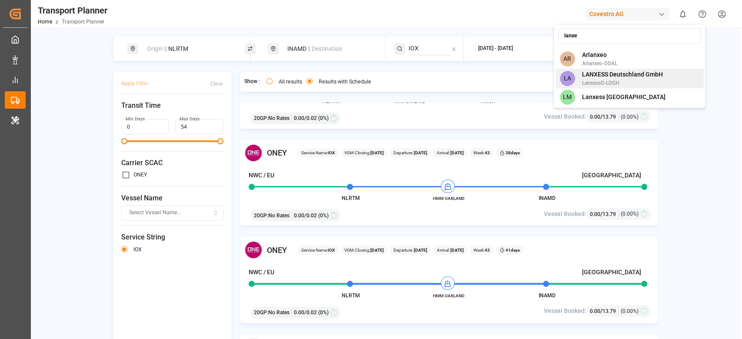
type input "lanxe"
click at [616, 83] on span "LanxessD-LDGH" at bounding box center [621, 83] width 81 height 8
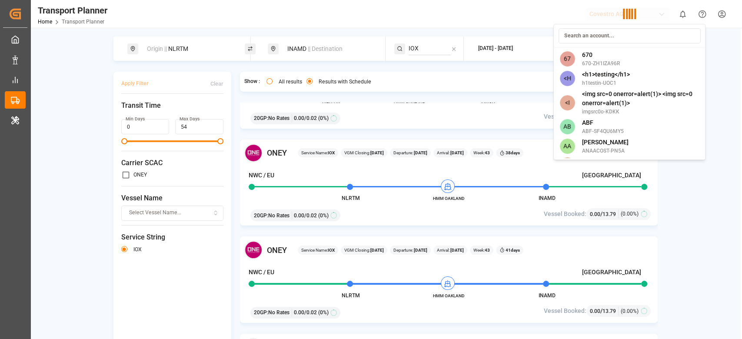
click at [616, 83] on div "67 670 670-ZH1IZA96R <H <h1>testing</h1> h1testin-UOC1 <I <img src=0 onerror=al…" at bounding box center [629, 92] width 152 height 136
